Goal: Task Accomplishment & Management: Manage account settings

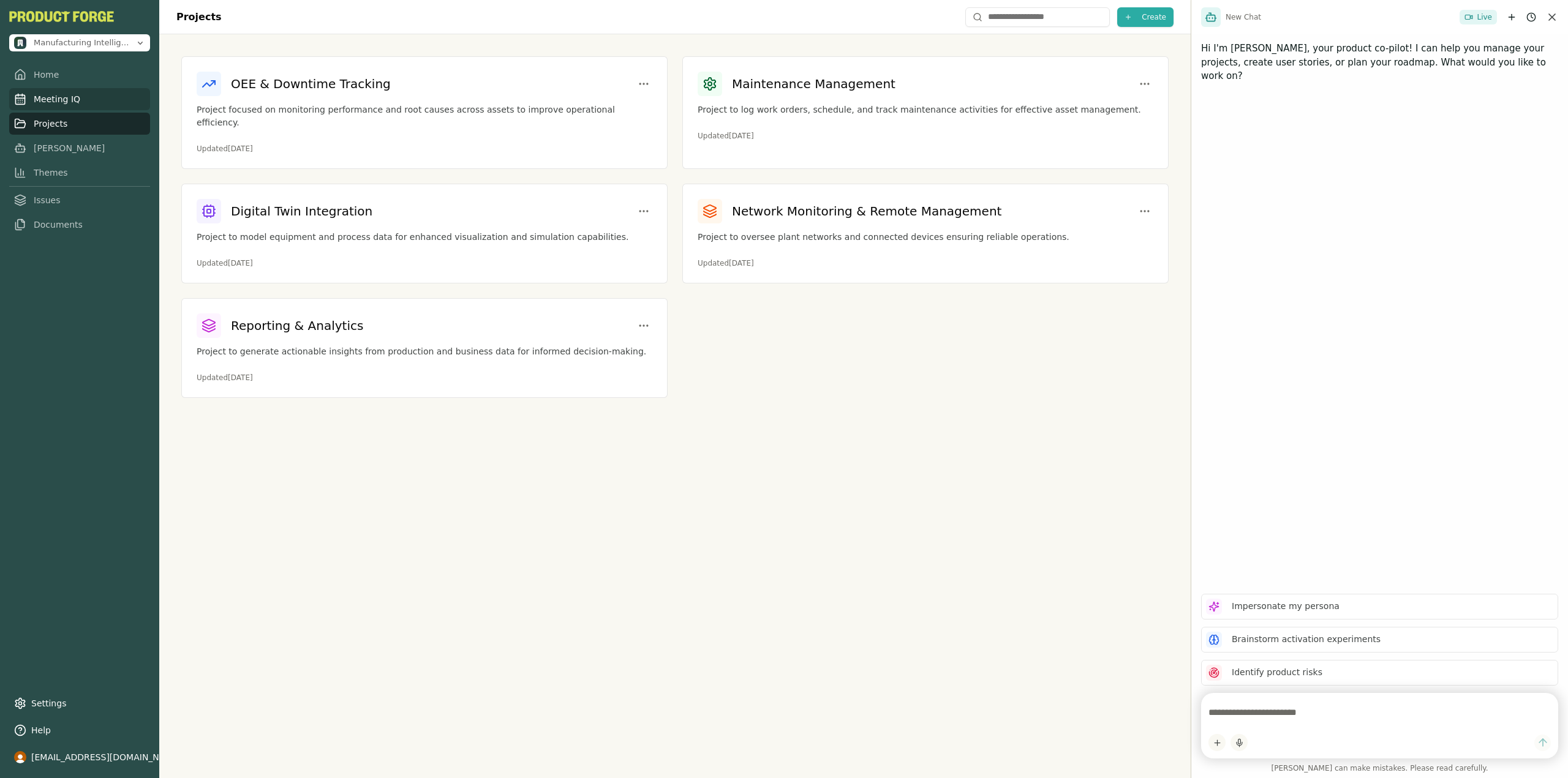
click at [73, 103] on link "Meeting IQ" at bounding box center [80, 99] width 141 height 22
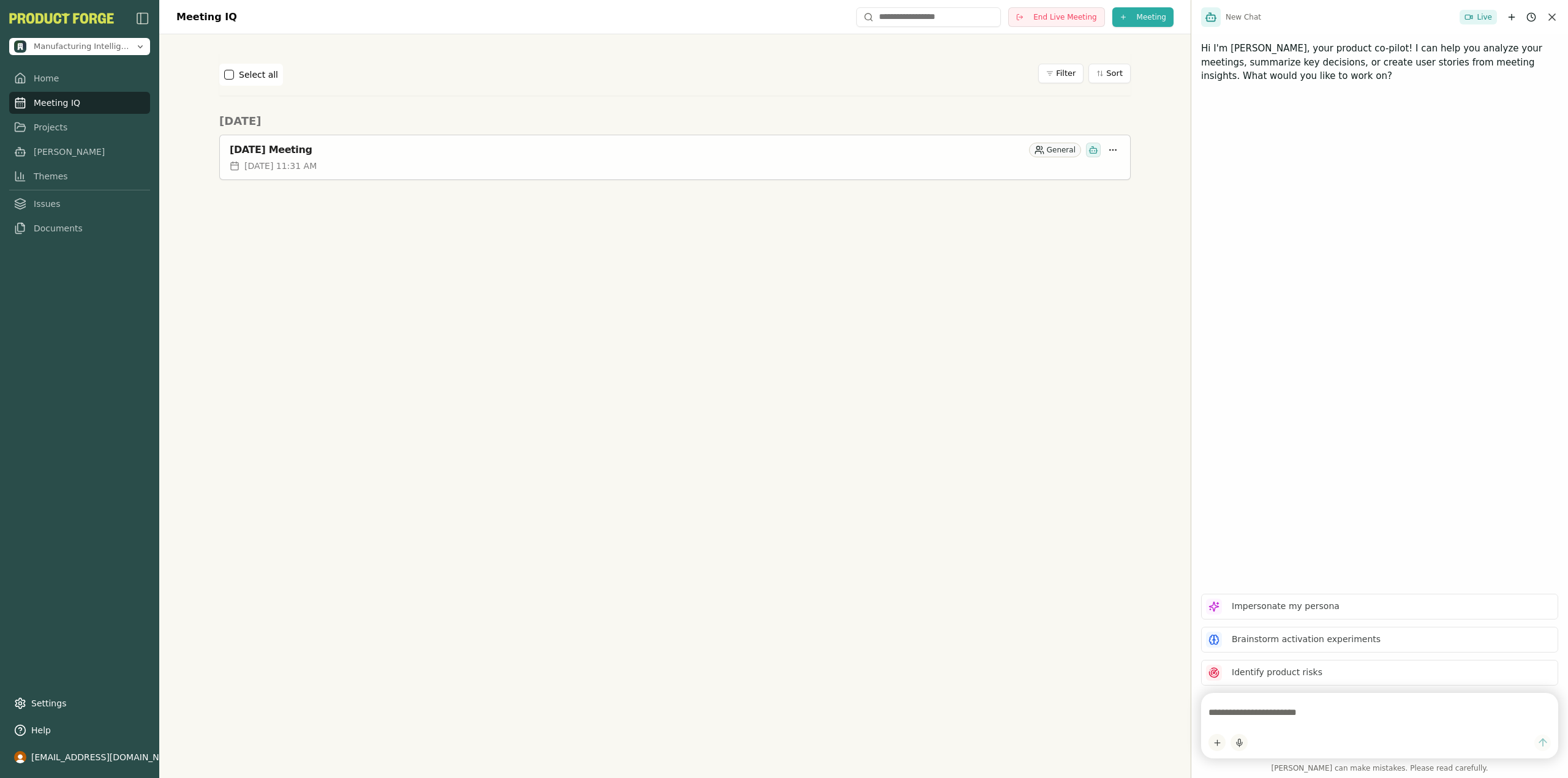
click at [366, 149] on div "[DATE] Meeting" at bounding box center [627, 149] width 795 height 12
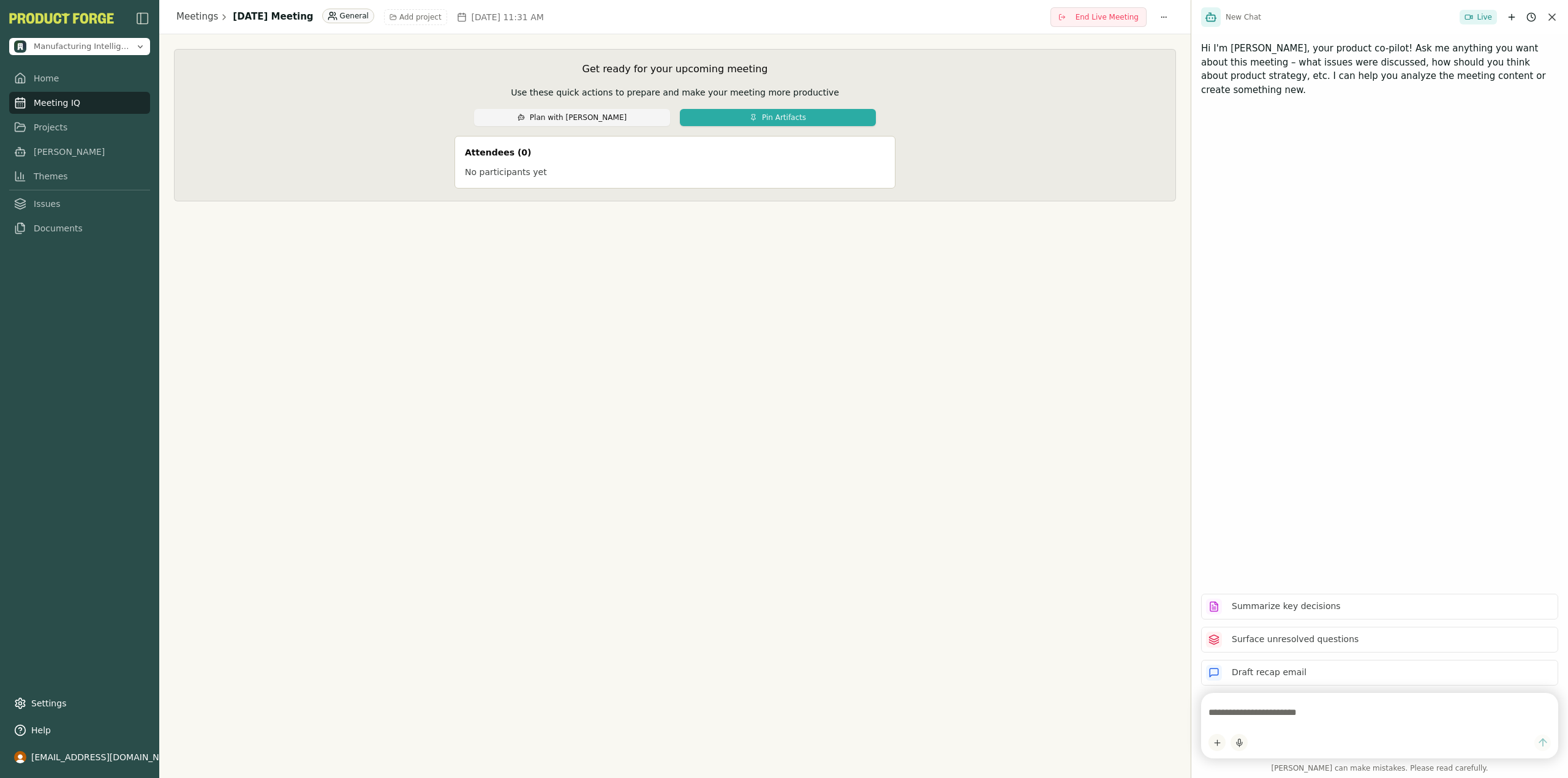
click at [344, 140] on div "Get ready for your upcoming meeting Use these quick actions to prepare and make…" at bounding box center [675, 125] width 977 height 127
click at [1107, 21] on span "End Live Meeting" at bounding box center [1107, 17] width 63 height 10
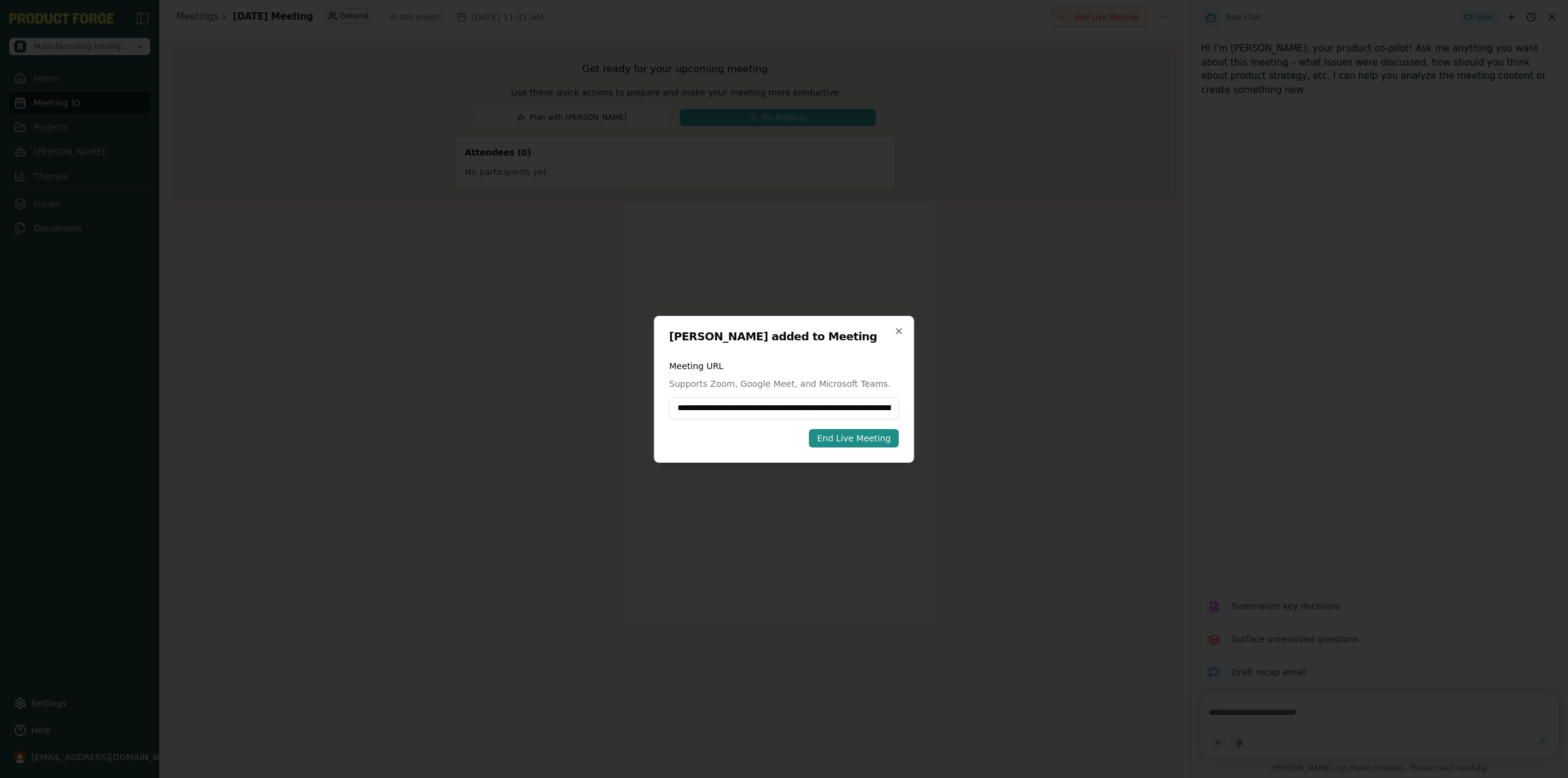
click at [847, 440] on div "End Live Meeting" at bounding box center [854, 438] width 74 height 12
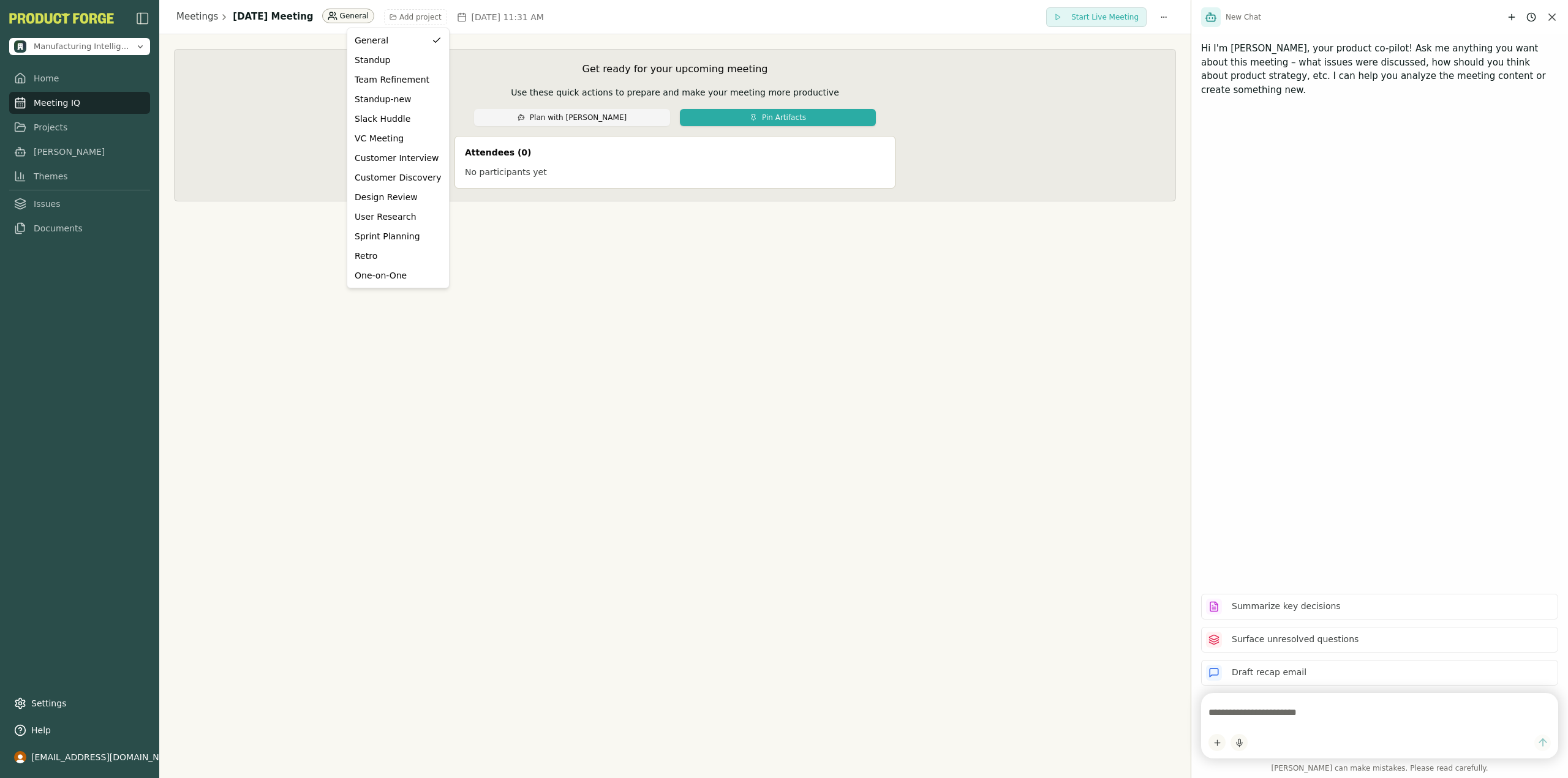
click at [375, 16] on html "Manufacturing Intelligence Hub Home Meeting IQ Projects [PERSON_NAME] Themes Is…" at bounding box center [784, 389] width 1568 height 778
click at [378, 274] on div "One-on-One" at bounding box center [398, 275] width 87 height 12
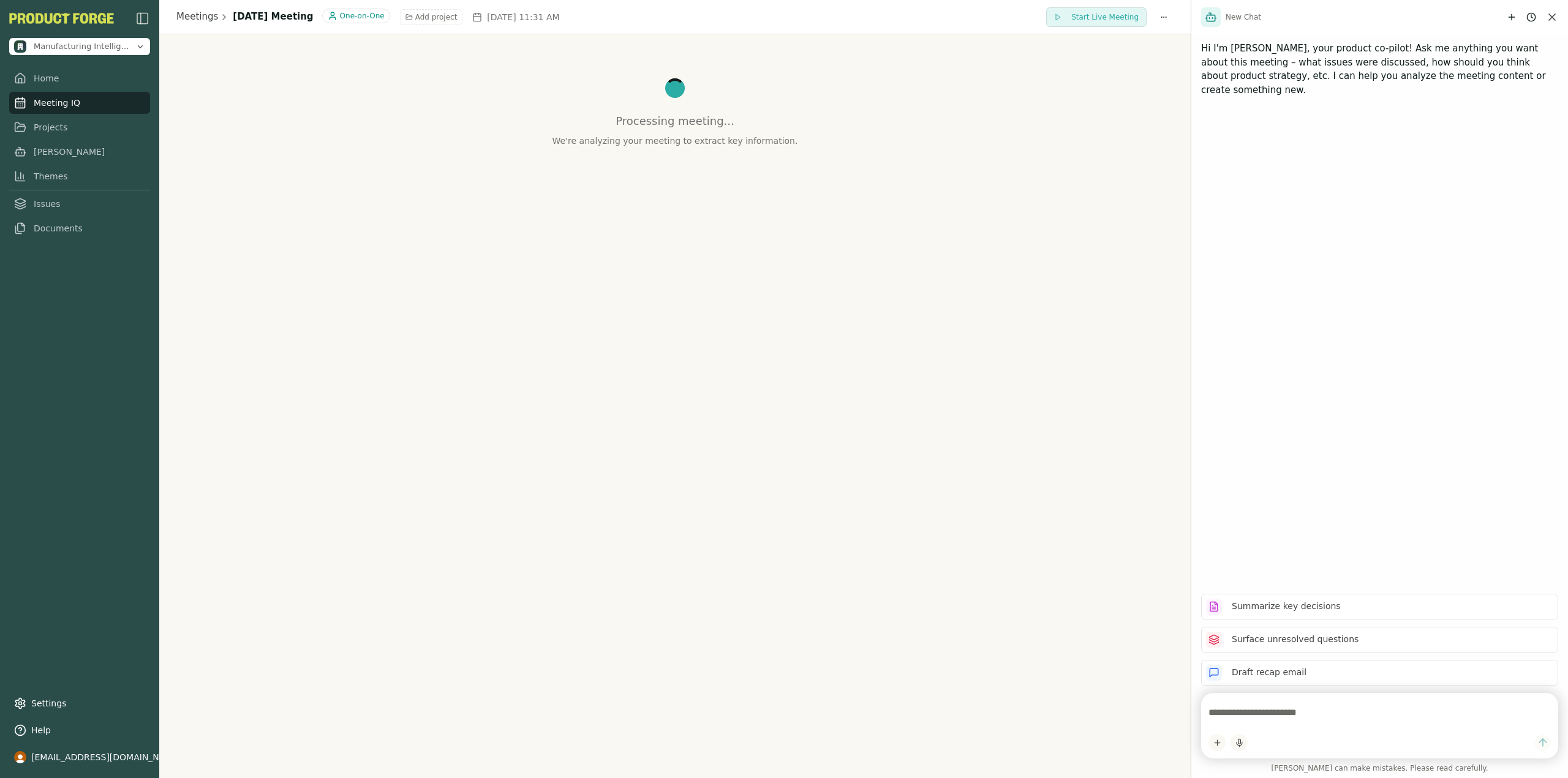
click at [1554, 16] on icon "Close chat" at bounding box center [1552, 17] width 12 height 12
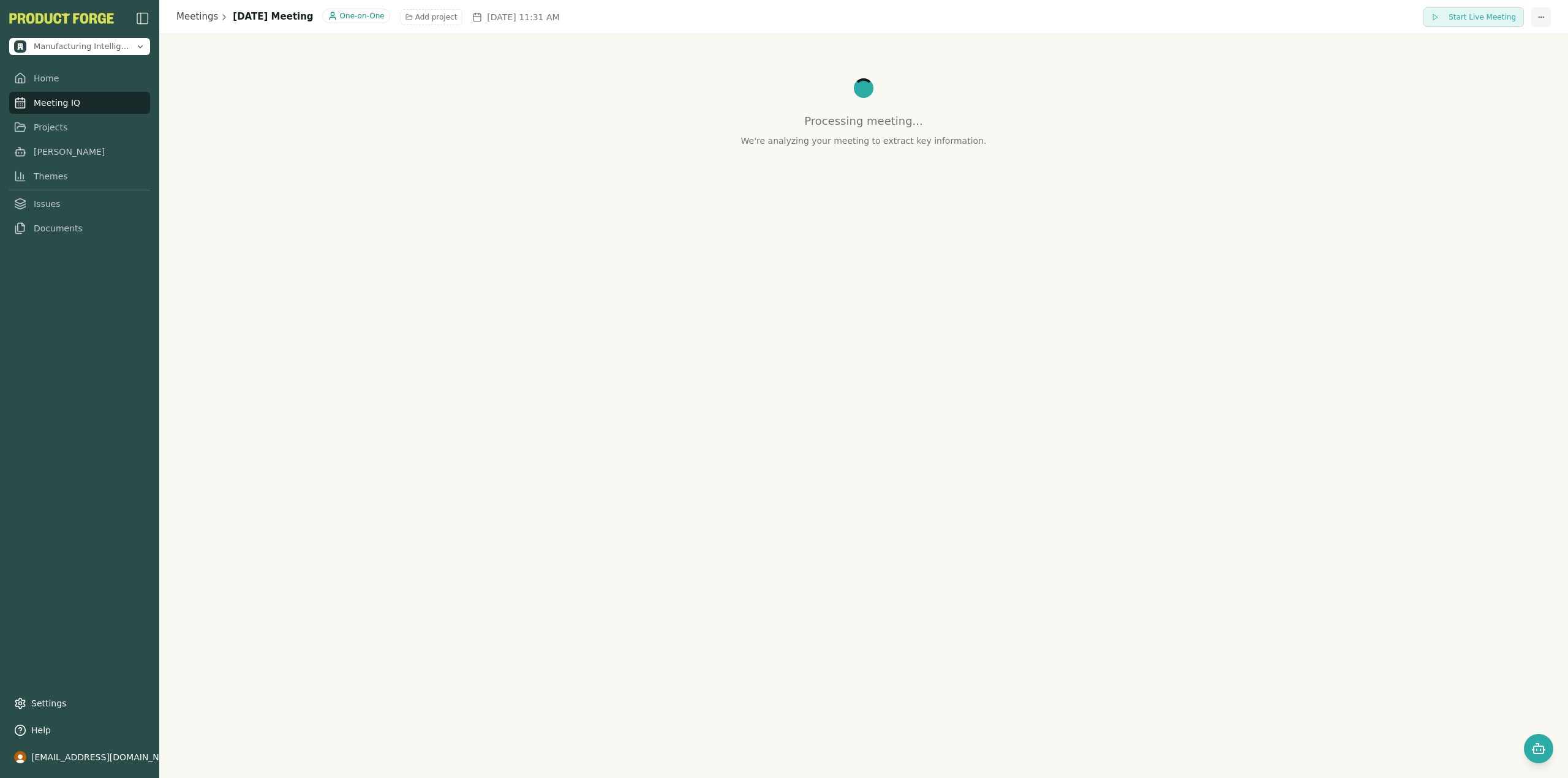
click at [1543, 11] on html "Manufacturing Intelligence Hub Home Meeting IQ Projects Smith Themes Issues Doc…" at bounding box center [784, 389] width 1568 height 778
click at [1257, 80] on html "Manufacturing Intelligence Hub Home Meeting IQ Projects Smith Themes Issues Doc…" at bounding box center [784, 389] width 1568 height 778
click at [201, 18] on link "Meetings" at bounding box center [197, 17] width 41 height 14
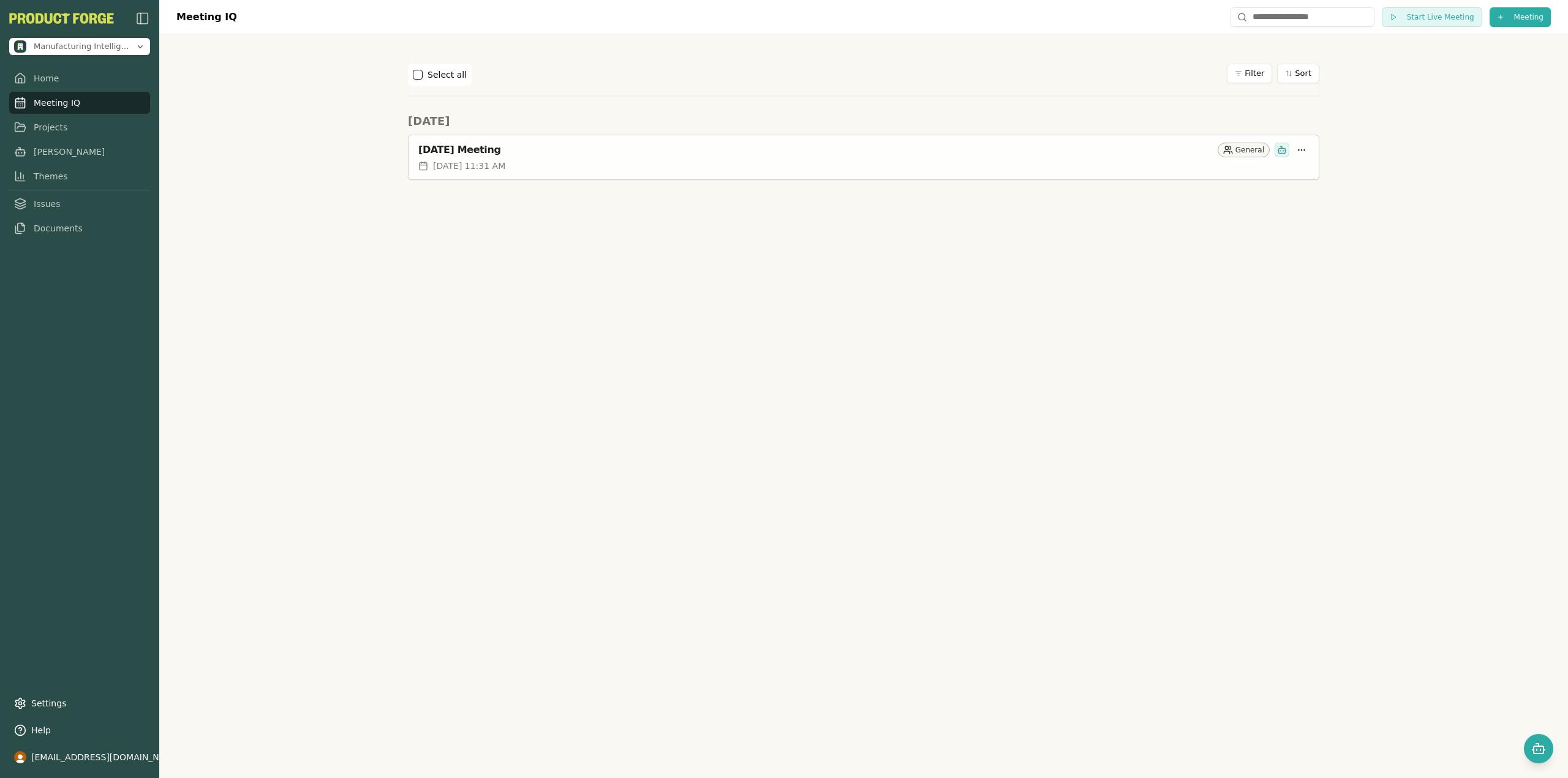
click at [1242, 148] on div "General" at bounding box center [1244, 150] width 52 height 15
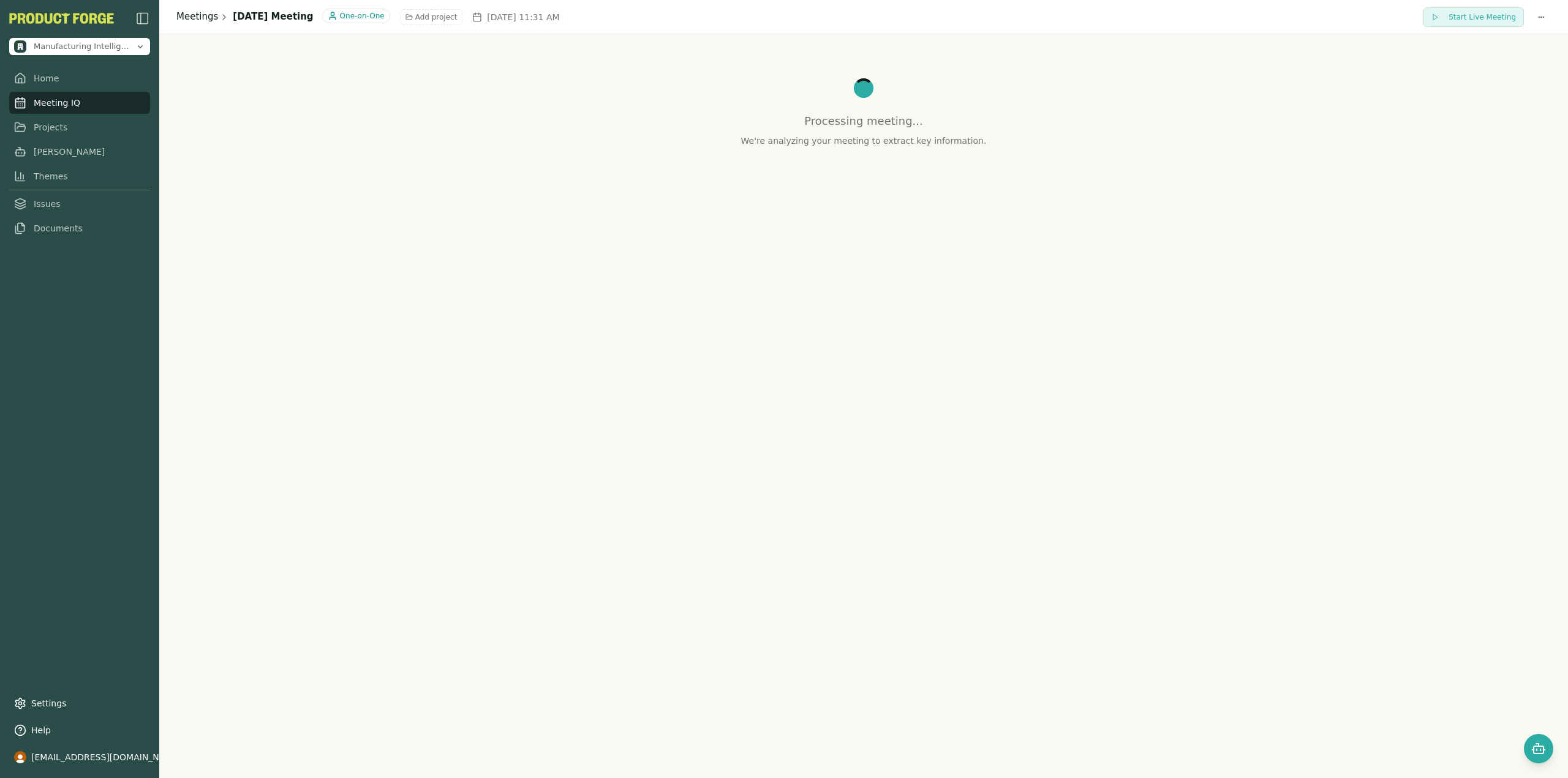
click at [199, 17] on link "Meetings" at bounding box center [197, 17] width 41 height 14
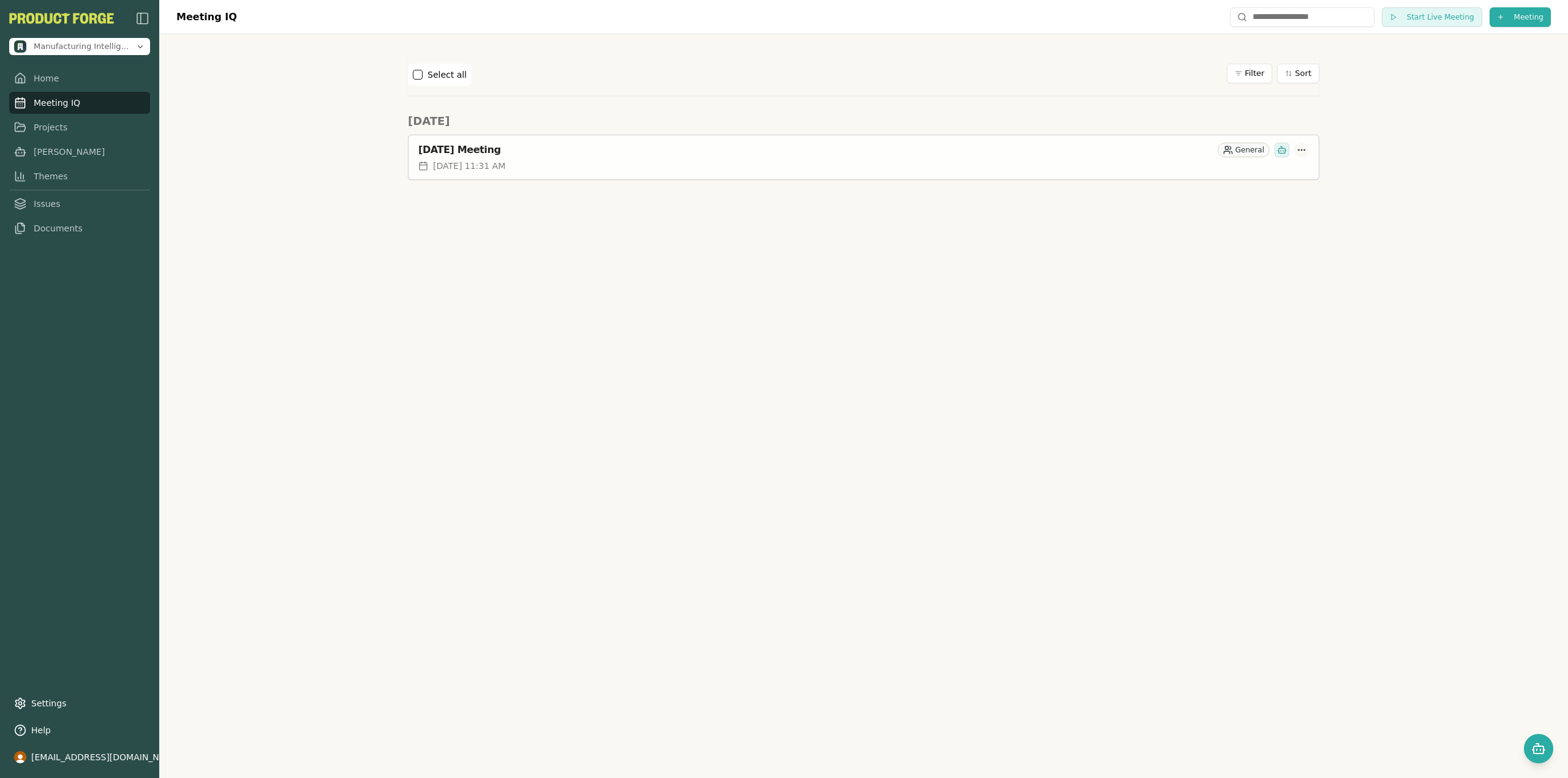
click at [1304, 151] on html "Manufacturing Intelligence Hub Home Meeting IQ Projects Smith Themes Issues Doc…" at bounding box center [784, 389] width 1568 height 778
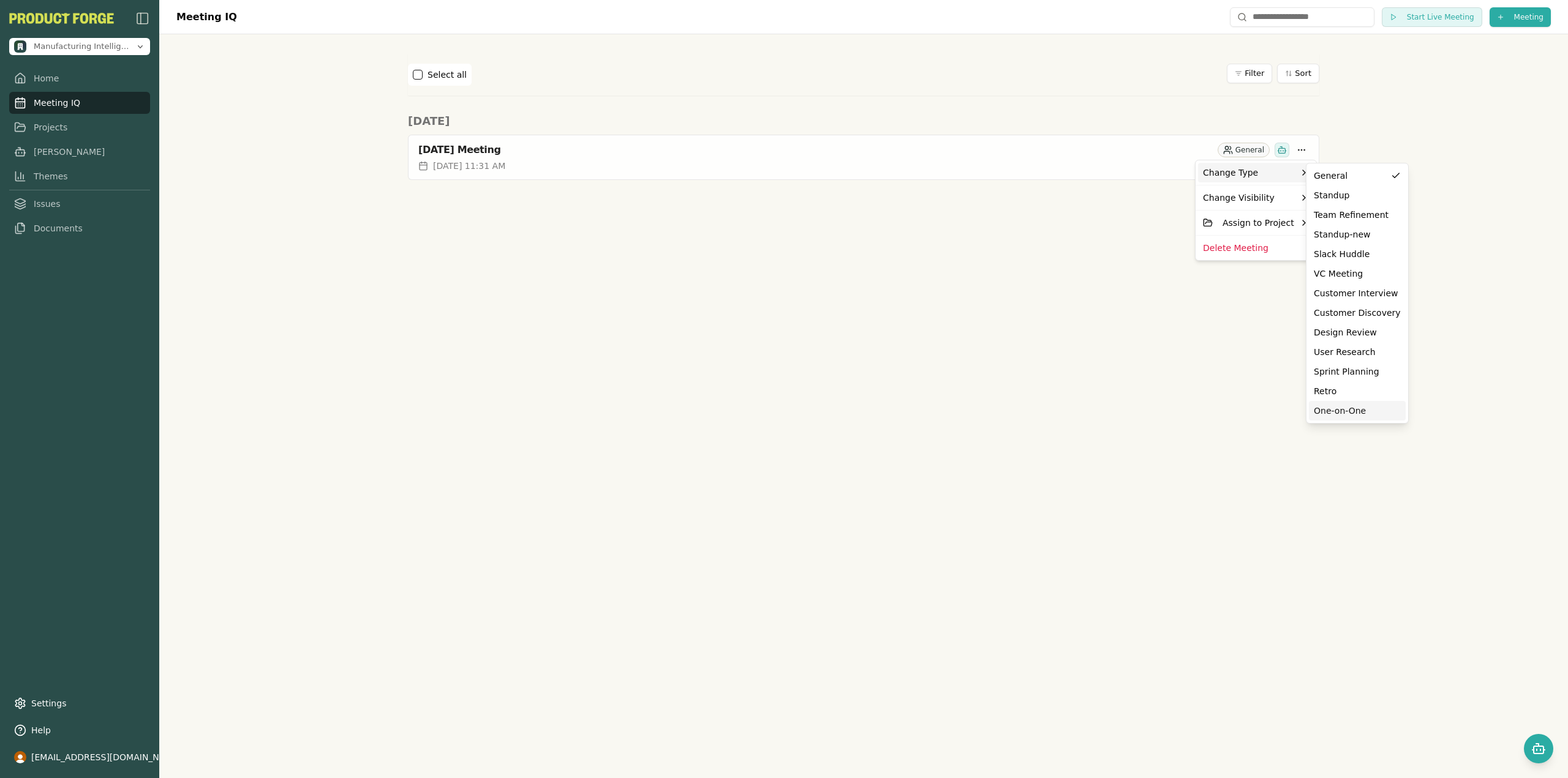
click at [1339, 409] on div "One-on-One" at bounding box center [1357, 411] width 87 height 12
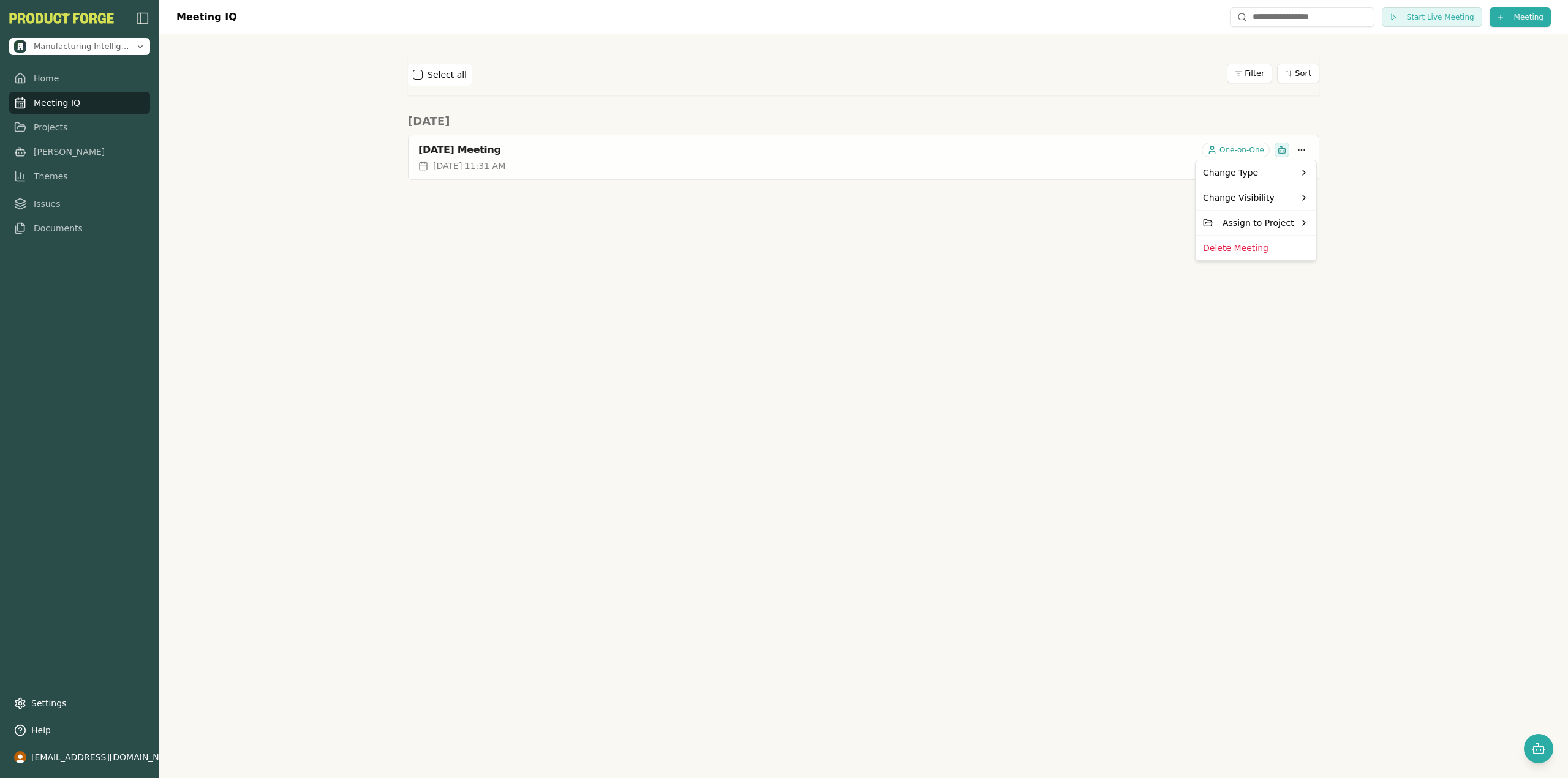
click at [1085, 241] on html "Manufacturing Intelligence Hub Home Meeting IQ Projects Smith Themes Issues Doc…" at bounding box center [784, 389] width 1568 height 778
click at [1020, 221] on div "Meeting IQ Start Live Meeting Meeting Select all Filter Sort Today October 08, …" at bounding box center [863, 389] width 1409 height 778
click at [505, 166] on span "[DATE] 11:31 AM" at bounding box center [469, 166] width 72 height 12
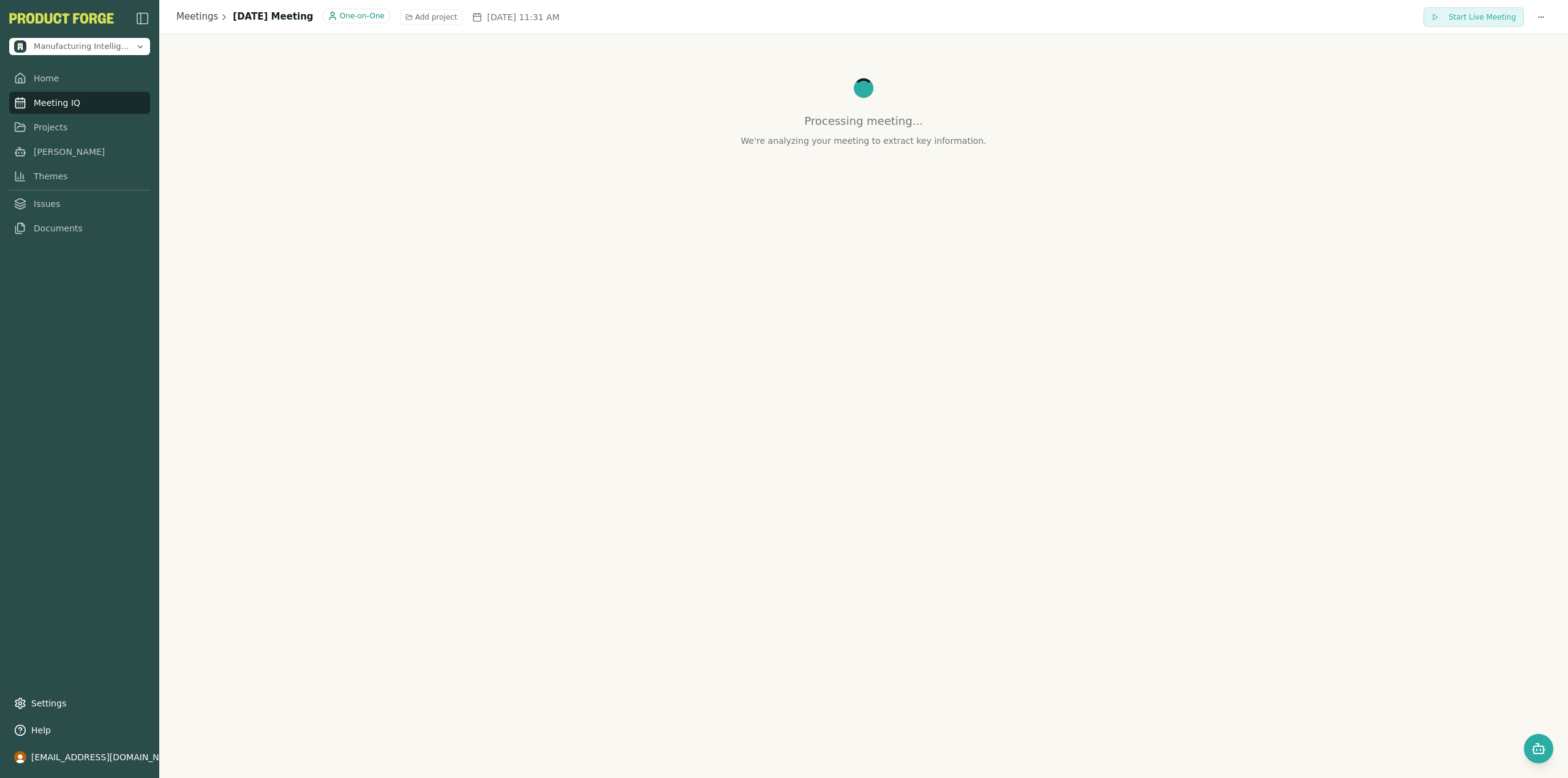
click at [635, 140] on div "Processing meeting... We're analyzing your meeting to extract key information." at bounding box center [863, 113] width 1379 height 69
click at [698, 144] on div "Processing meeting... We're analyzing your meeting to extract key information." at bounding box center [863, 113] width 1379 height 69
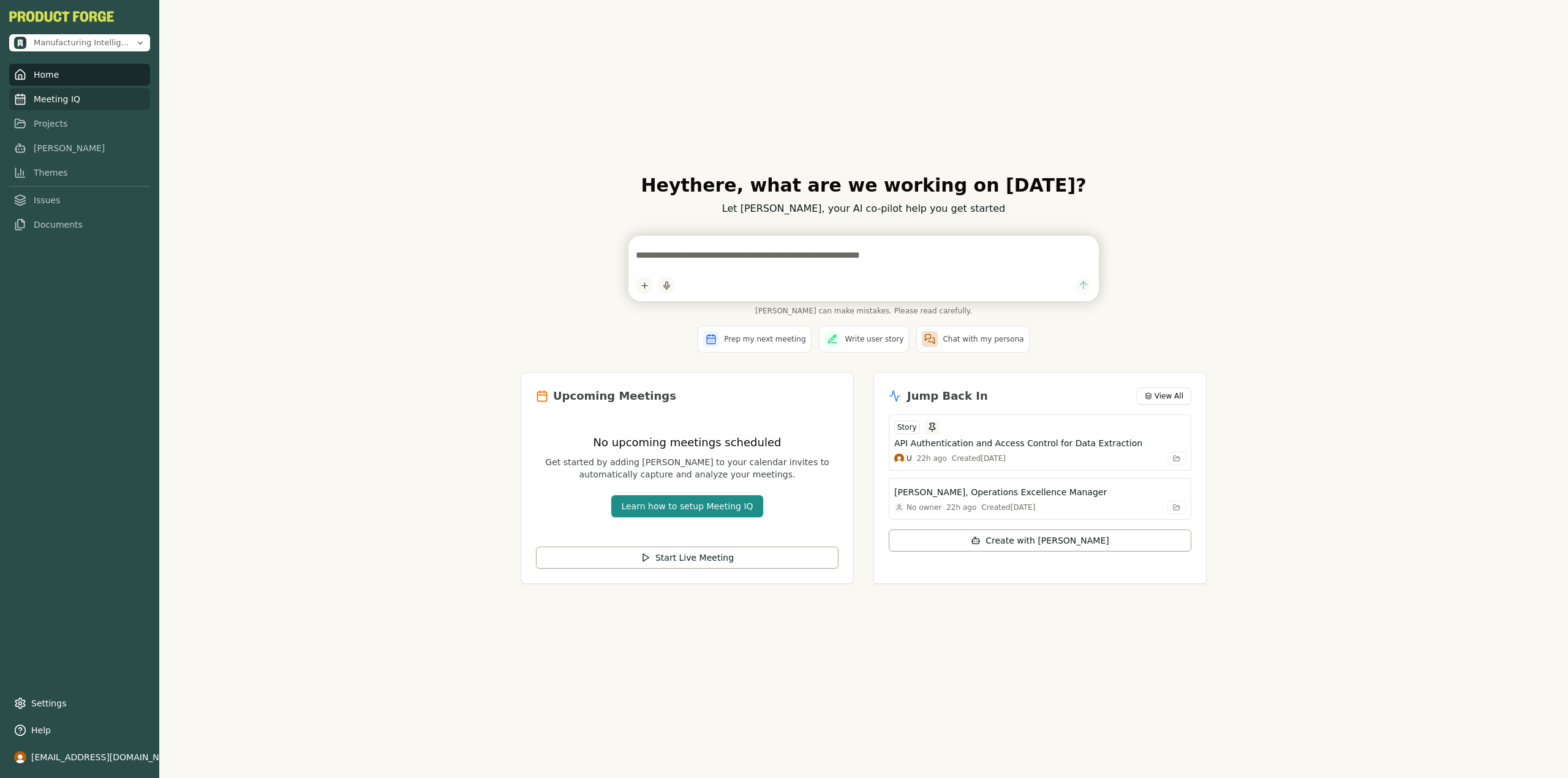
click at [83, 97] on link "Meeting IQ" at bounding box center [80, 99] width 141 height 22
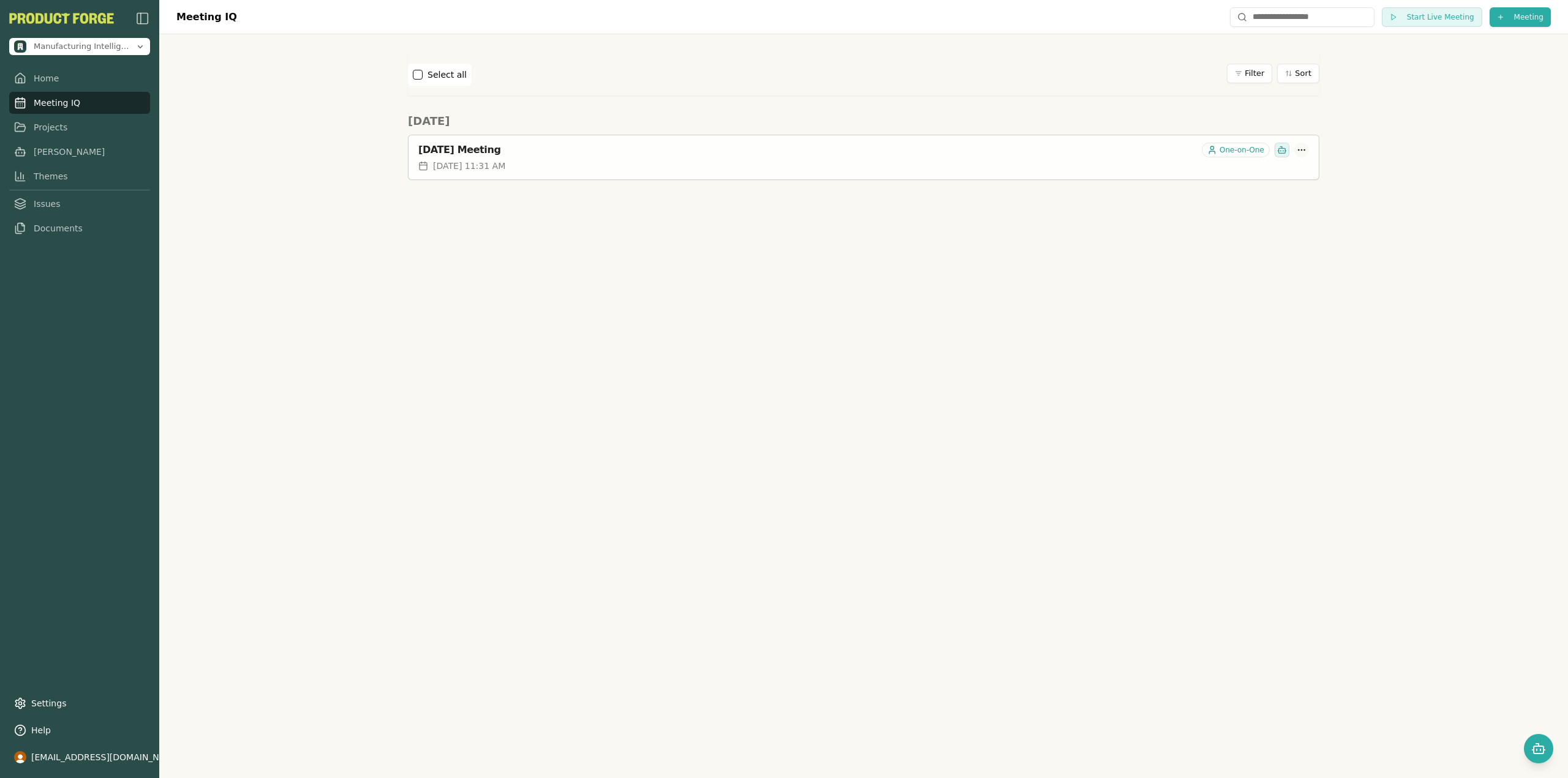
click at [1307, 150] on html "Manufacturing Intelligence Hub Home Meeting IQ Projects Smith Themes Issues Doc…" at bounding box center [784, 389] width 1568 height 778
click at [472, 147] on html "Manufacturing Intelligence Hub Home Meeting IQ Projects [PERSON_NAME] Themes Is…" at bounding box center [784, 389] width 1568 height 778
click at [480, 156] on div "October 08, 2025 Meeting One-on-One" at bounding box center [863, 150] width 890 height 15
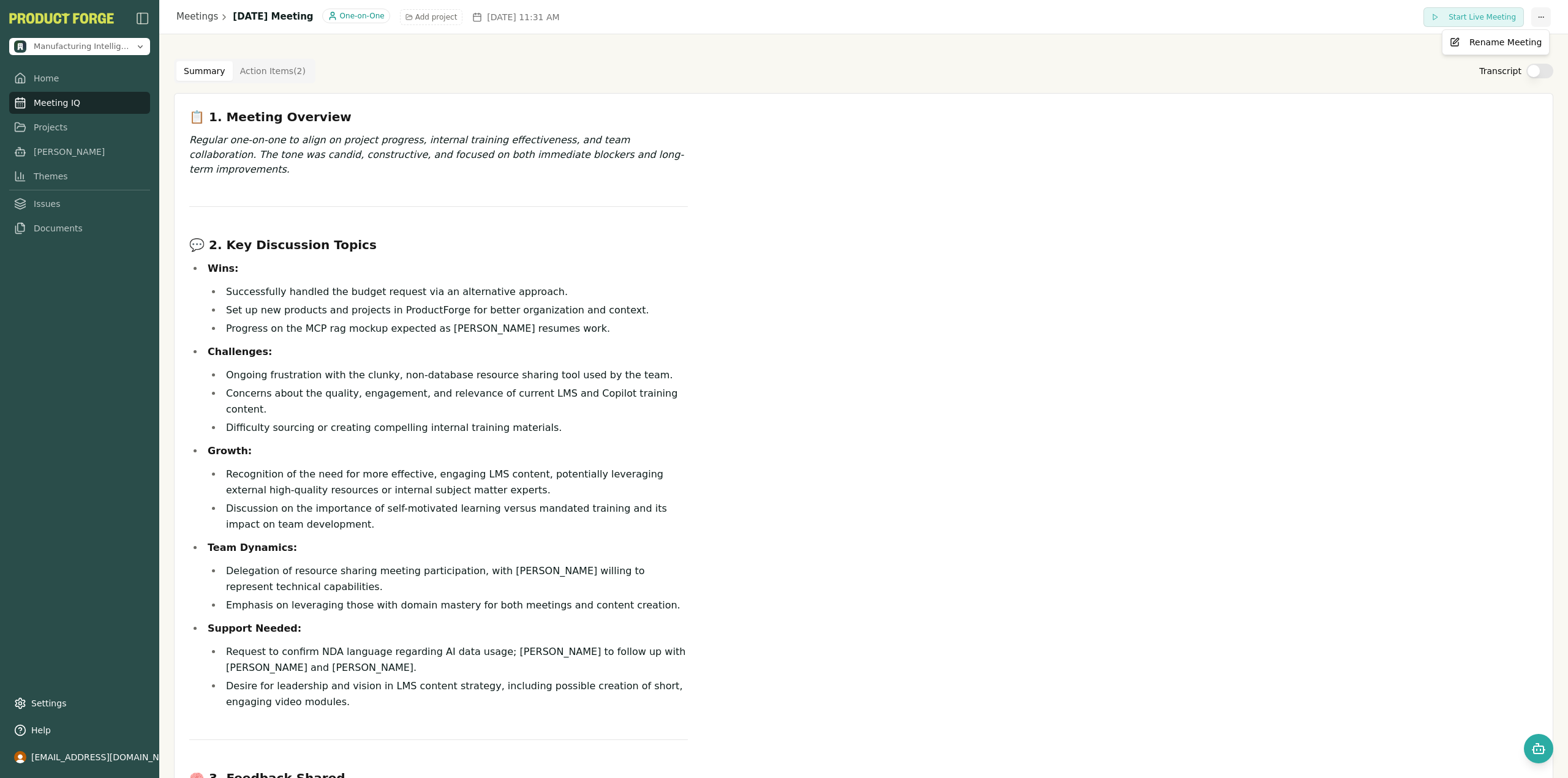
click at [1536, 17] on html "Manufacturing Intelligence Hub Home Meeting IQ Projects Smith Themes Issues Doc…" at bounding box center [784, 389] width 1568 height 778
click at [1498, 38] on div "Rename Meeting" at bounding box center [1496, 42] width 102 height 19
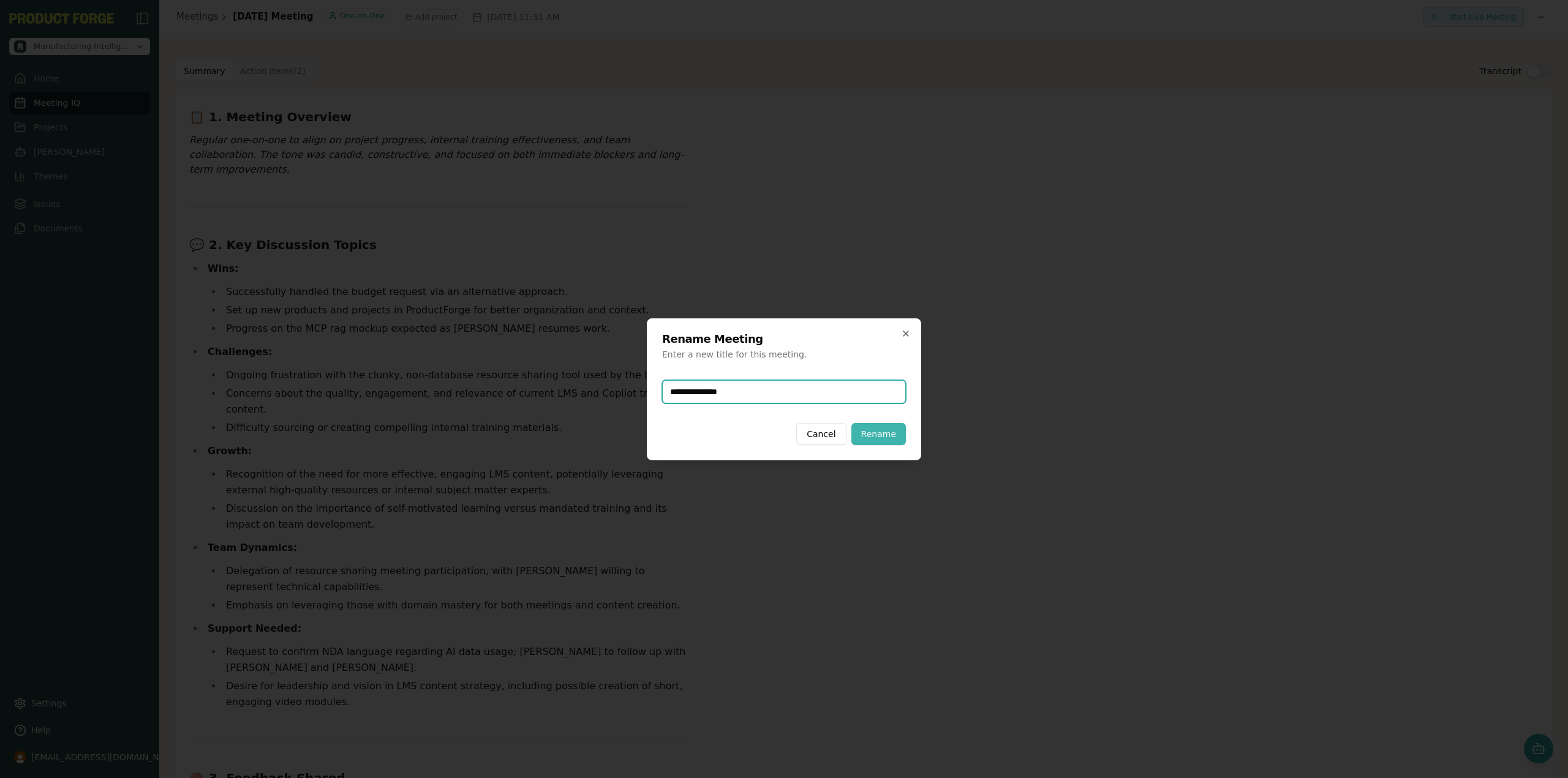
type input "**********"
click at [902, 436] on button "Rename" at bounding box center [879, 434] width 54 height 22
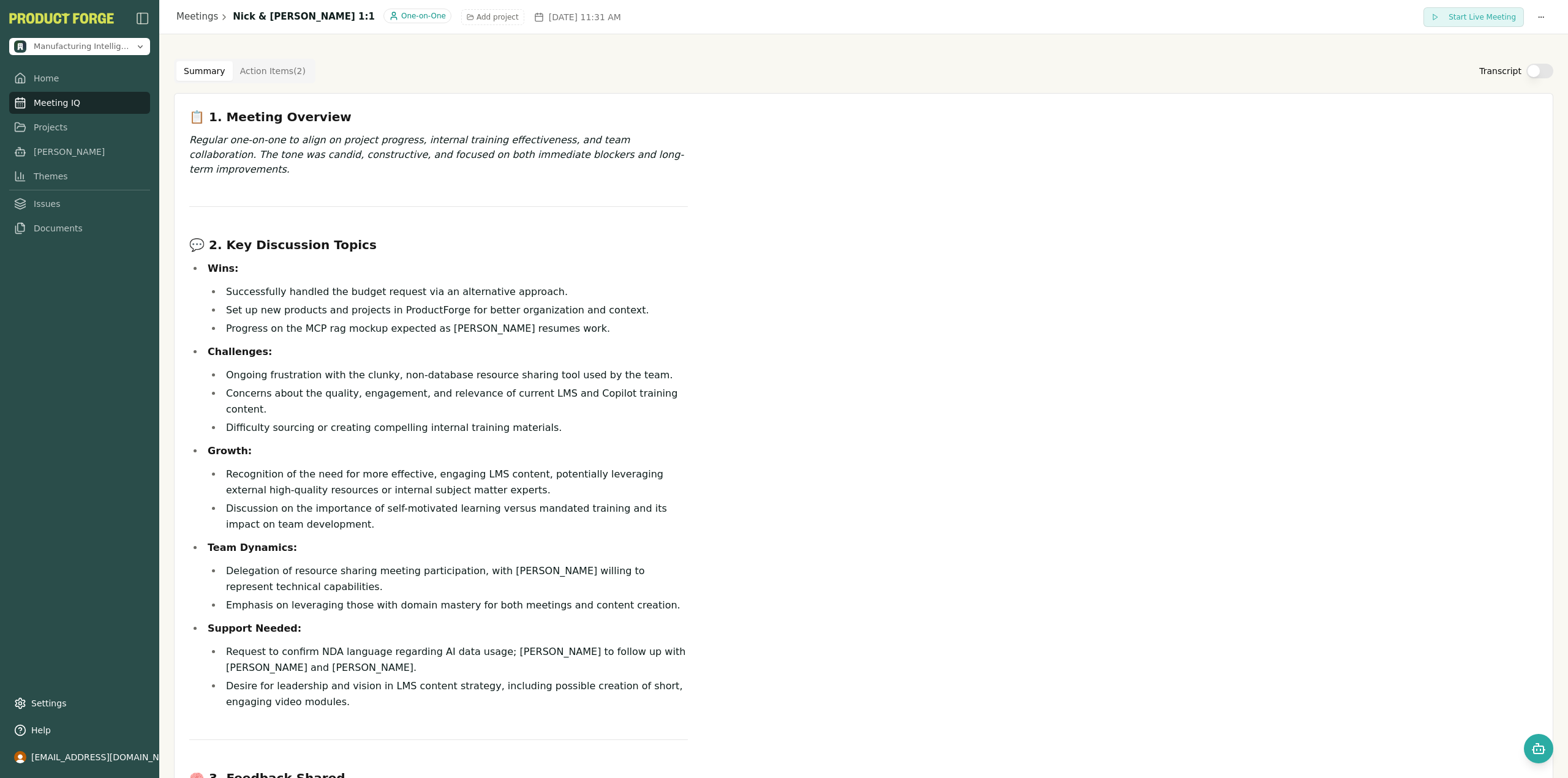
click at [260, 72] on Item "Action Items ( 2 )" at bounding box center [273, 71] width 80 height 19
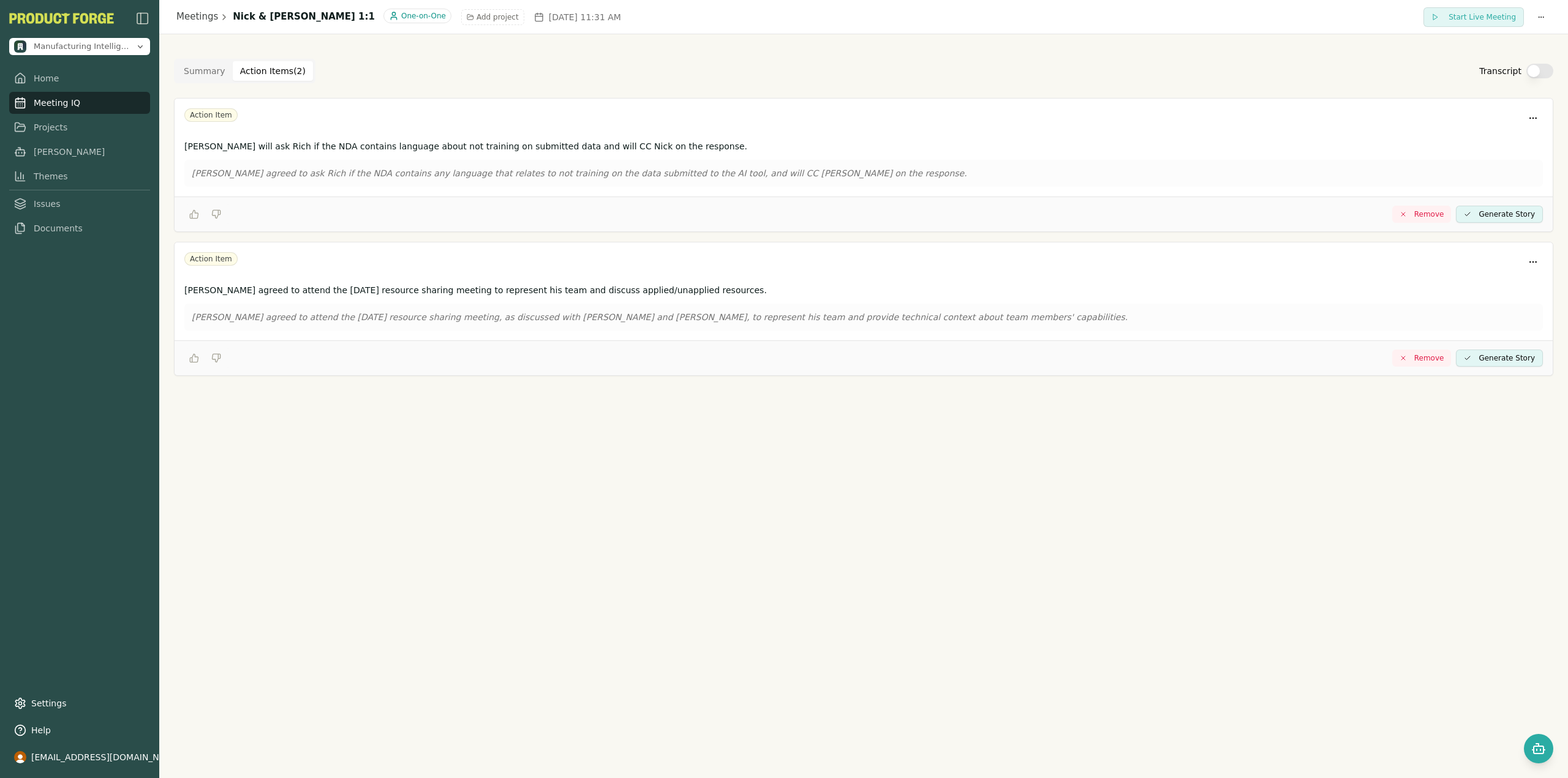
drag, startPoint x: 243, startPoint y: 108, endPoint x: 355, endPoint y: 79, distance: 115.7
click at [355, 79] on div "Summary Action Items ( 2 ) Transcript" at bounding box center [863, 71] width 1379 height 25
click at [188, 71] on button "Summary" at bounding box center [204, 71] width 56 height 19
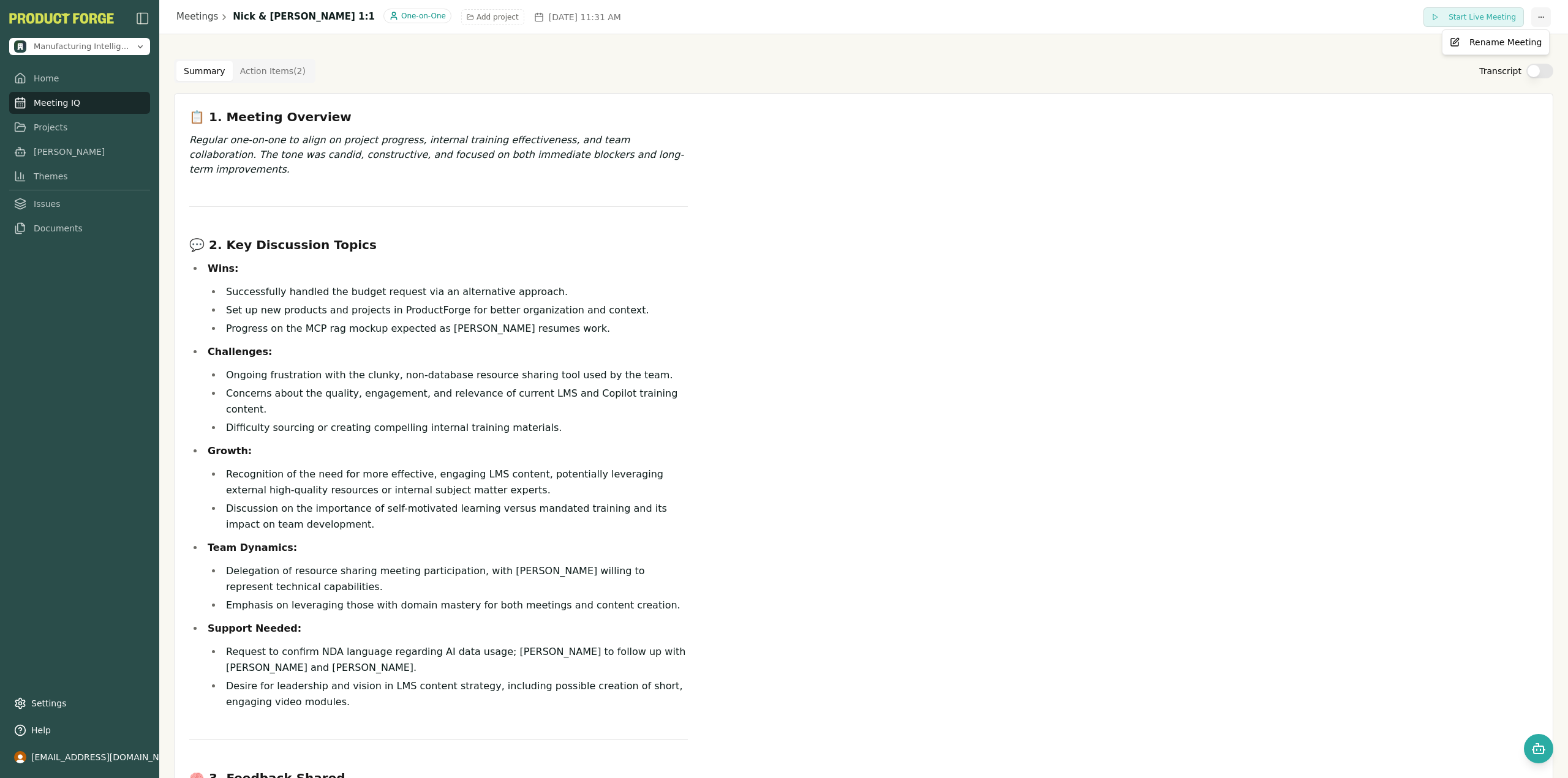
click at [1530, 19] on html "Manufacturing Intelligence Hub Home Meeting IQ Projects Smith Themes Issues Doc…" at bounding box center [784, 389] width 1568 height 778
click at [1209, 72] on html "Manufacturing Intelligence Hub Home Meeting IQ Projects Smith Themes Issues Doc…" at bounding box center [784, 389] width 1568 height 778
click at [203, 17] on link "Meetings" at bounding box center [197, 17] width 41 height 14
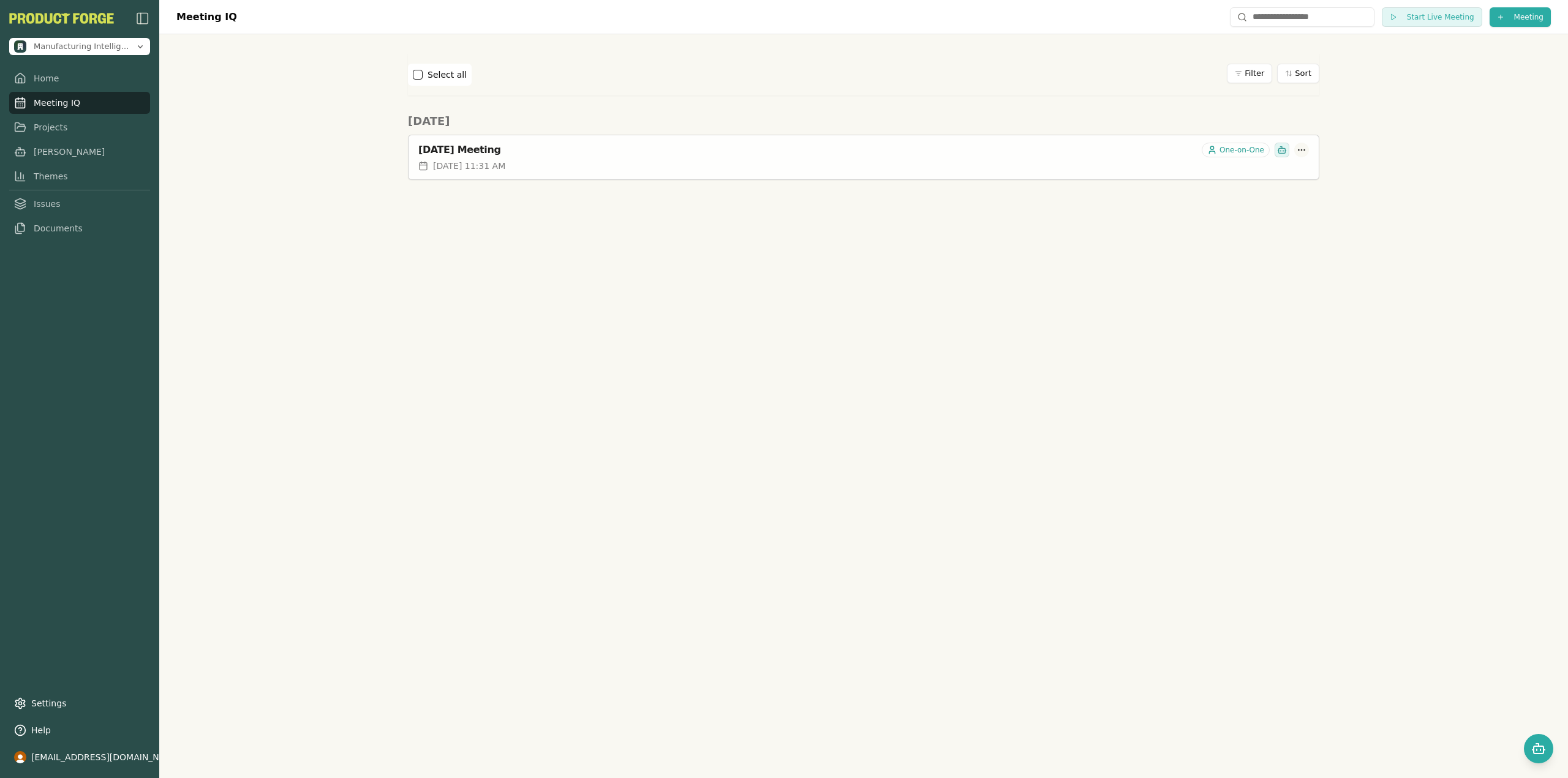
click at [1300, 151] on html "Manufacturing Intelligence Hub Home Meeting IQ Projects Smith Themes Issues Doc…" at bounding box center [784, 389] width 1568 height 778
click at [755, 264] on html "Manufacturing Intelligence Hub Home Meeting IQ Projects [PERSON_NAME] Themes Is…" at bounding box center [784, 389] width 1568 height 778
click at [85, 45] on span "Manufacturing Intelligence Hub" at bounding box center [82, 43] width 97 height 11
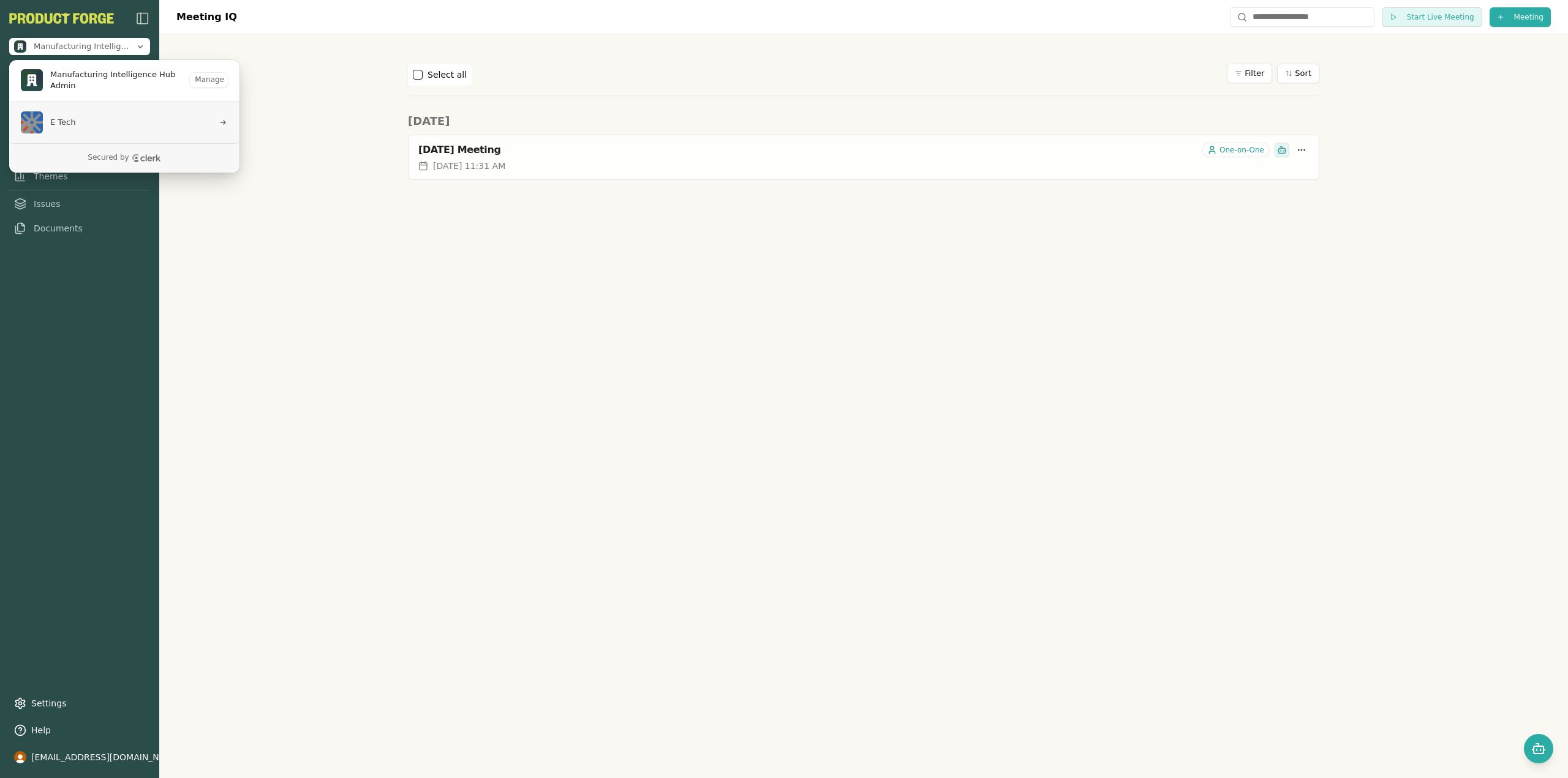
click at [83, 120] on span "E Tech" at bounding box center [116, 122] width 192 height 22
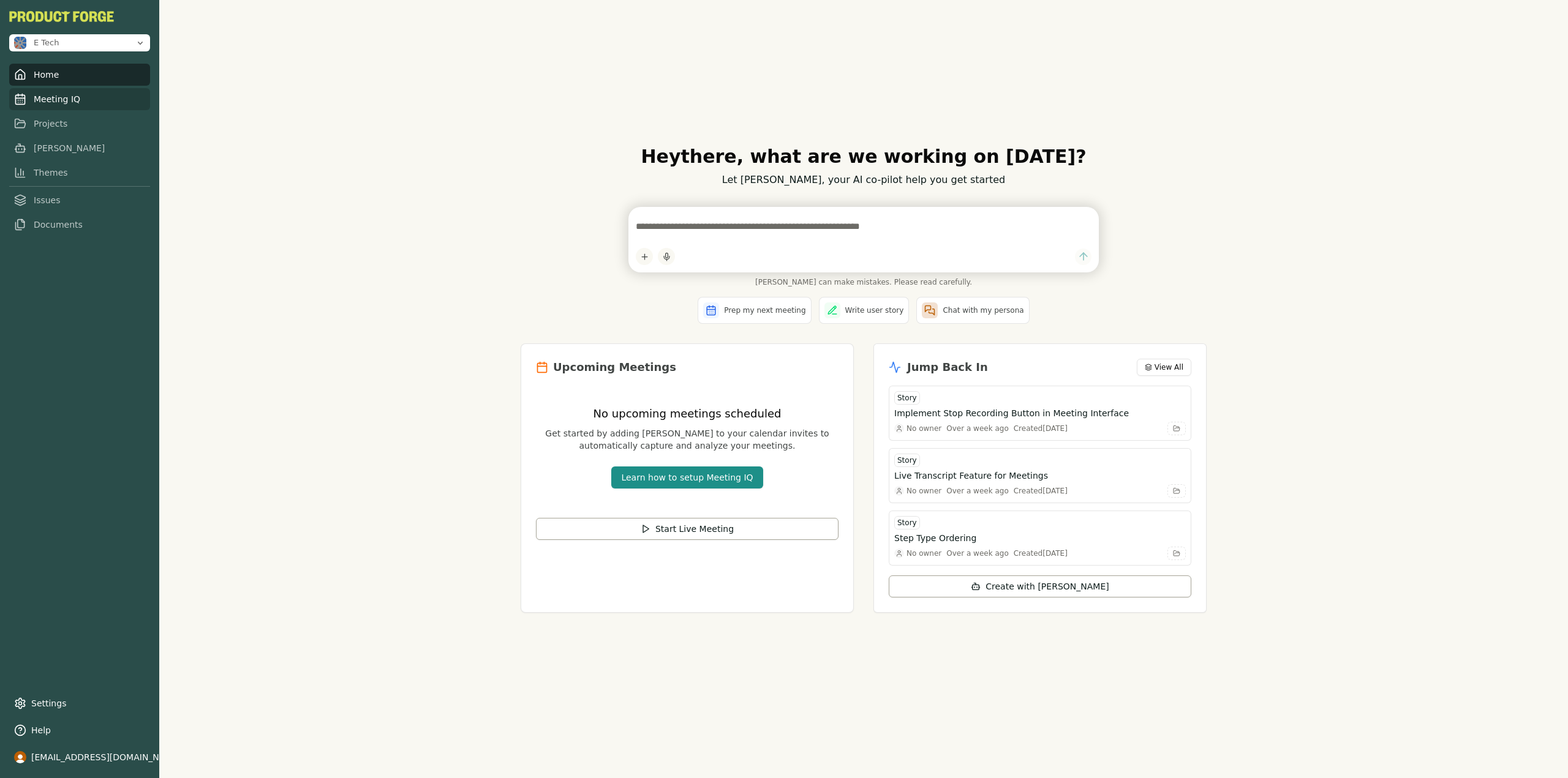
click at [74, 97] on link "Meeting IQ" at bounding box center [80, 99] width 141 height 22
click at [57, 99] on link "Meeting IQ" at bounding box center [80, 99] width 141 height 22
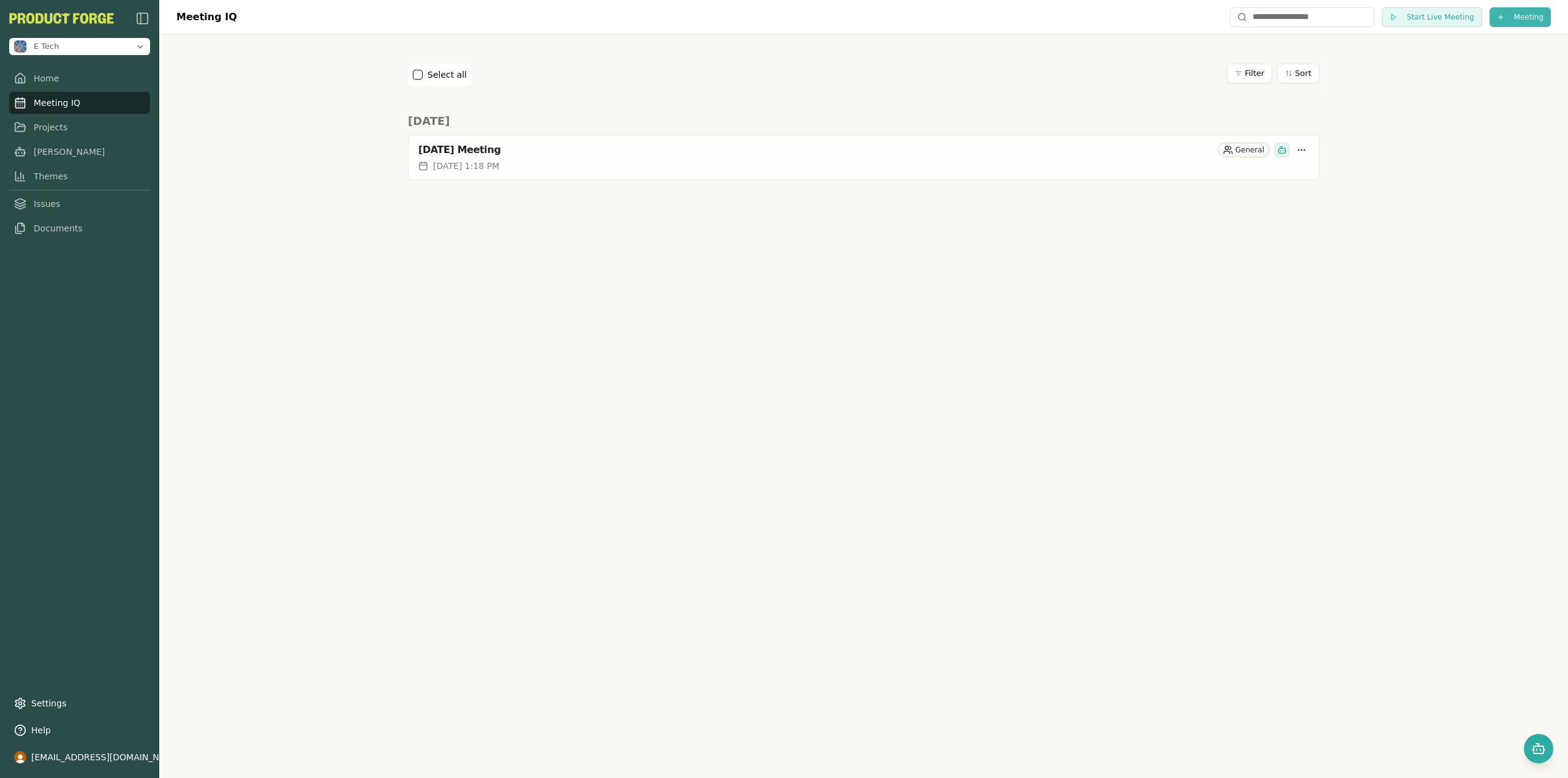
click at [1525, 17] on html "E Tech Home Meeting IQ Projects Smith Themes Issues Documents Settings Help csw…" at bounding box center [784, 389] width 1568 height 778
click at [1451, 39] on div "Invite Smith to Upcoming" at bounding box center [1501, 42] width 158 height 19
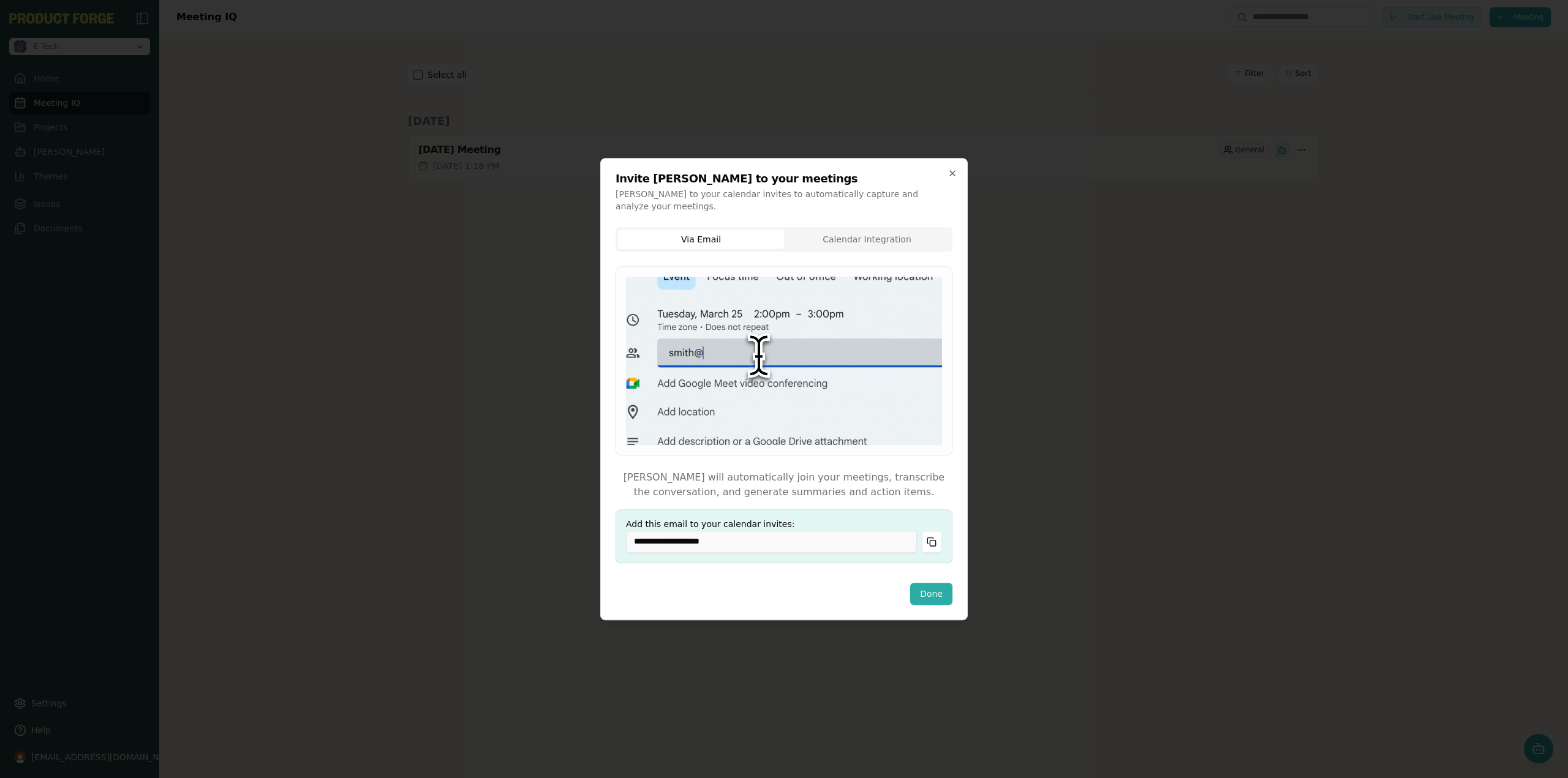
click at [825, 234] on body "**********" at bounding box center [784, 389] width 1568 height 778
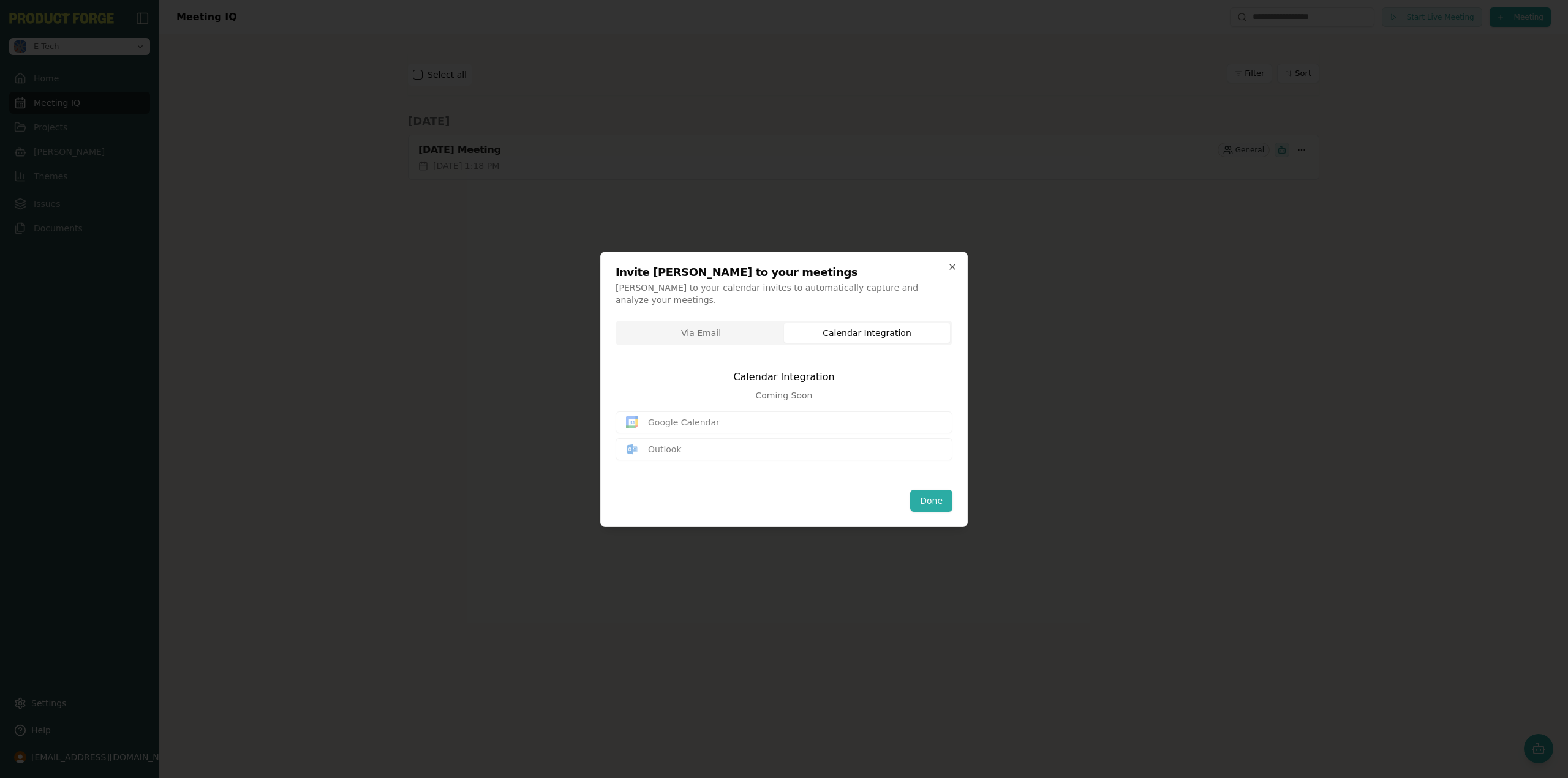
click at [690, 444] on div "Google Calendar Outlook" at bounding box center [784, 436] width 337 height 49
click at [688, 444] on div "Google Calendar Outlook" at bounding box center [784, 436] width 337 height 49
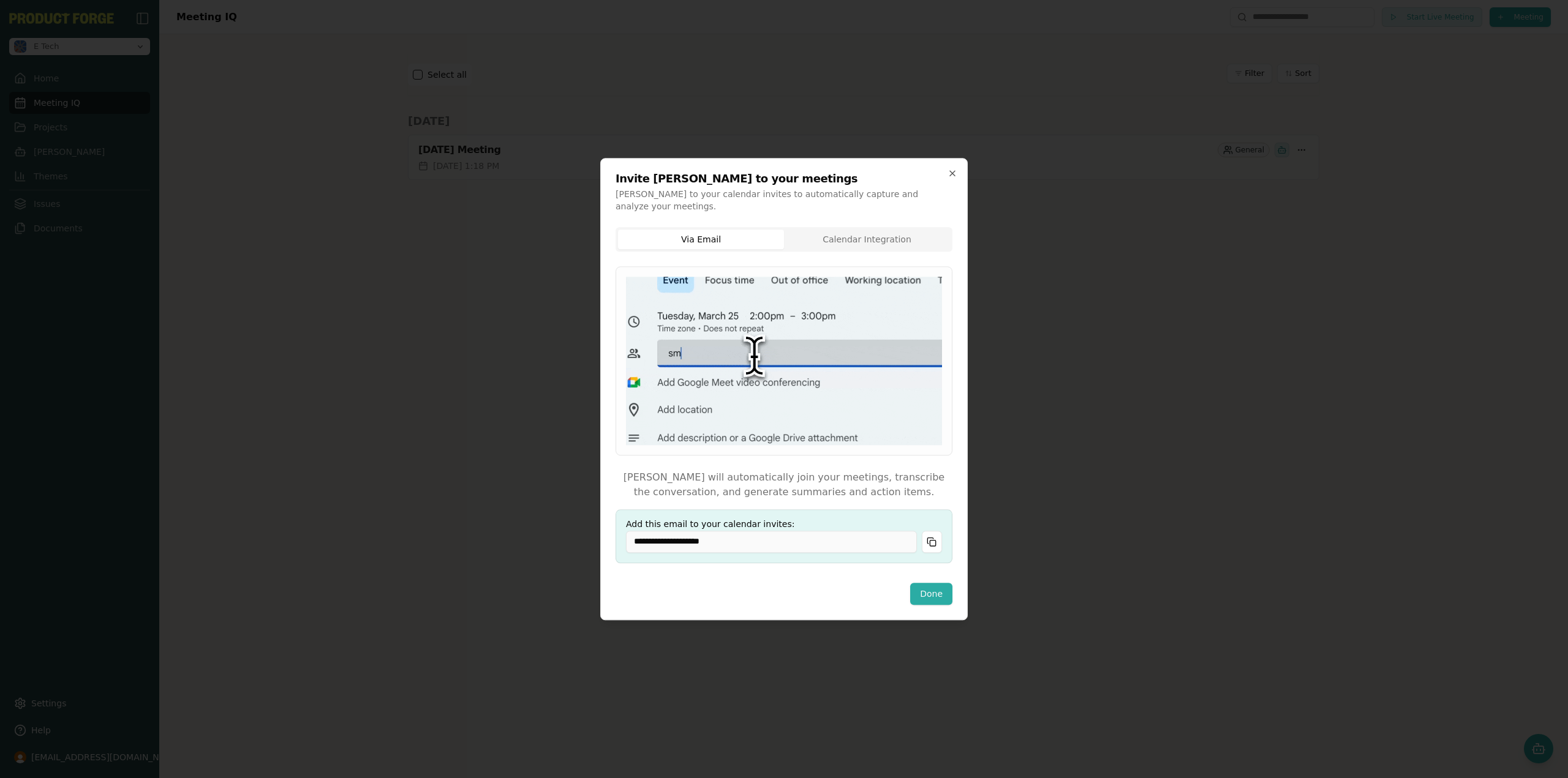
click at [703, 327] on div "**********" at bounding box center [784, 397] width 337 height 341
click at [929, 534] on button "Copy email" at bounding box center [931, 542] width 20 height 22
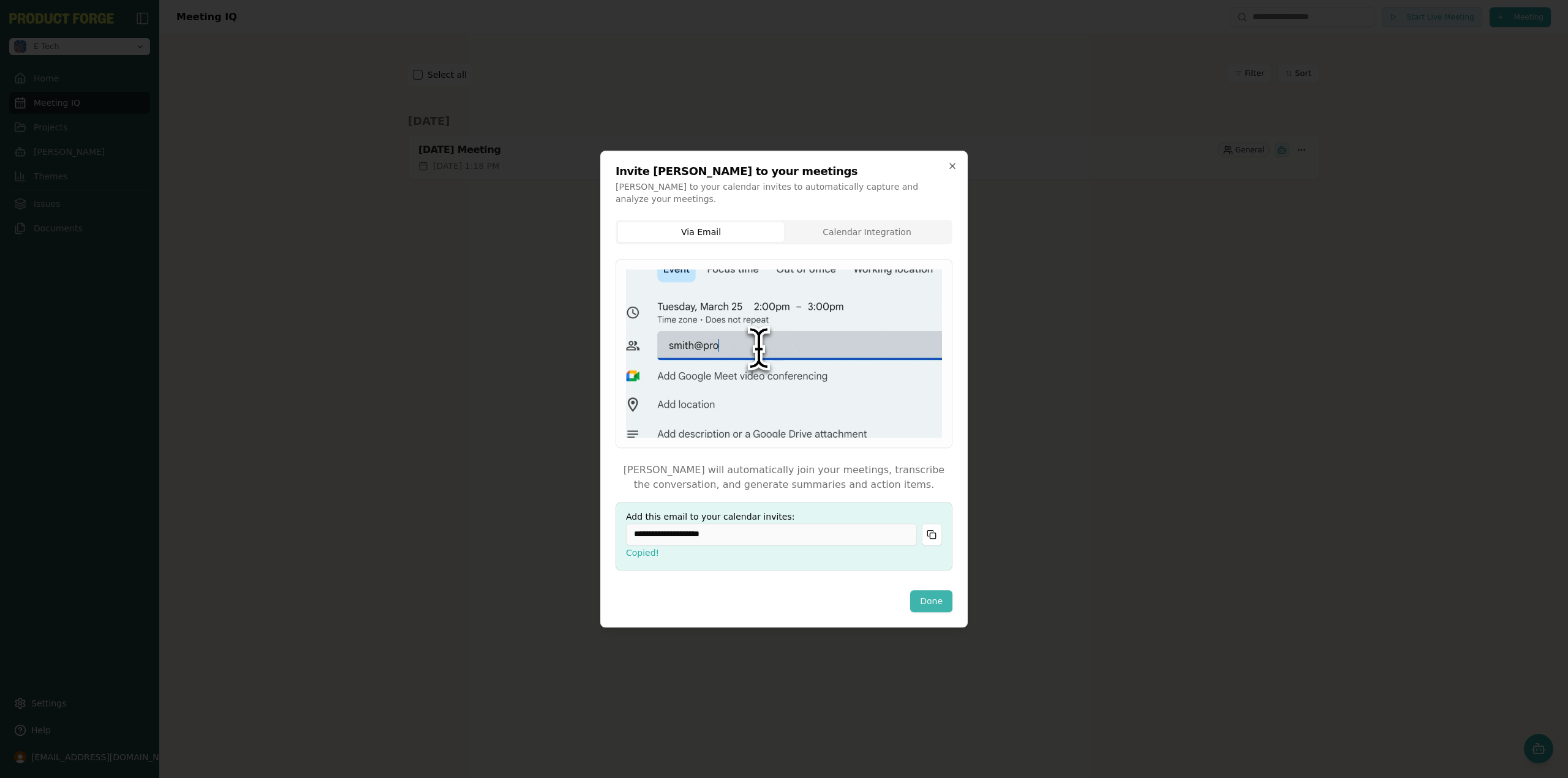
click at [928, 600] on button "Done" at bounding box center [931, 601] width 42 height 22
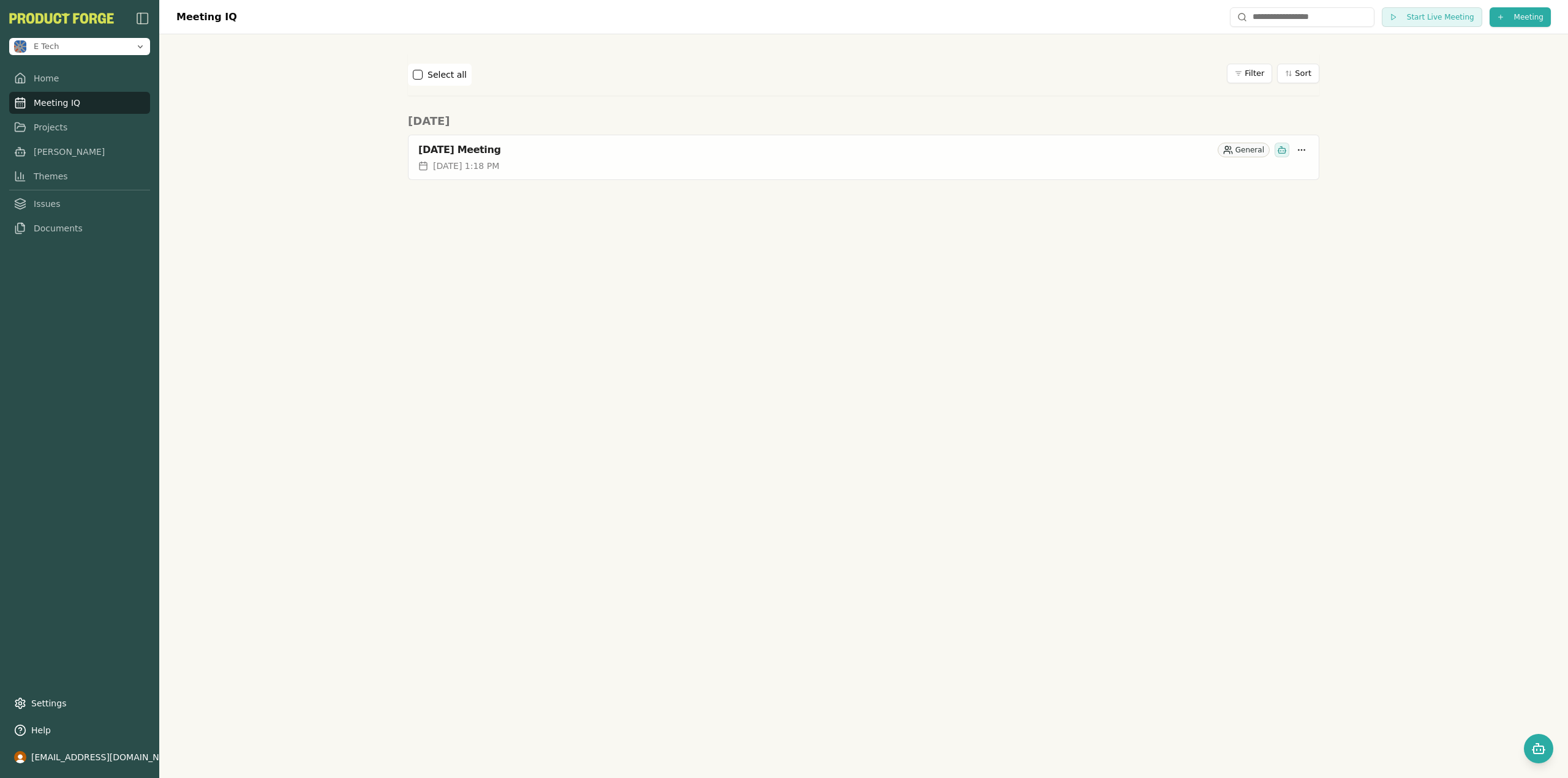
click at [644, 407] on div "Meeting IQ Start Live Meeting Meeting Select all Filter Sort Fri, May 16th May …" at bounding box center [863, 389] width 1409 height 778
click at [86, 73] on link "Home" at bounding box center [80, 78] width 141 height 22
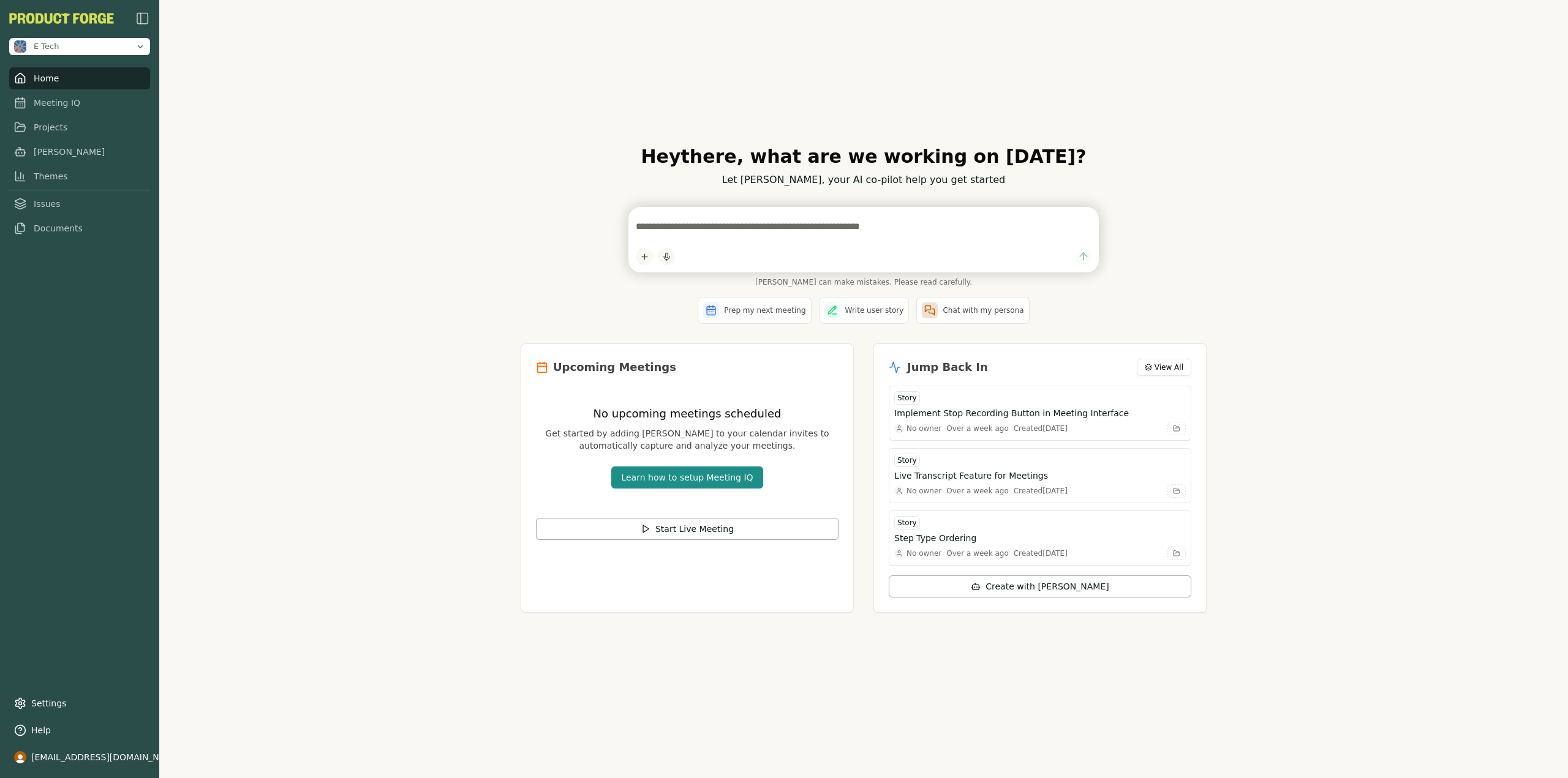
click at [311, 254] on div "Hey there , what are we working on today? Let Smith, your AI co-pilot help you …" at bounding box center [863, 389] width 1409 height 778
click at [335, 268] on div "Hey there , what are we working on today? Let Smith, your AI co-pilot help you …" at bounding box center [863, 389] width 1409 height 778
click at [1151, 365] on button "View All" at bounding box center [1164, 367] width 54 height 17
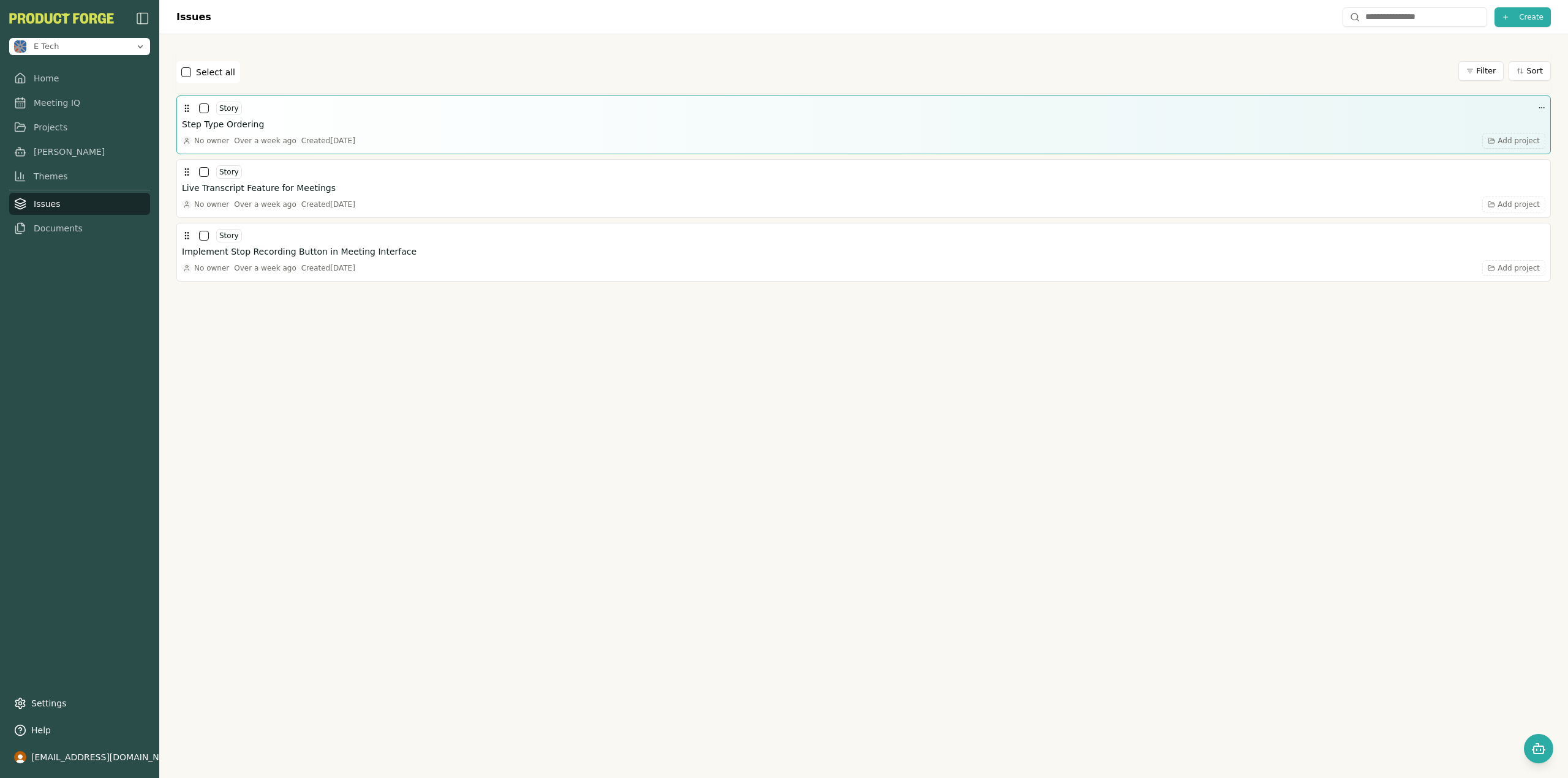
click at [201, 107] on button "button" at bounding box center [204, 108] width 10 height 10
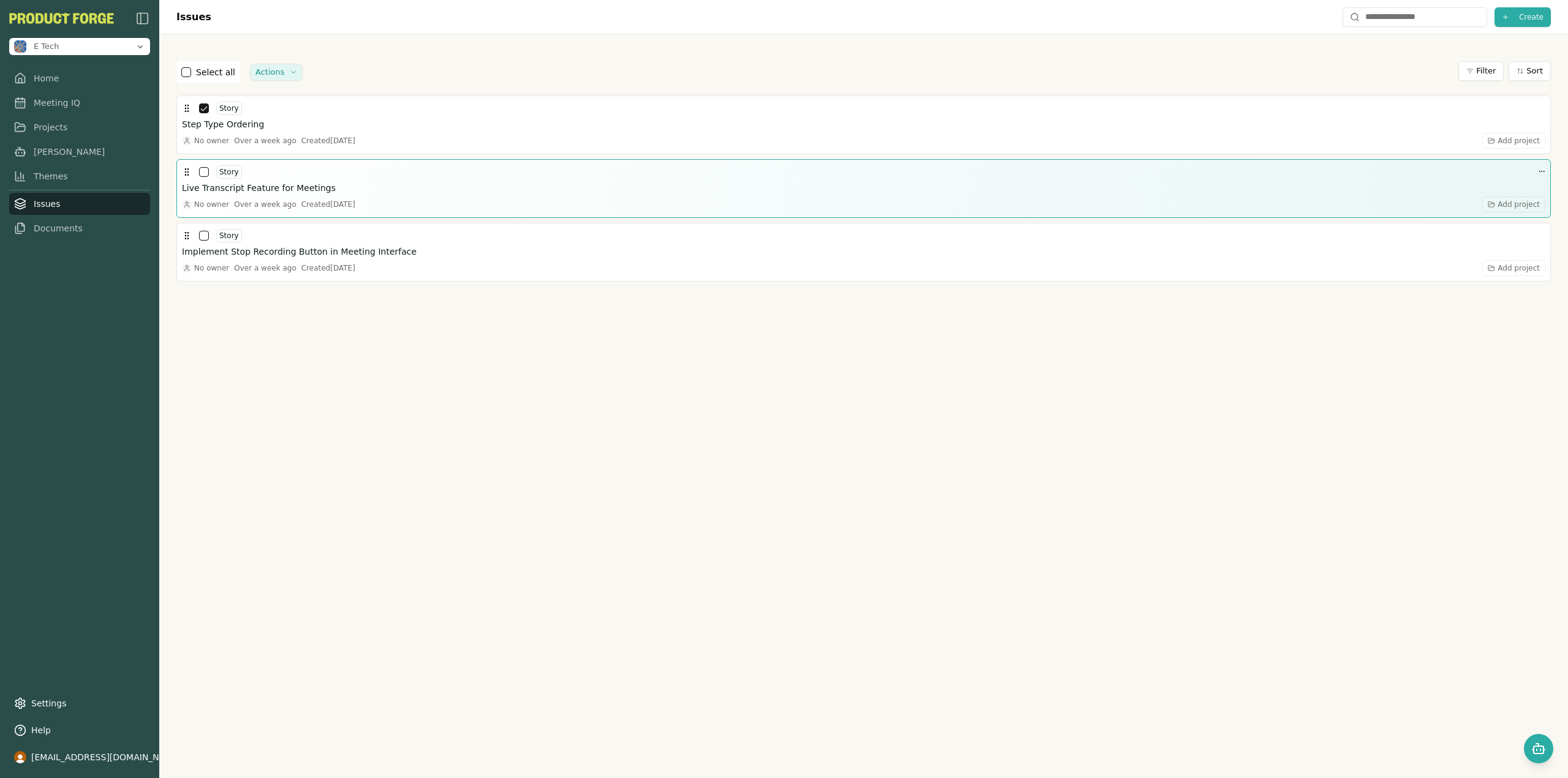
click at [202, 171] on button "button" at bounding box center [204, 171] width 10 height 10
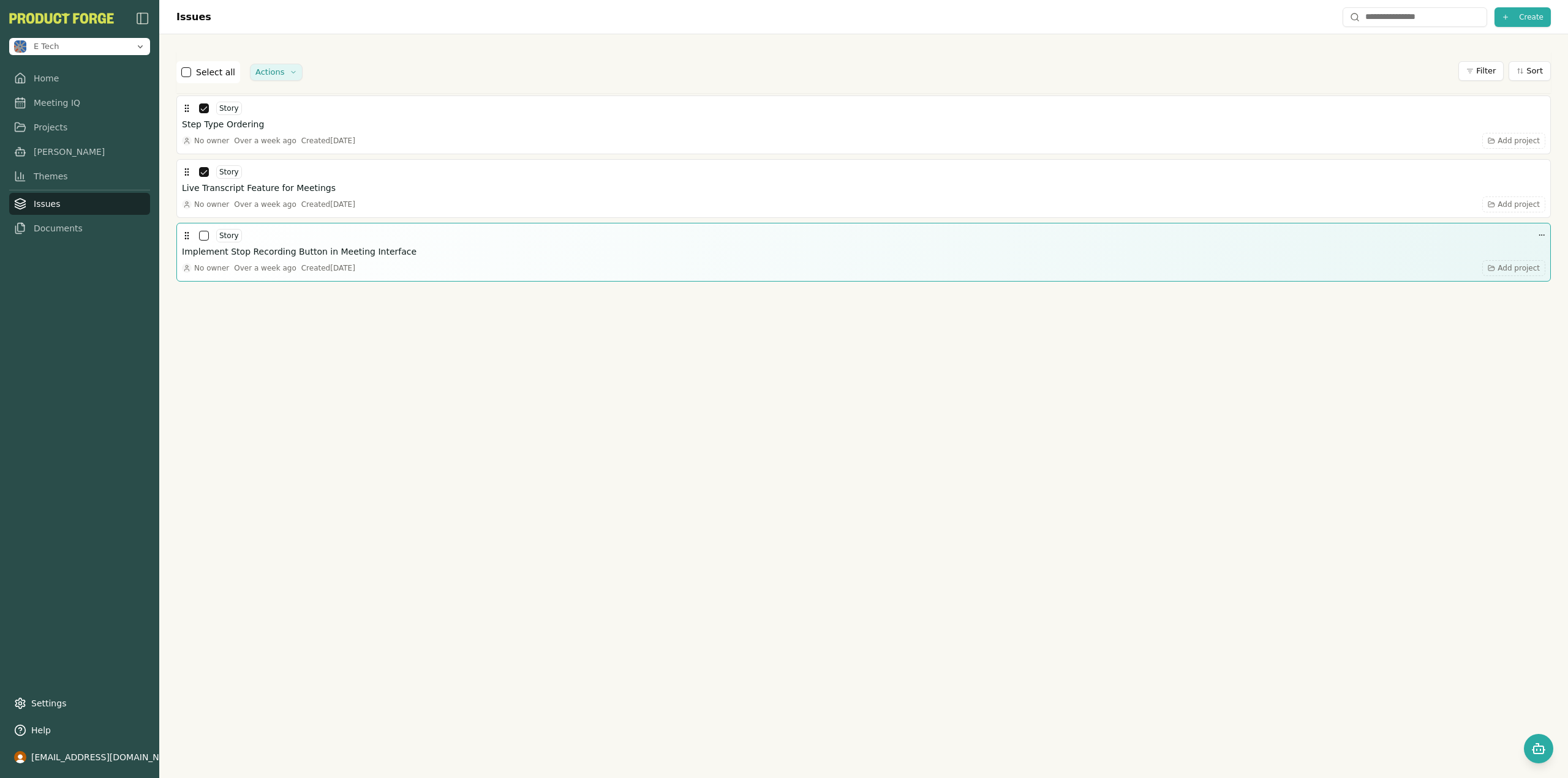
click at [201, 236] on button "button" at bounding box center [204, 235] width 10 height 10
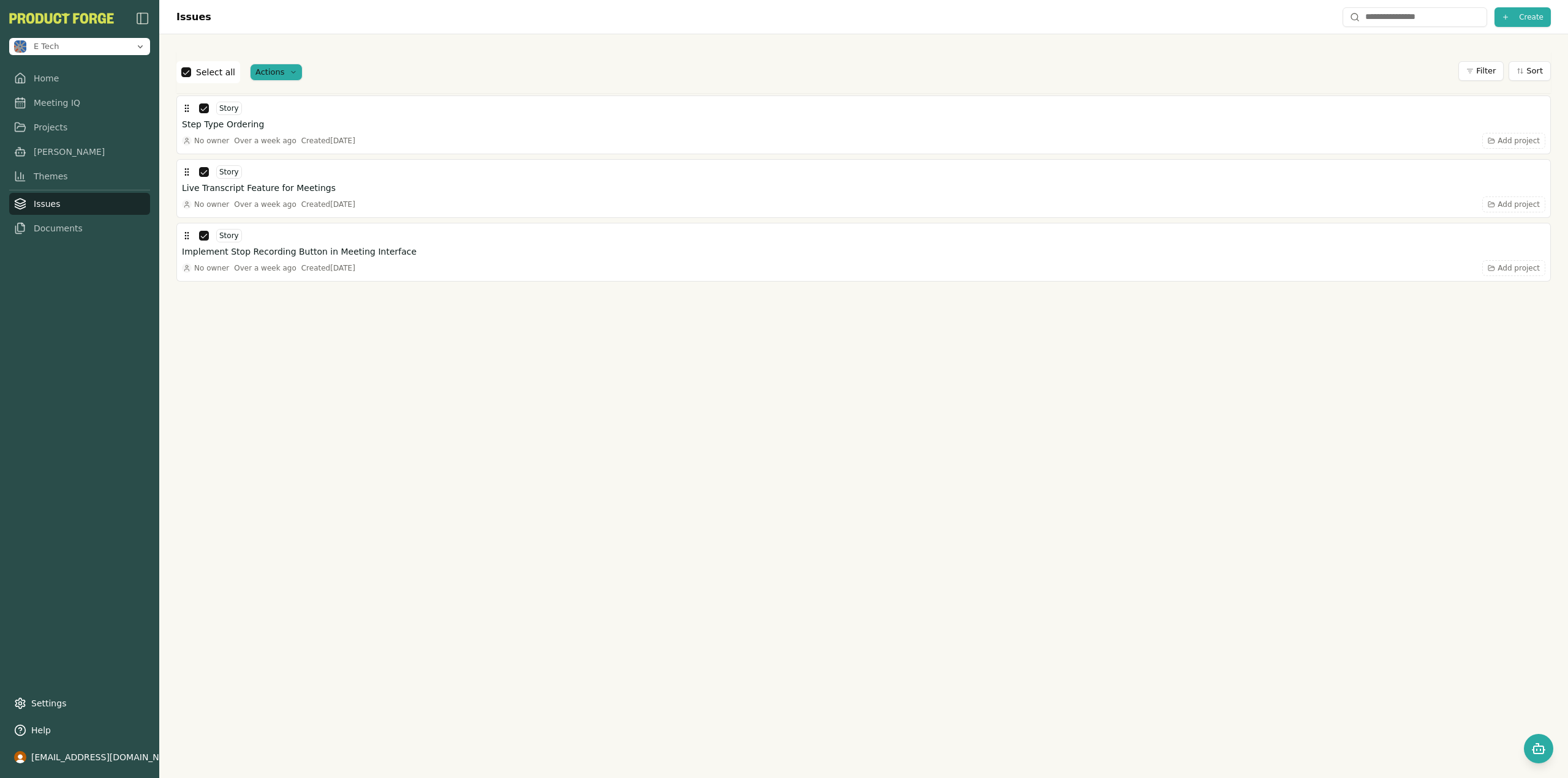
click at [280, 76] on html "E Tech Home Meeting IQ Projects Smith Themes Issues Documents Settings Help csw…" at bounding box center [784, 389] width 1568 height 778
click at [278, 89] on div "Delete" at bounding box center [322, 94] width 151 height 17
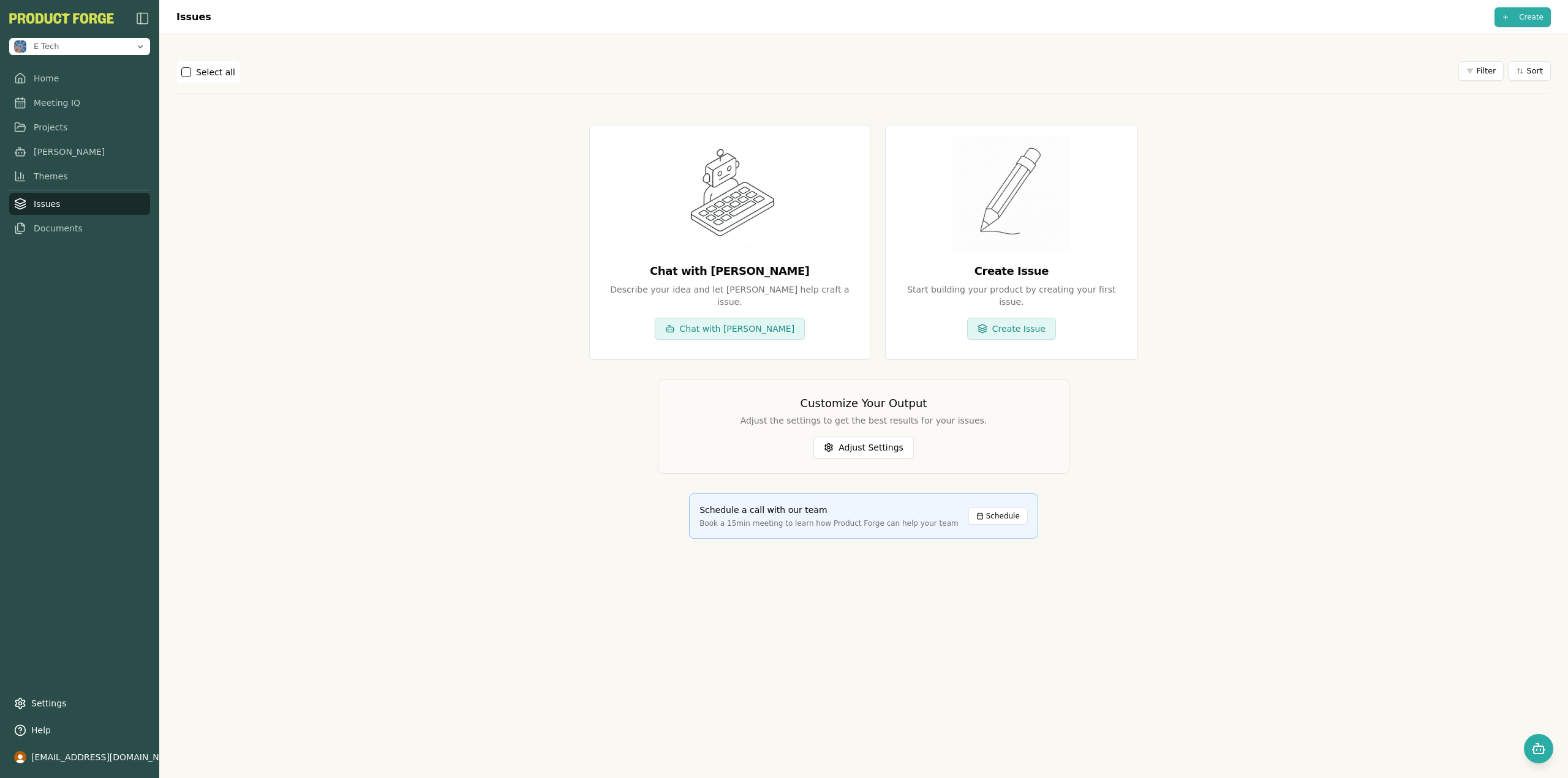
click at [384, 251] on div "Chat with Smith Describe your idea and let Smith help craft a issue . Chat with…" at bounding box center [864, 332] width 1375 height 473
click at [69, 128] on link "Projects" at bounding box center [80, 124] width 141 height 22
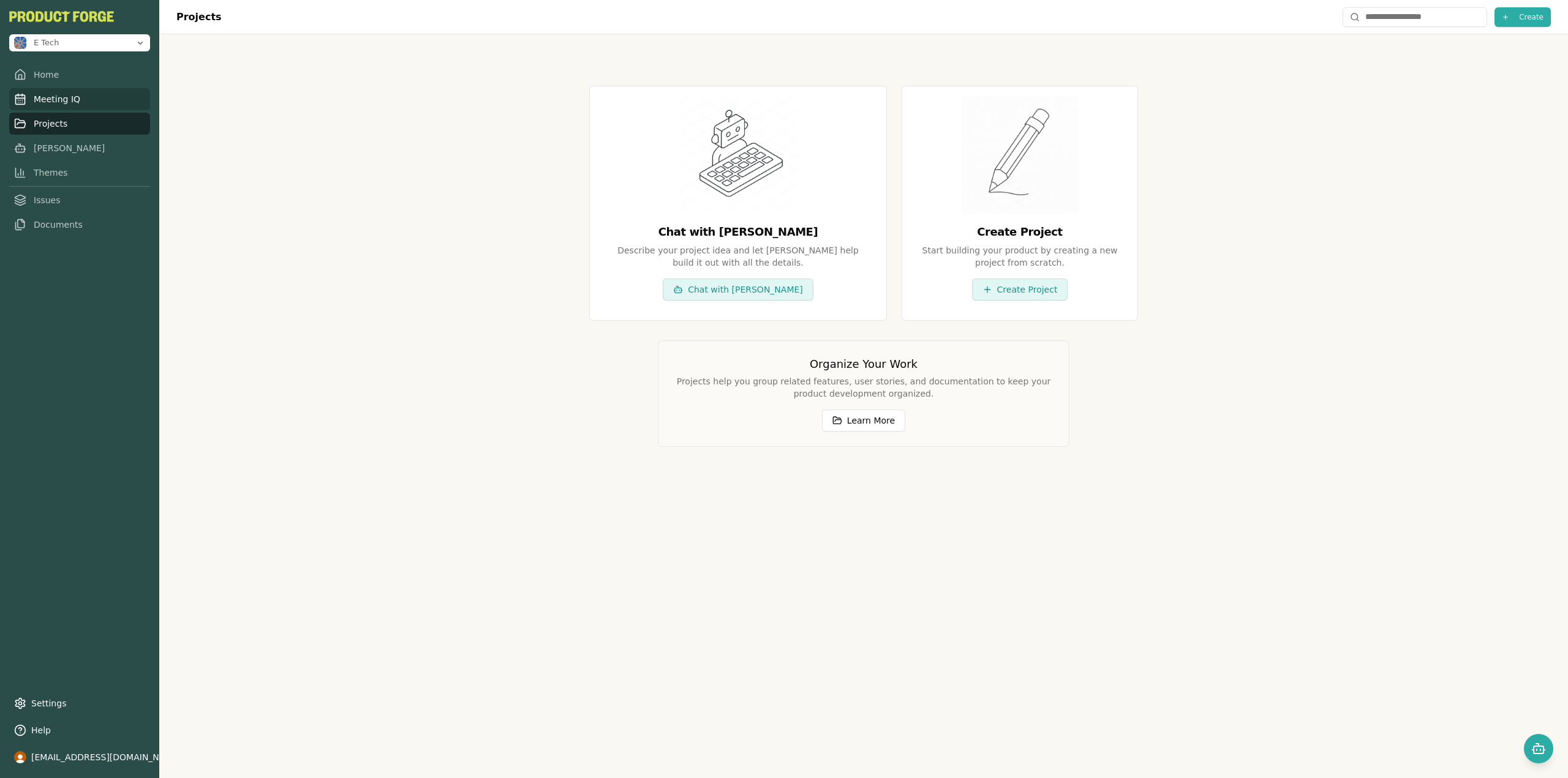
click at [73, 102] on link "Meeting IQ" at bounding box center [80, 99] width 141 height 22
click at [65, 100] on link "Meeting IQ" at bounding box center [80, 99] width 141 height 22
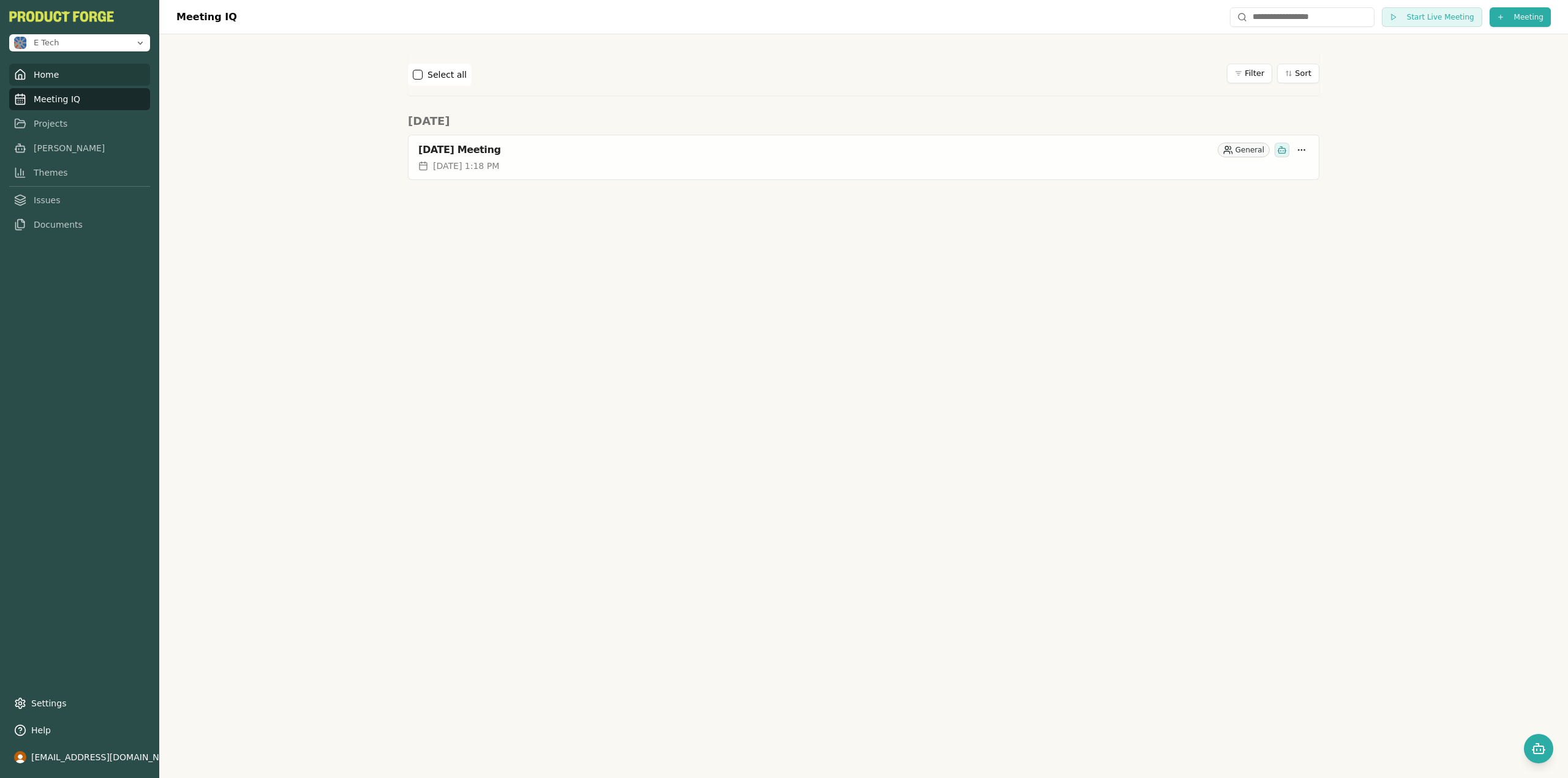
click at [63, 76] on link "Home" at bounding box center [80, 74] width 141 height 22
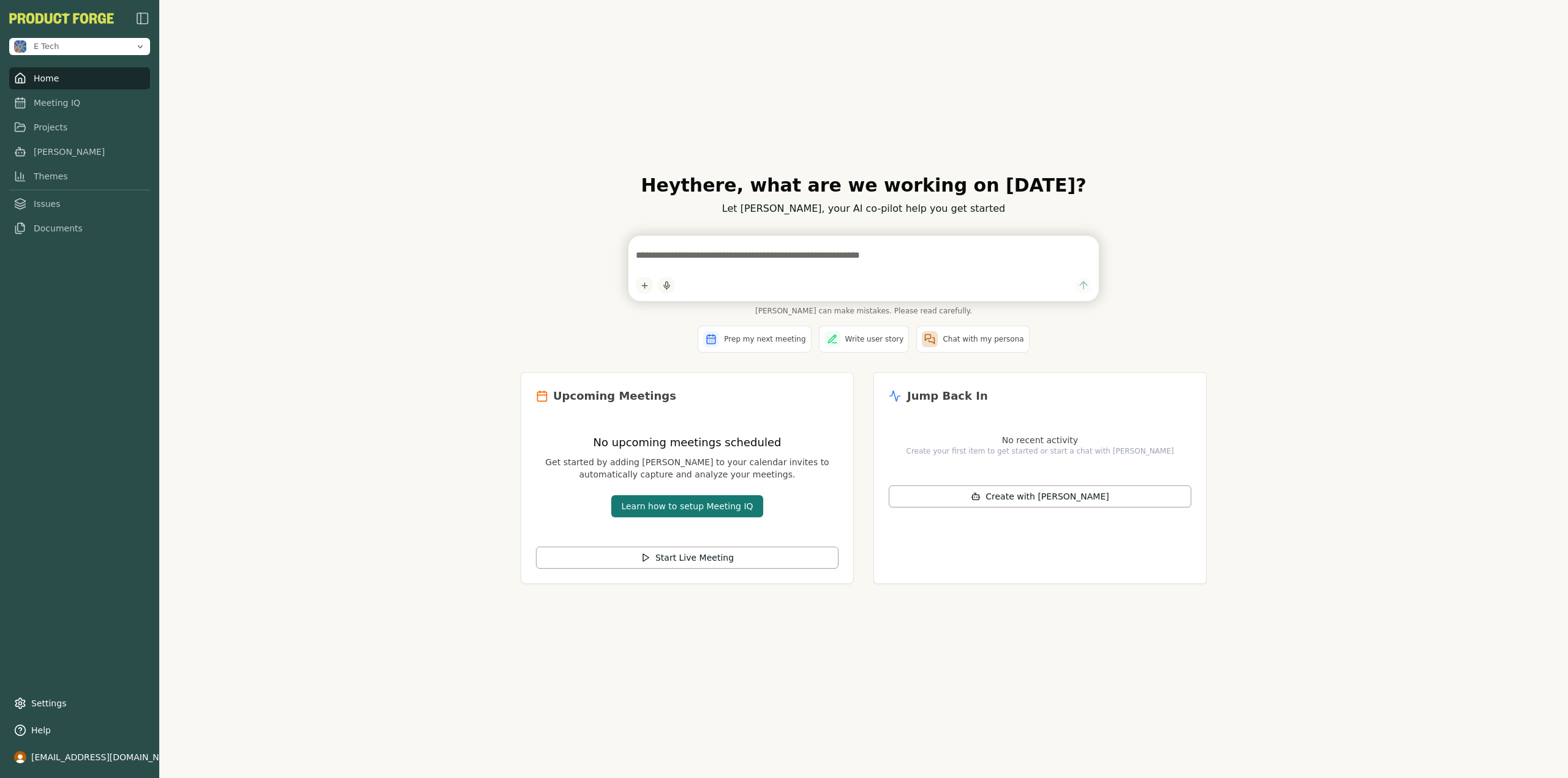
click at [699, 512] on button "Learn how to setup Meeting IQ" at bounding box center [687, 506] width 151 height 22
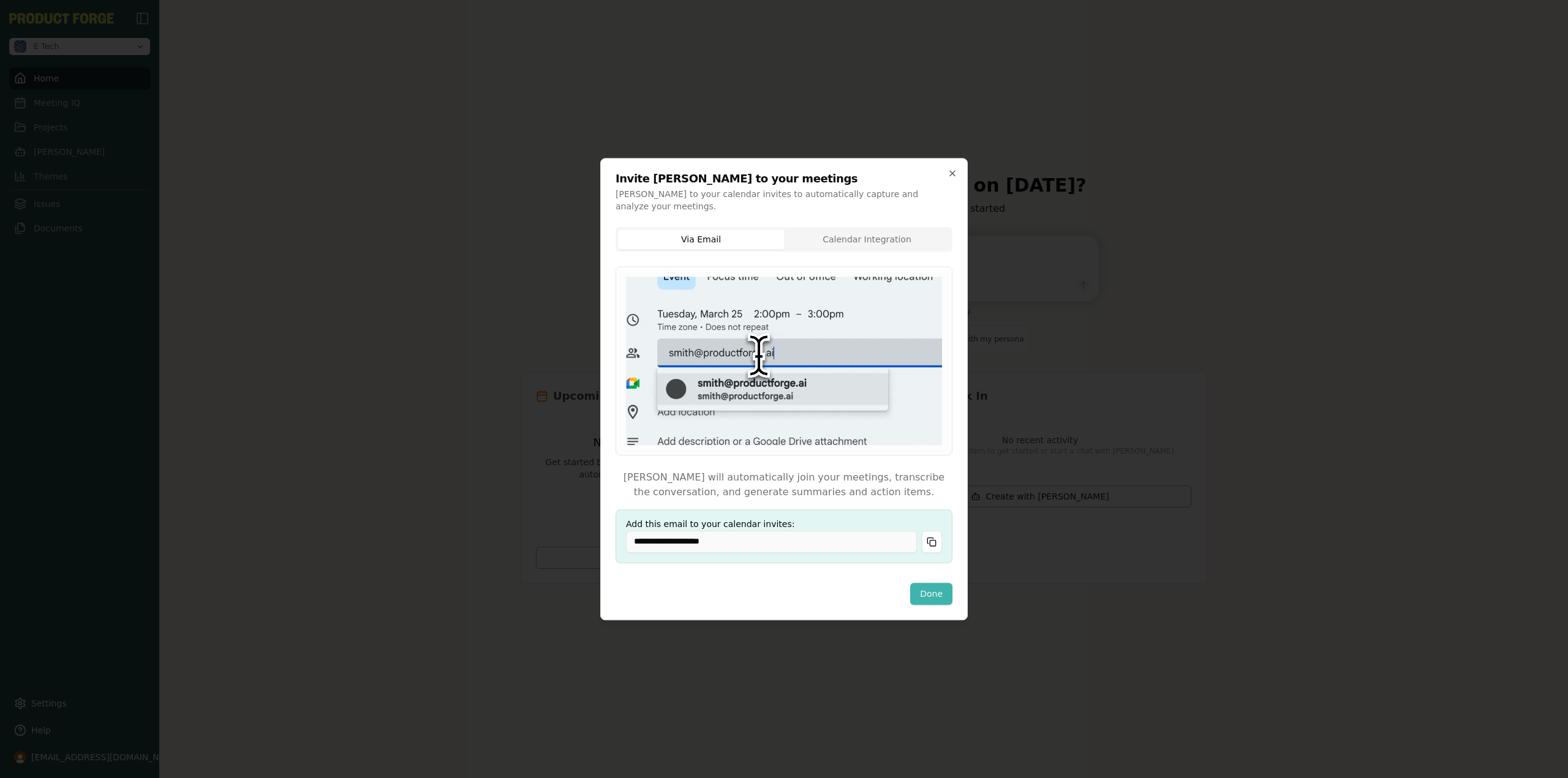
click at [930, 593] on button "Done" at bounding box center [931, 594] width 42 height 22
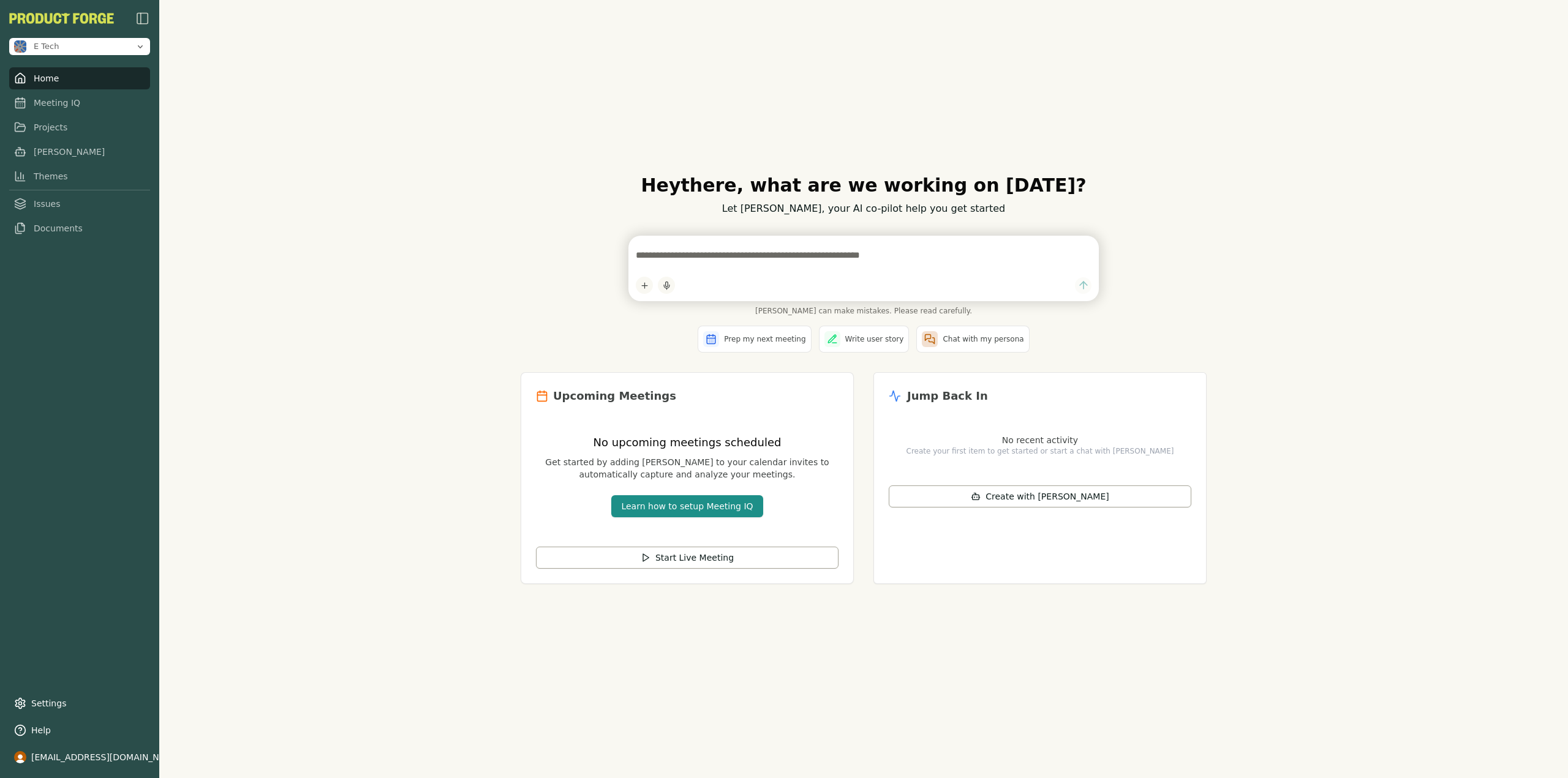
click at [342, 594] on div "Hey there , what are we working on today? Let Smith, your AI co-pilot help you …" at bounding box center [863, 389] width 1409 height 778
click at [63, 43] on span "E Tech" at bounding box center [72, 43] width 116 height 12
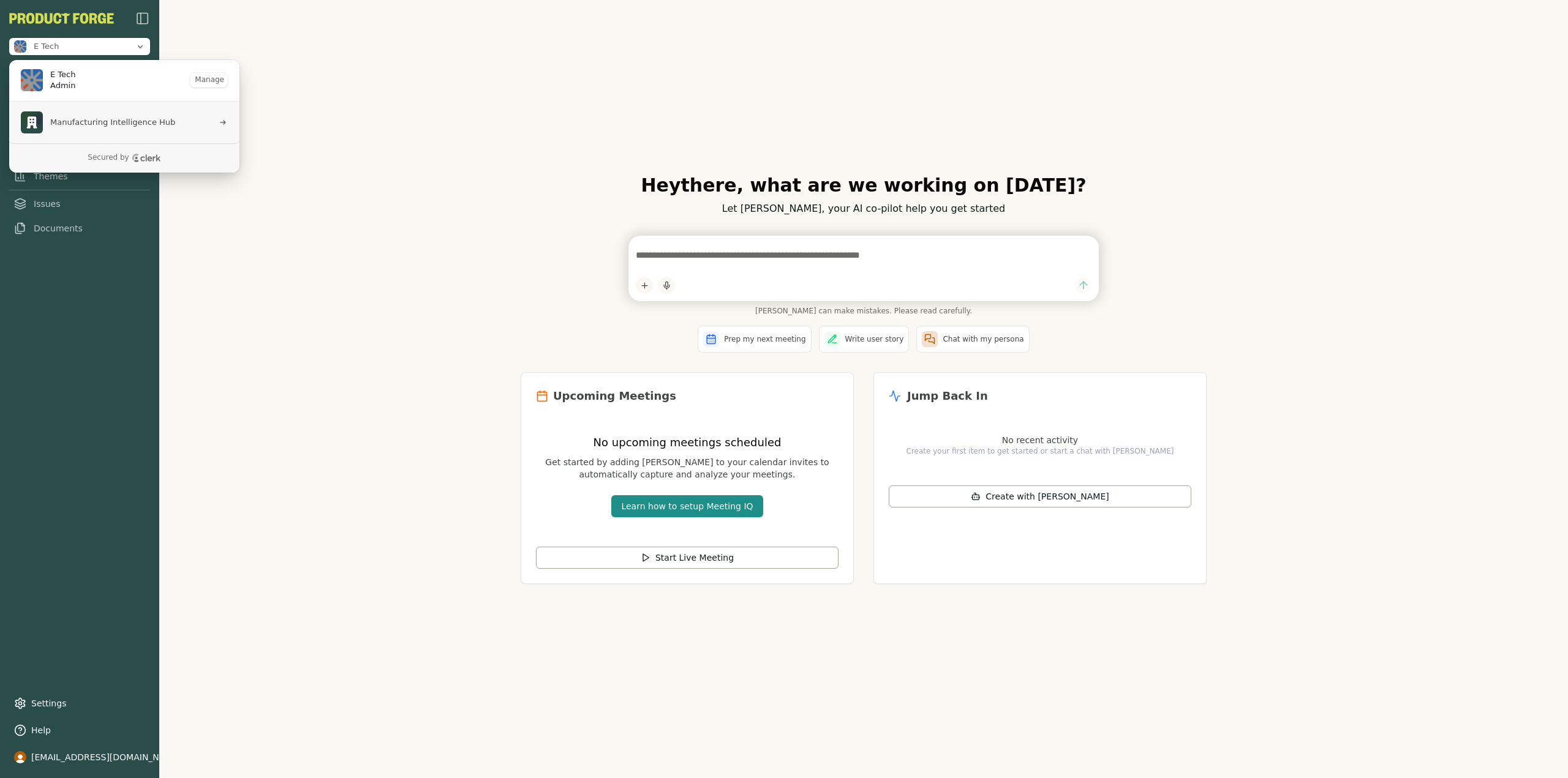
click at [61, 119] on span "Manufacturing Intelligence Hub" at bounding box center [113, 122] width 125 height 11
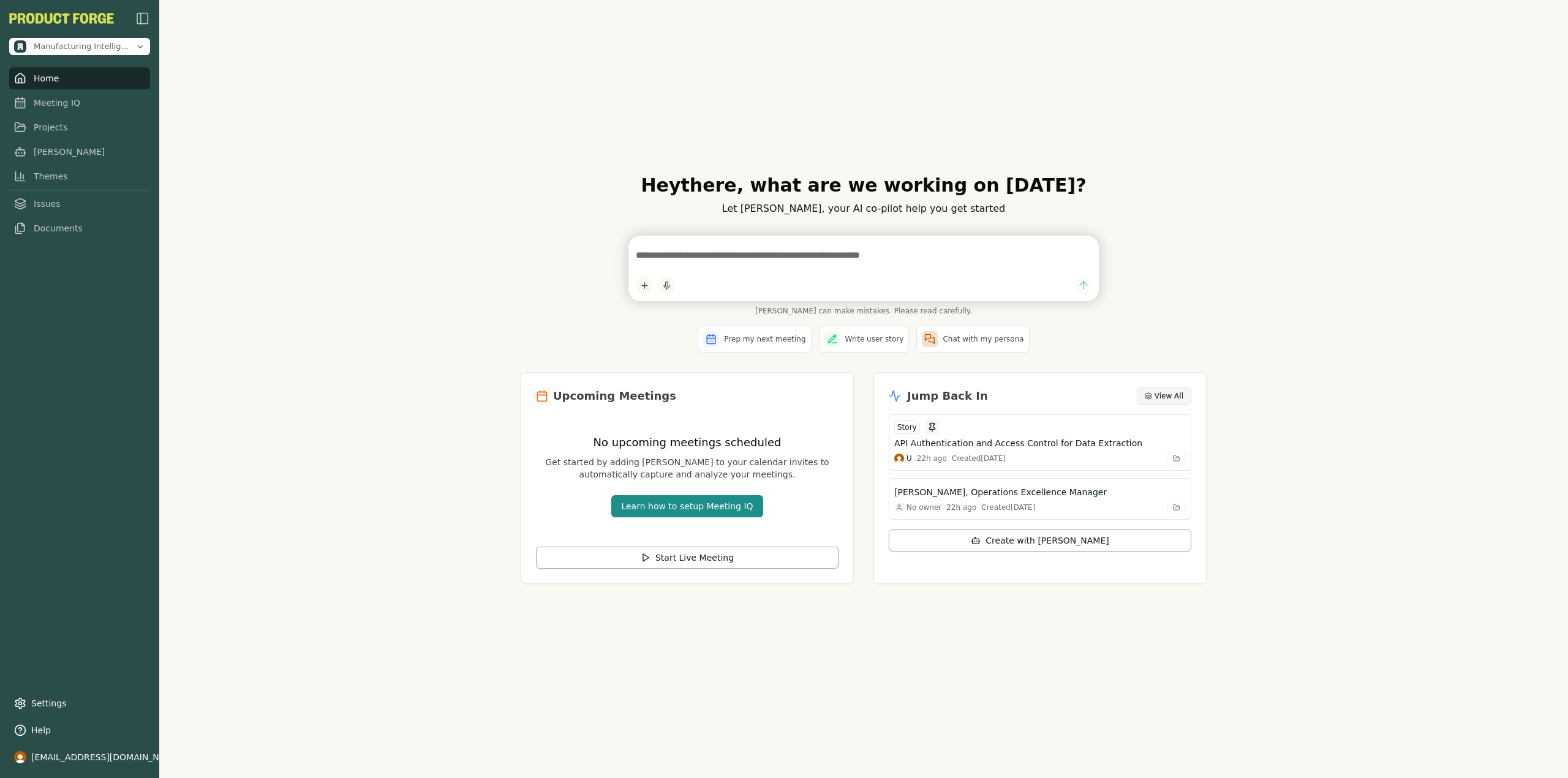
click at [1171, 404] on button "View All" at bounding box center [1164, 396] width 54 height 17
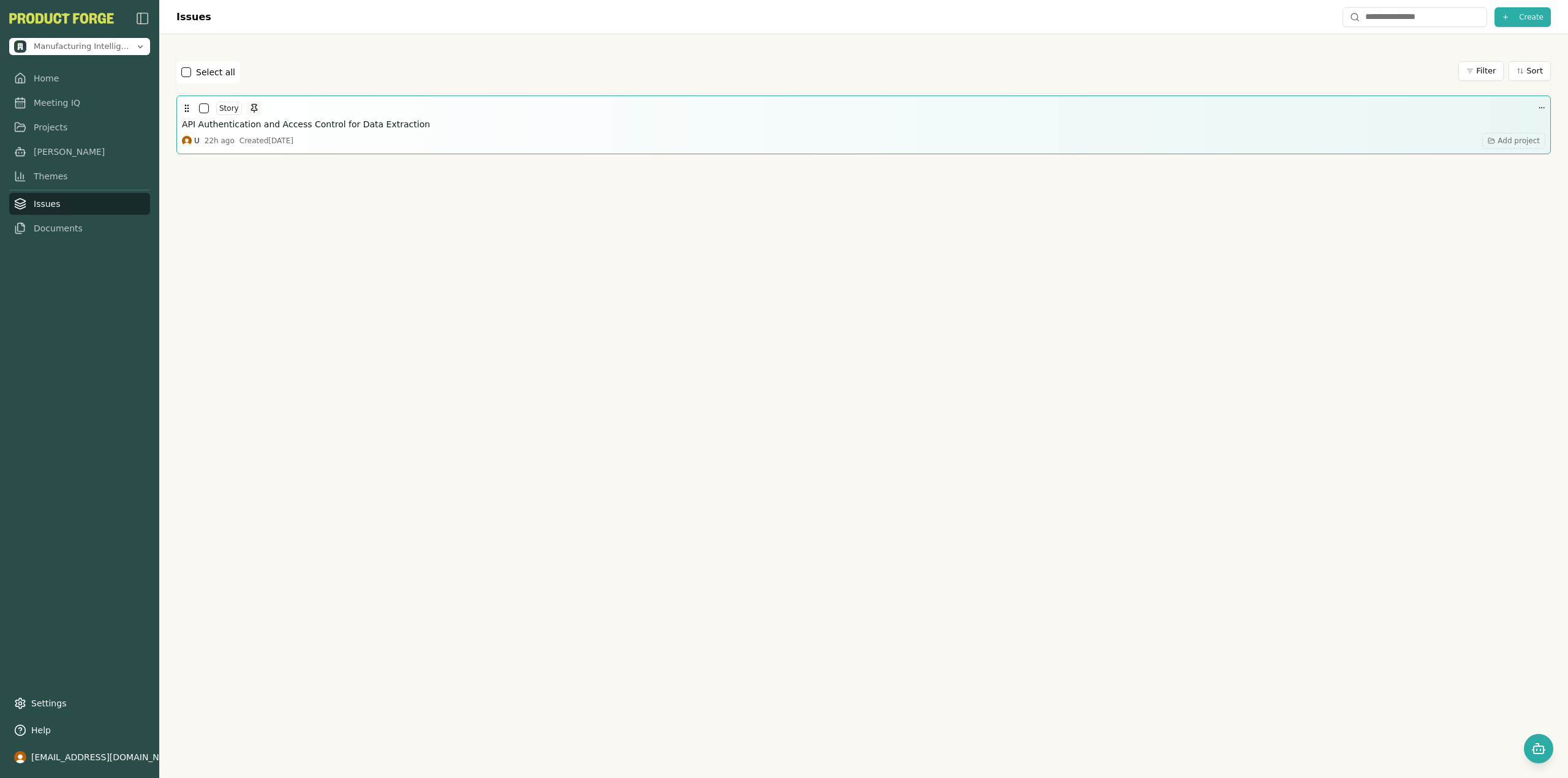
click at [203, 105] on button "button" at bounding box center [204, 108] width 10 height 10
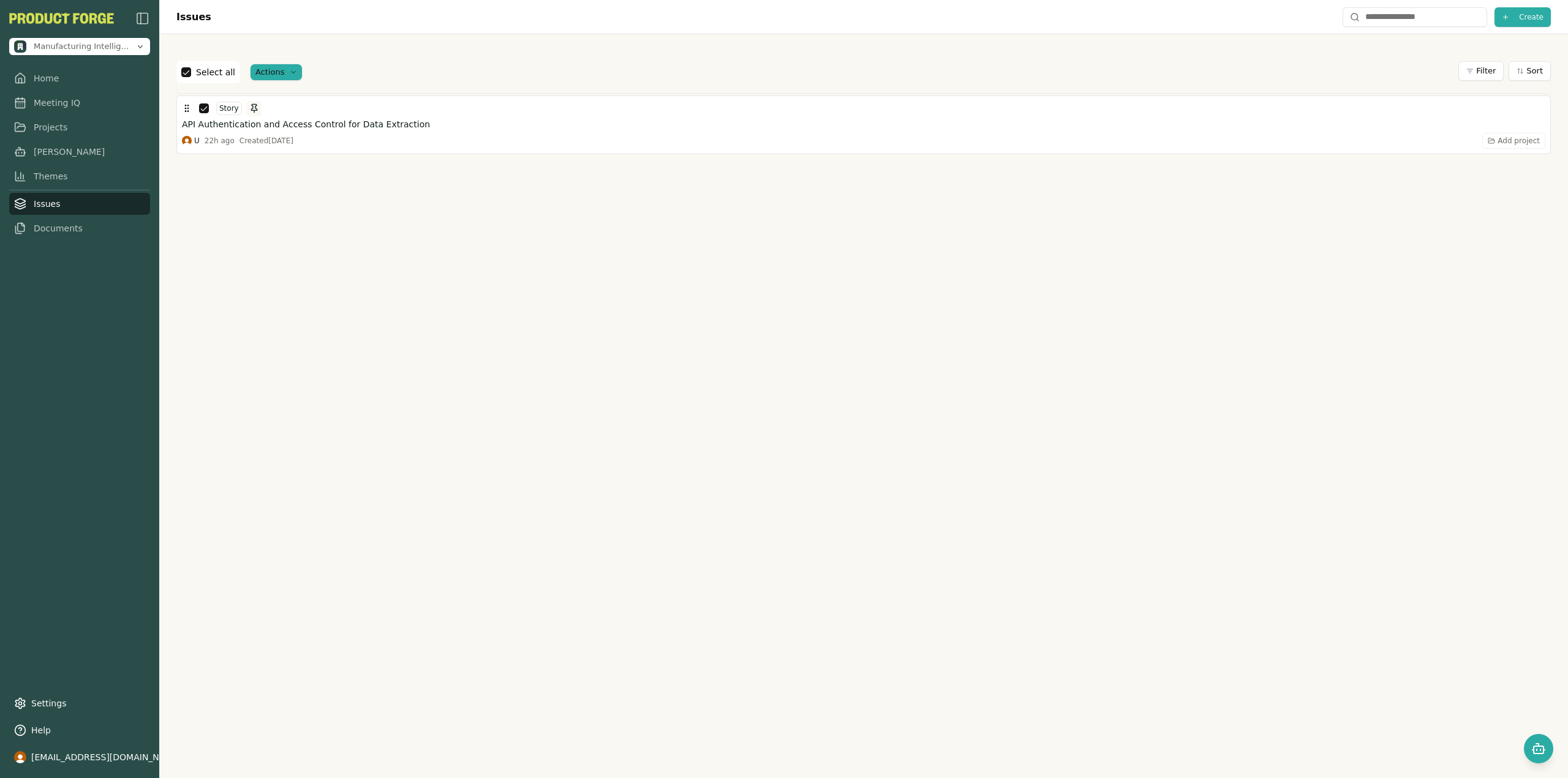
click at [260, 65] on html "Manufacturing Intelligence Hub Home Meeting IQ Projects Smith Themes Issues Doc…" at bounding box center [784, 389] width 1568 height 778
click at [278, 91] on div "Delete" at bounding box center [322, 94] width 151 height 17
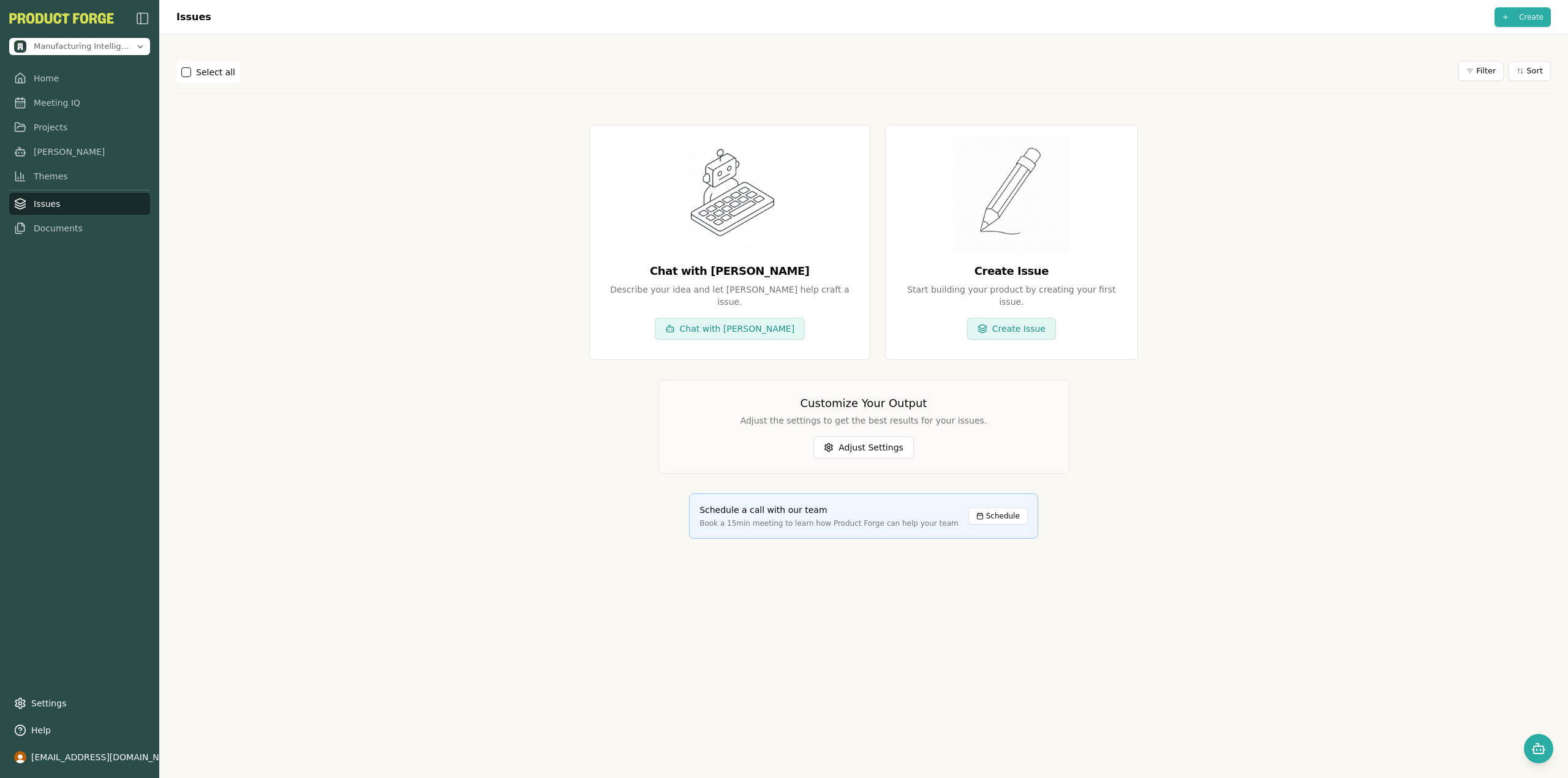
click at [313, 226] on div "Chat with Smith Describe your idea and let Smith help craft a issue . Chat with…" at bounding box center [864, 332] width 1375 height 473
click at [63, 74] on link "Home" at bounding box center [80, 74] width 141 height 22
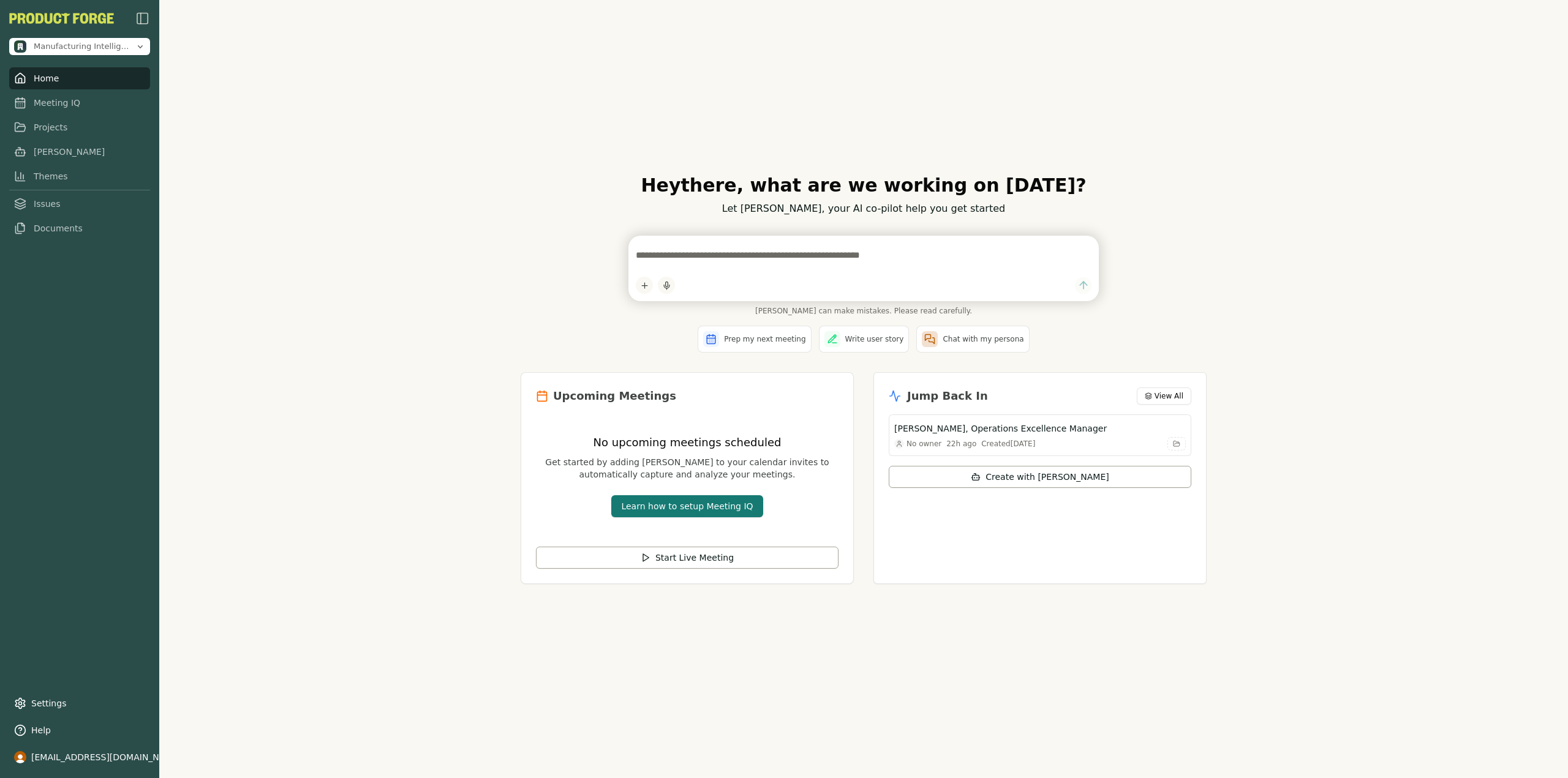
click at [674, 502] on button "Learn how to setup Meeting IQ" at bounding box center [687, 506] width 151 height 22
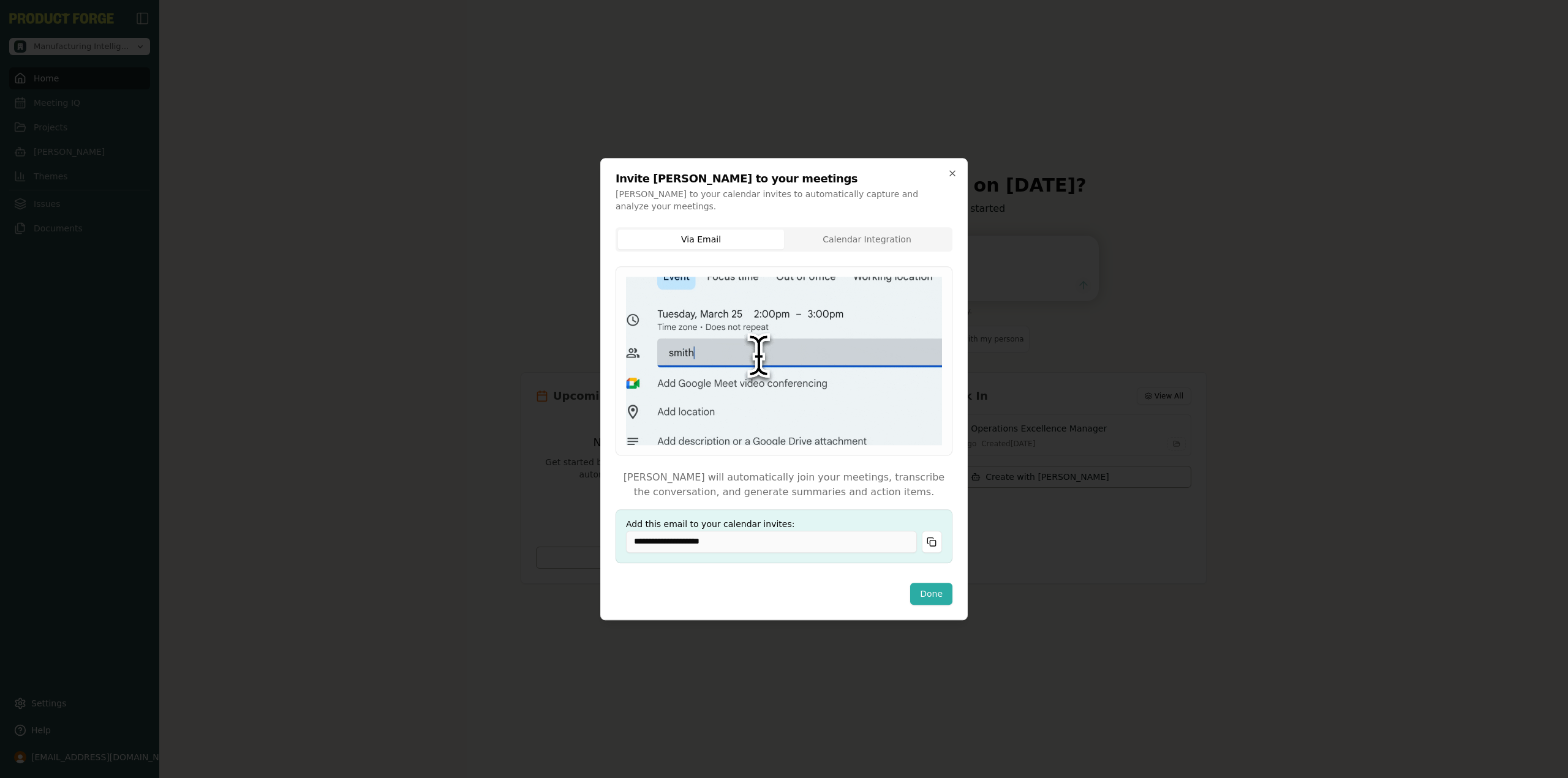
click at [475, 477] on div at bounding box center [784, 389] width 1568 height 778
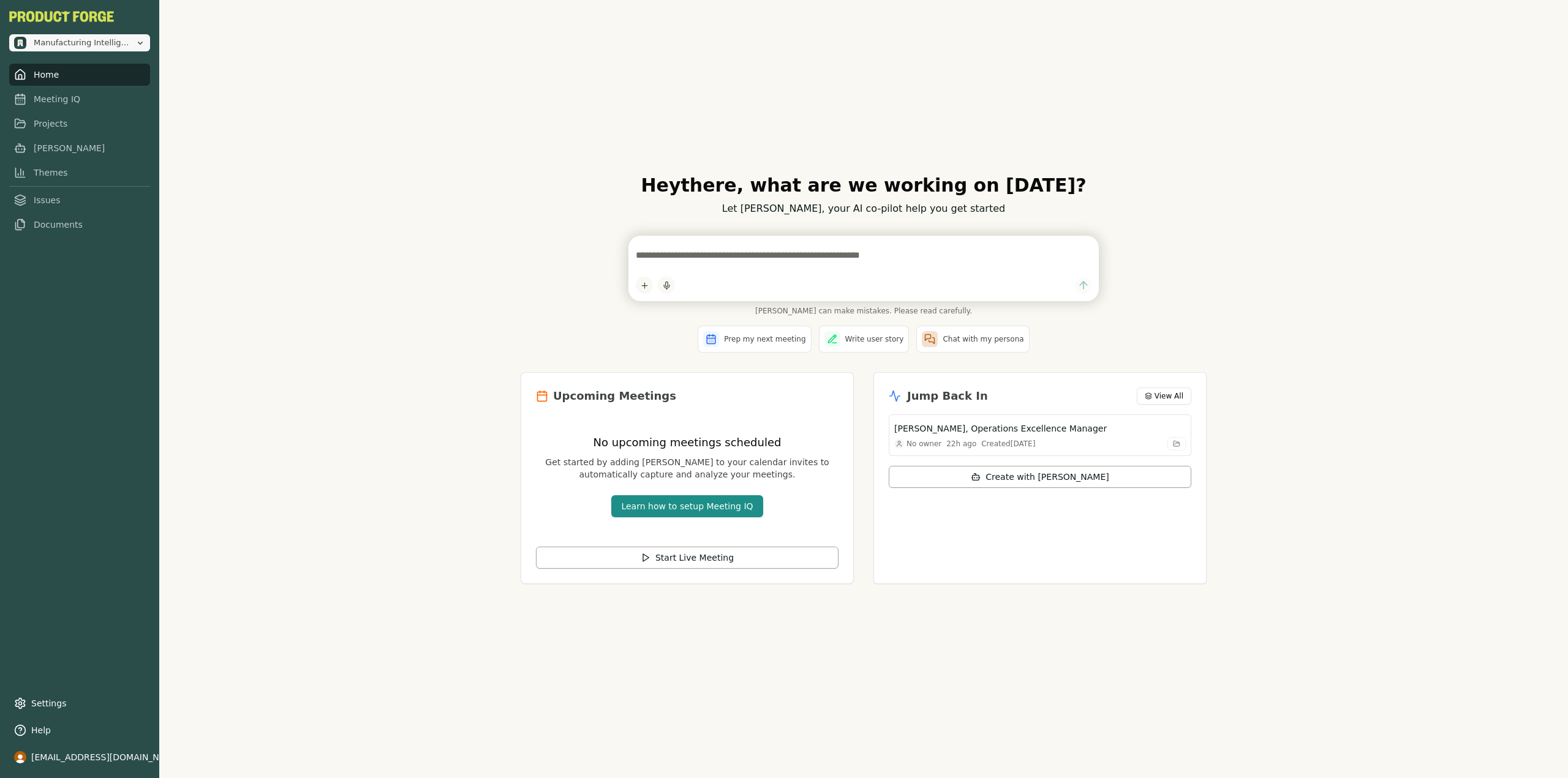
click at [105, 42] on span "Manufacturing Intelligence Hub" at bounding box center [82, 43] width 97 height 11
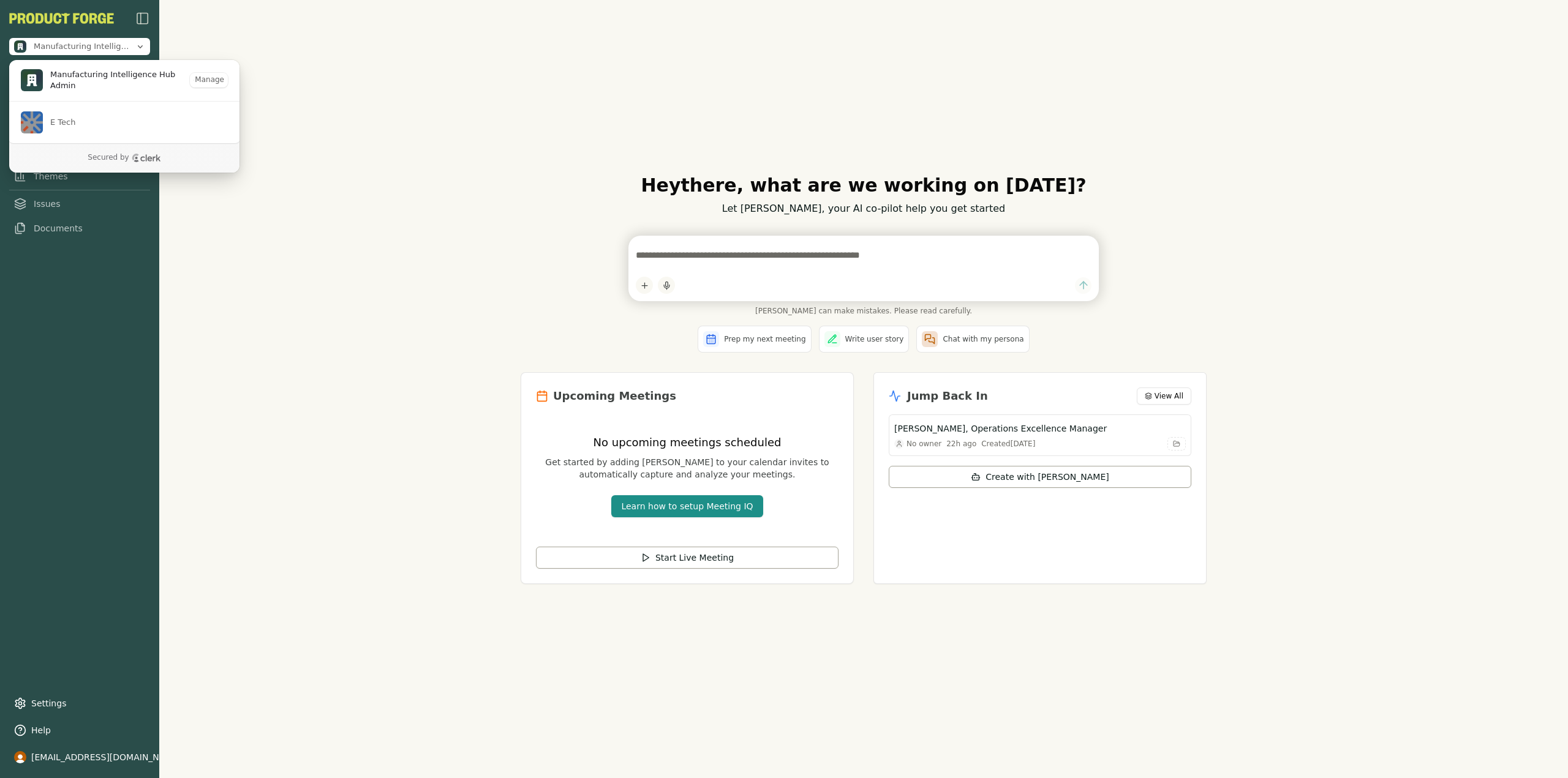
click at [420, 175] on div "Hey there , what are we working on today? Let Smith, your AI co-pilot help you …" at bounding box center [863, 389] width 1409 height 778
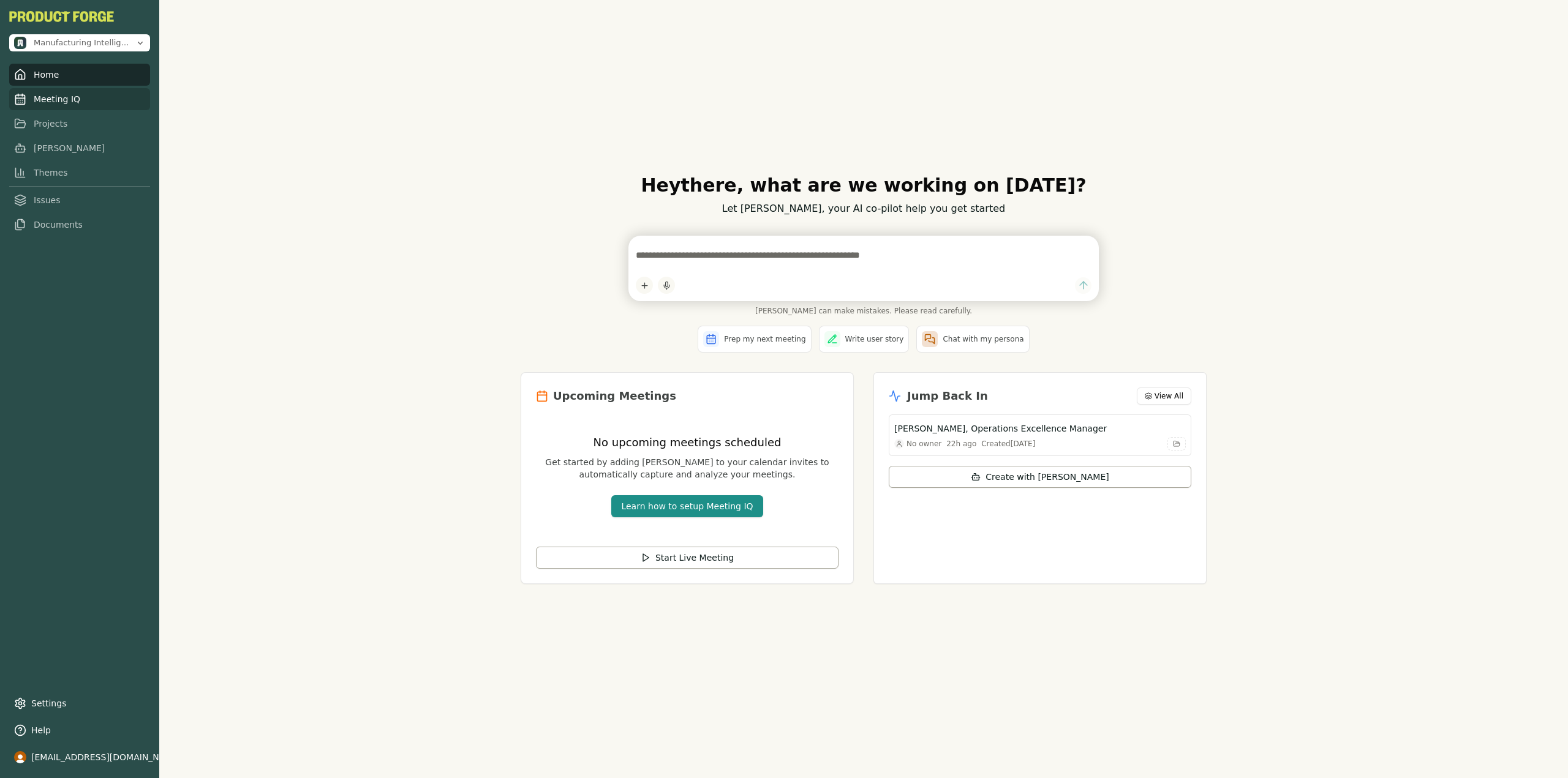
click at [72, 103] on link "Meeting IQ" at bounding box center [80, 99] width 141 height 22
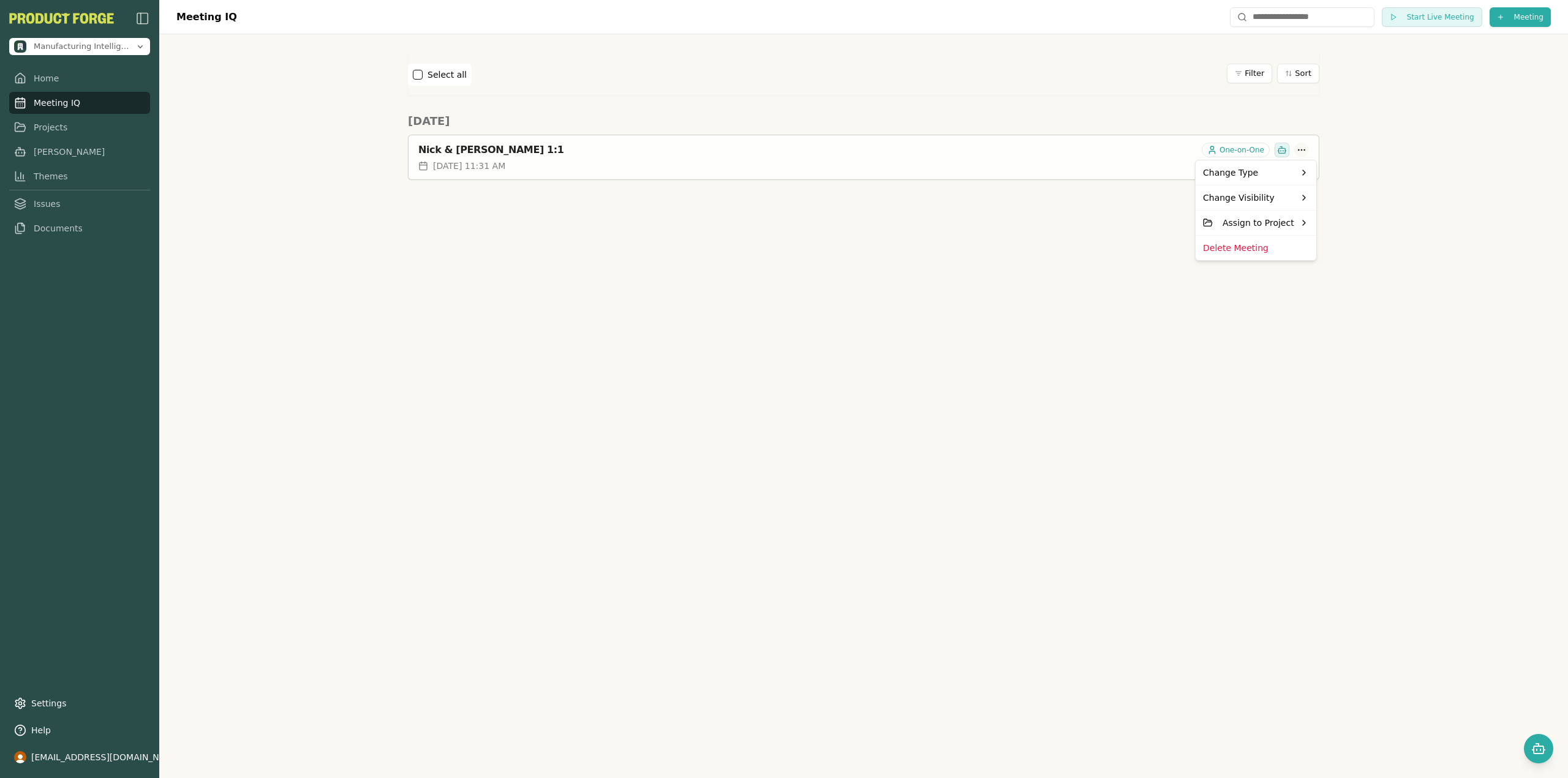
click at [1303, 147] on html "Manufacturing Intelligence Hub Home Meeting IQ Projects Smith Themes Issues Doc…" at bounding box center [784, 389] width 1568 height 778
drag, startPoint x: 944, startPoint y: 233, endPoint x: 890, endPoint y: 226, distance: 54.5
click at [944, 233] on html "Manufacturing Intelligence Hub Home Meeting IQ Projects Smith Themes Issues Doc…" at bounding box center [784, 389] width 1568 height 778
click at [463, 147] on div "Nick & [PERSON_NAME] 1:1" at bounding box center [807, 149] width 778 height 12
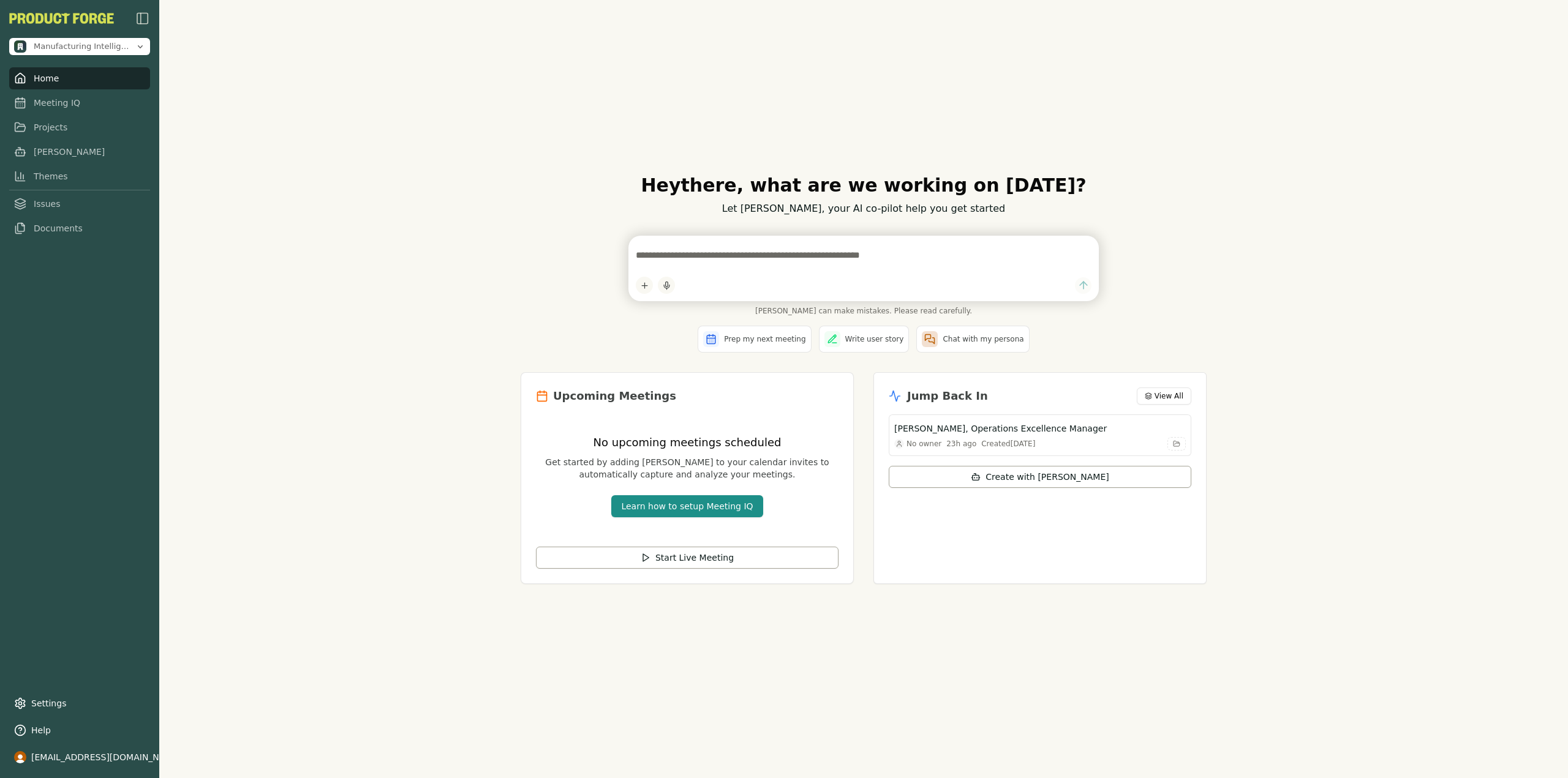
click at [326, 290] on div "Hey there , what are we working on [DATE]? Let [PERSON_NAME], your AI co-pilot …" at bounding box center [863, 389] width 1409 height 778
drag, startPoint x: 528, startPoint y: 374, endPoint x: 671, endPoint y: 446, distance: 160.1
click at [671, 446] on div "Hey there , what are we working on [DATE]? Let [PERSON_NAME], your AI co-pilot …" at bounding box center [863, 389] width 705 height 468
click at [578, 438] on h3 "No upcoming meetings scheduled" at bounding box center [687, 442] width 303 height 17
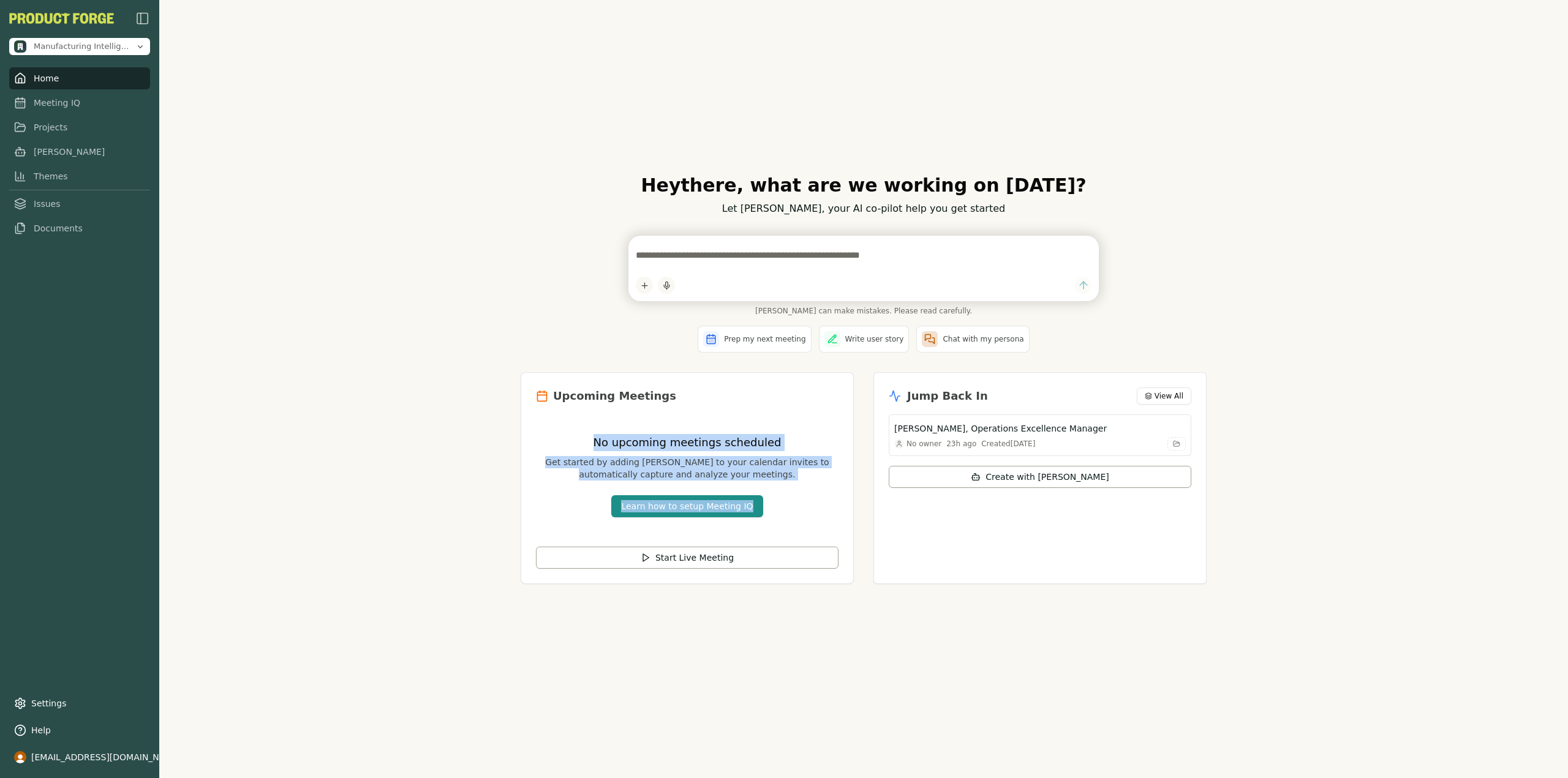
drag, startPoint x: 599, startPoint y: 444, endPoint x: 758, endPoint y: 482, distance: 163.5
click at [758, 482] on div "No upcoming meetings scheduled Get started by adding [PERSON_NAME] to your cale…" at bounding box center [687, 475] width 303 height 122
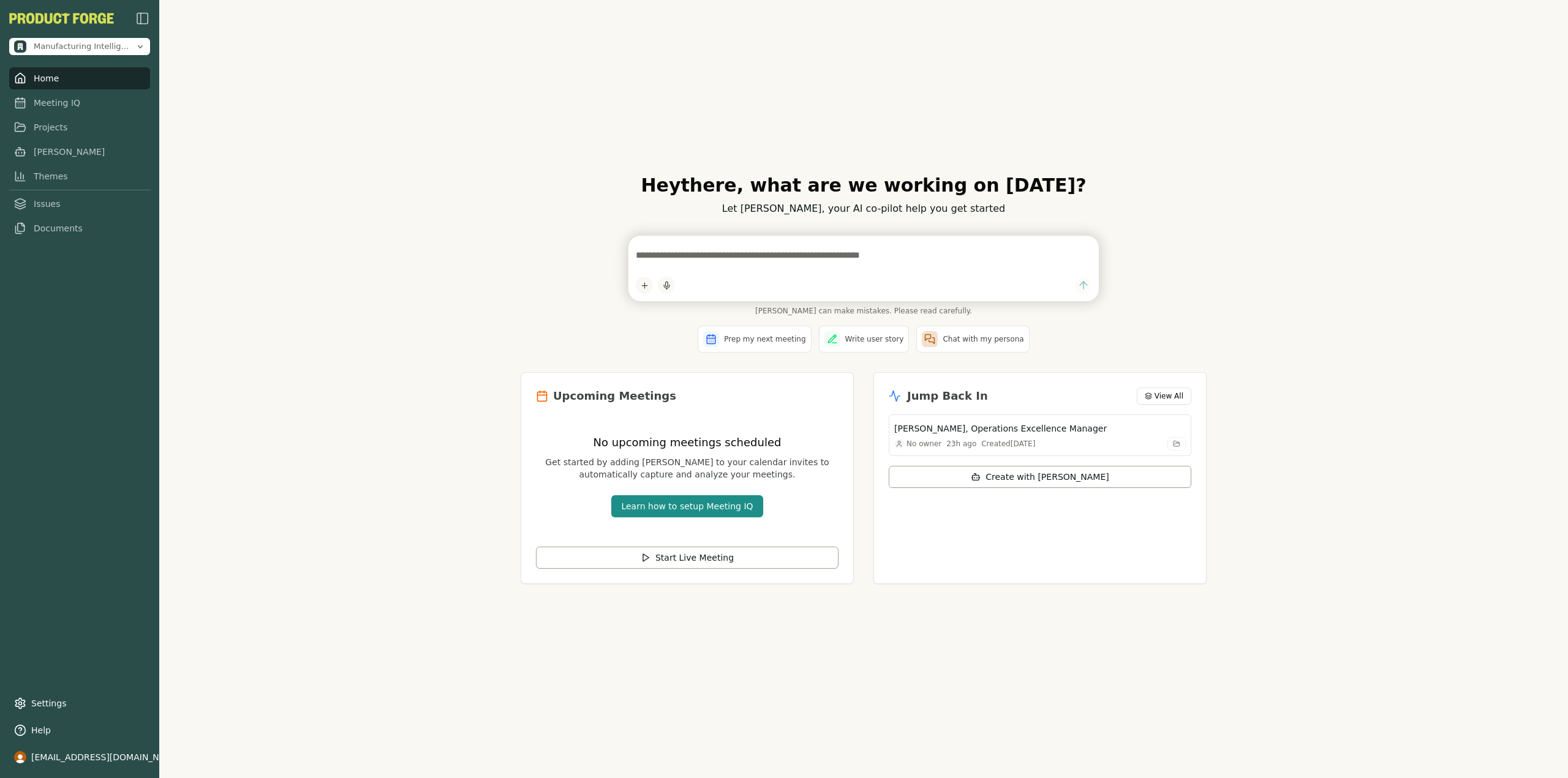
click at [670, 400] on div "Upcoming Meetings" at bounding box center [687, 396] width 303 height 17
click at [68, 104] on link "Meeting IQ" at bounding box center [80, 99] width 141 height 22
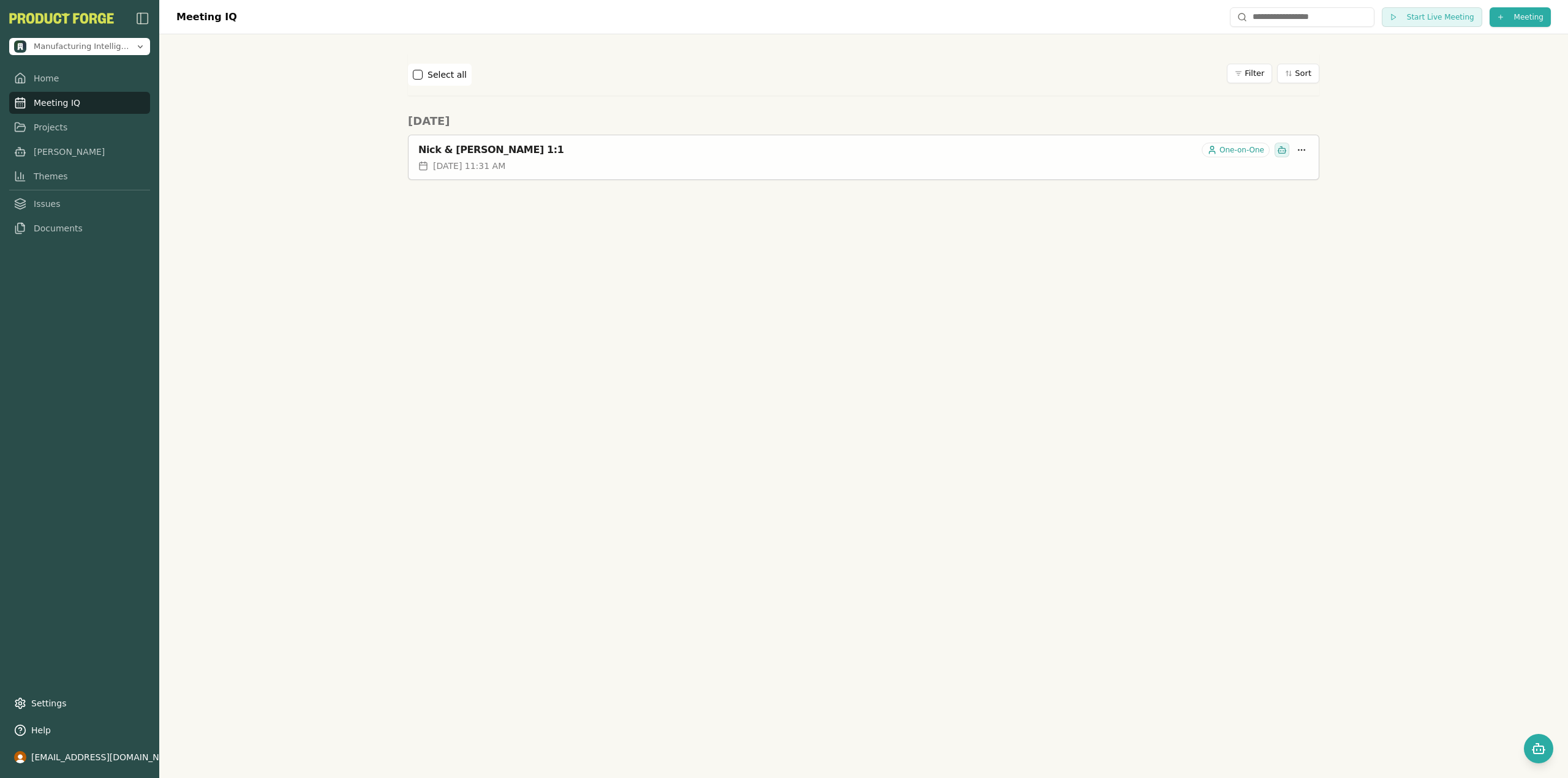
click at [544, 150] on div "Nick & [PERSON_NAME] 1:1" at bounding box center [807, 149] width 778 height 12
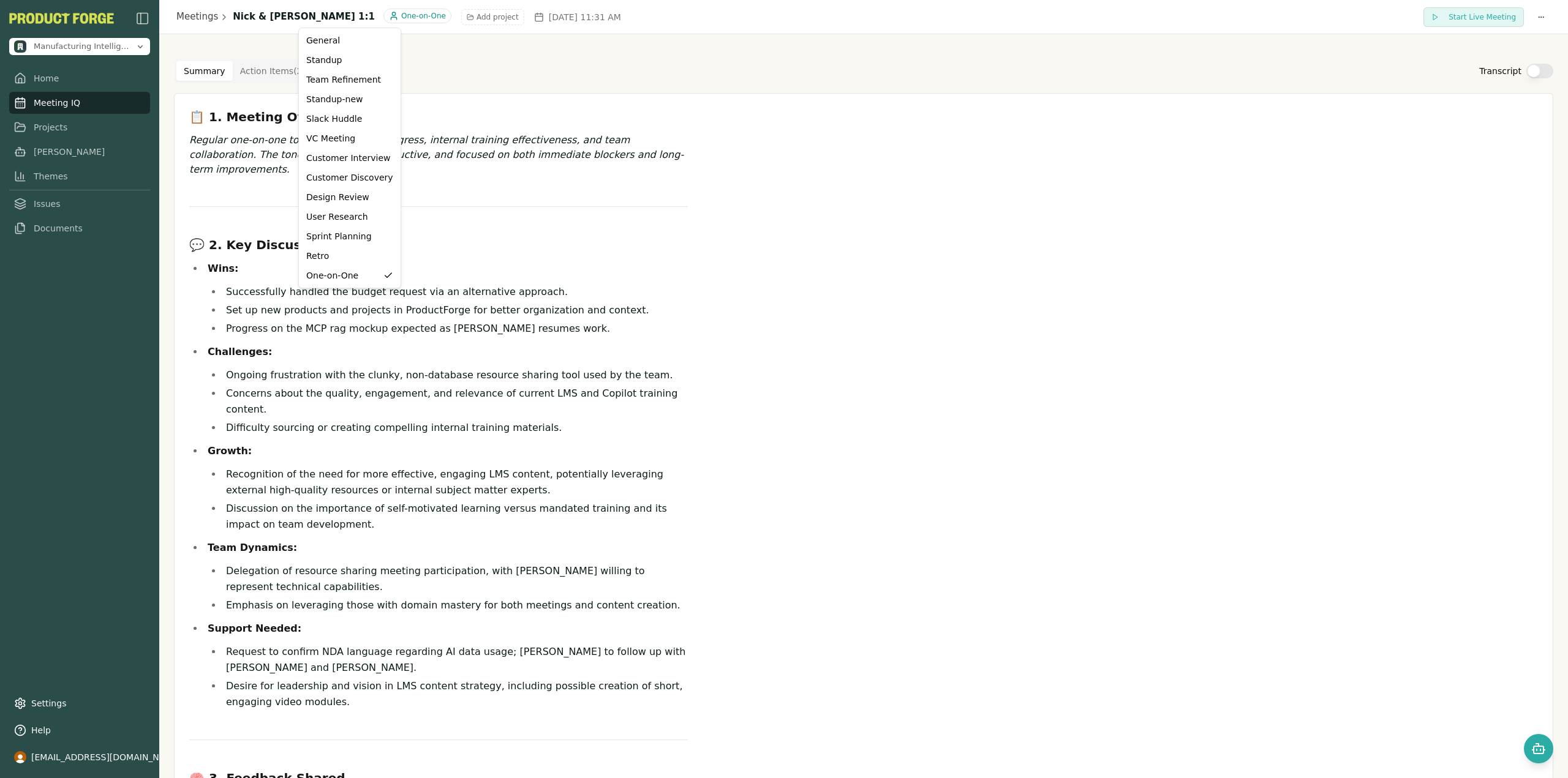
click at [331, 21] on html "Manufacturing Intelligence Hub Home Meeting IQ Projects [PERSON_NAME] Themes Is…" at bounding box center [784, 389] width 1568 height 778
click at [441, 81] on html "Manufacturing Intelligence Hub Home Meeting IQ Projects [PERSON_NAME] Themes Is…" at bounding box center [784, 389] width 1568 height 778
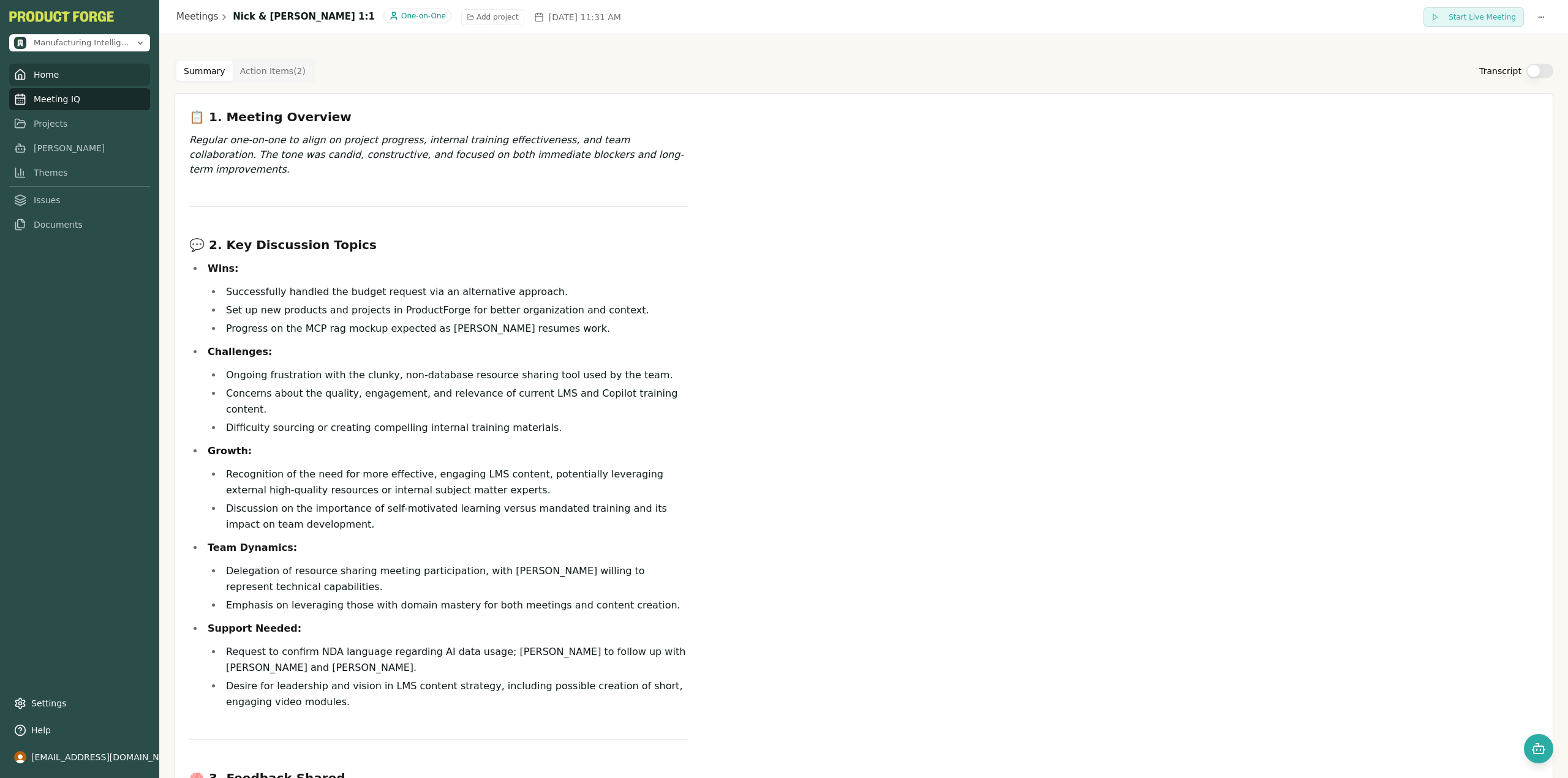
click at [72, 76] on link "Home" at bounding box center [80, 74] width 141 height 22
